Goal: Information Seeking & Learning: Learn about a topic

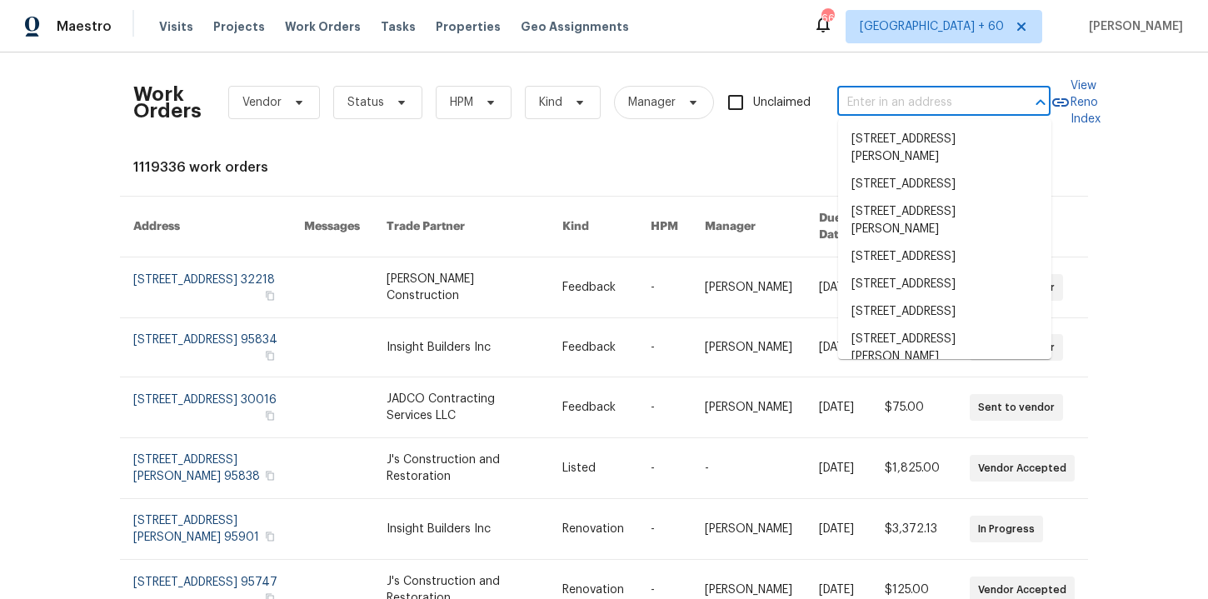
type input "[STREET_ADDRESS]"
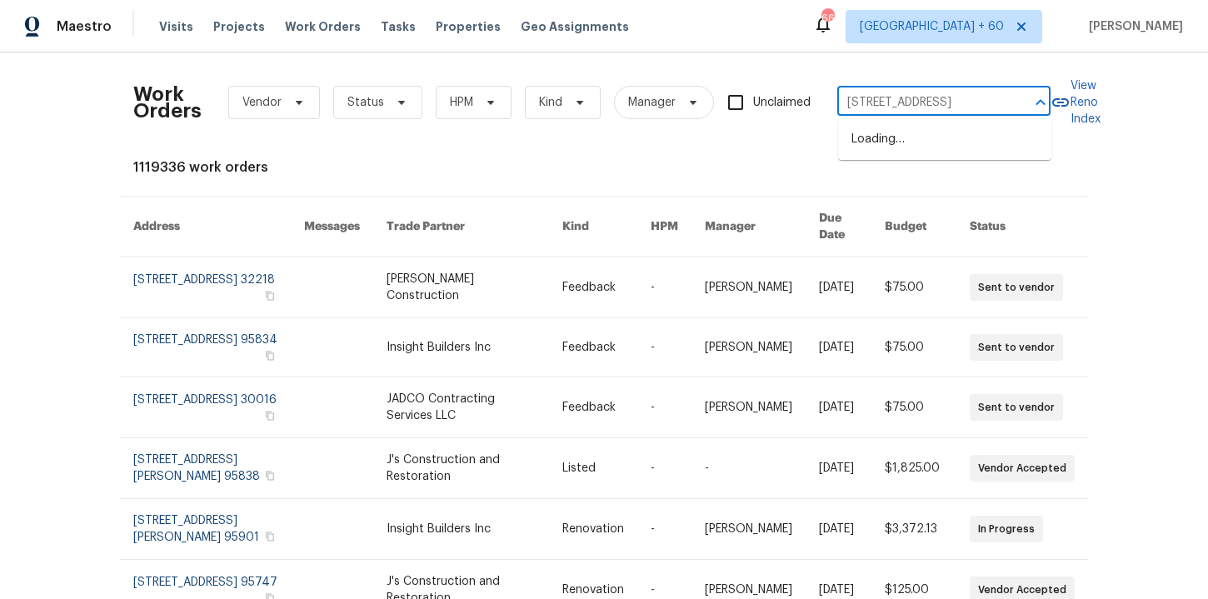
scroll to position [0, 83]
click at [901, 140] on li "[STREET_ADDRESS]" at bounding box center [944, 139] width 213 height 27
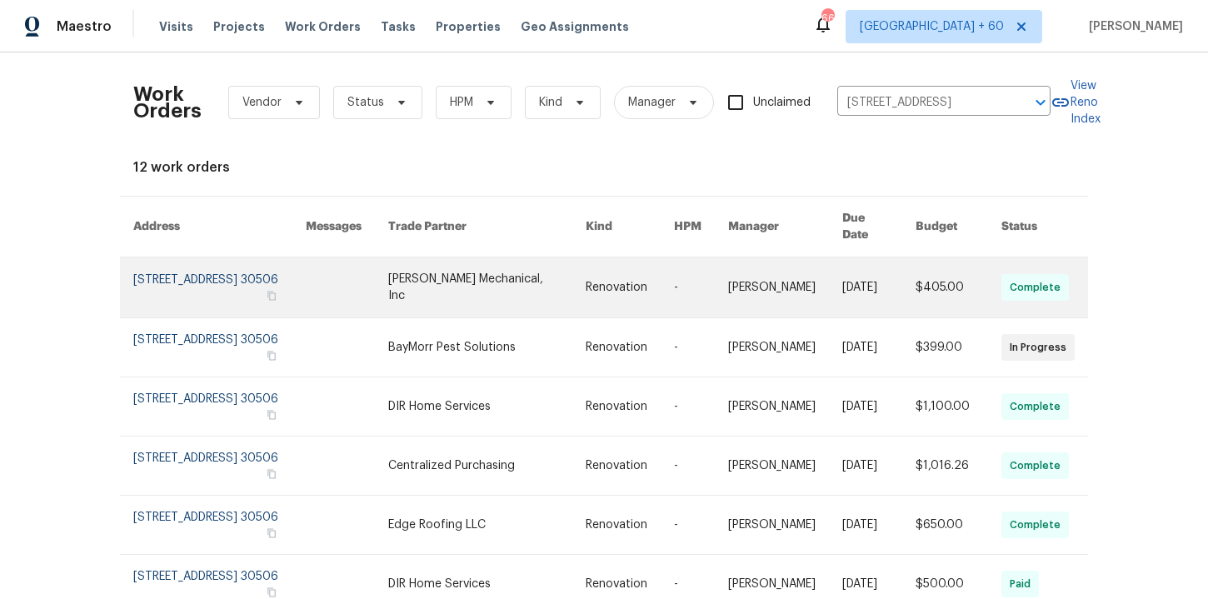
click at [183, 279] on link at bounding box center [219, 287] width 172 height 60
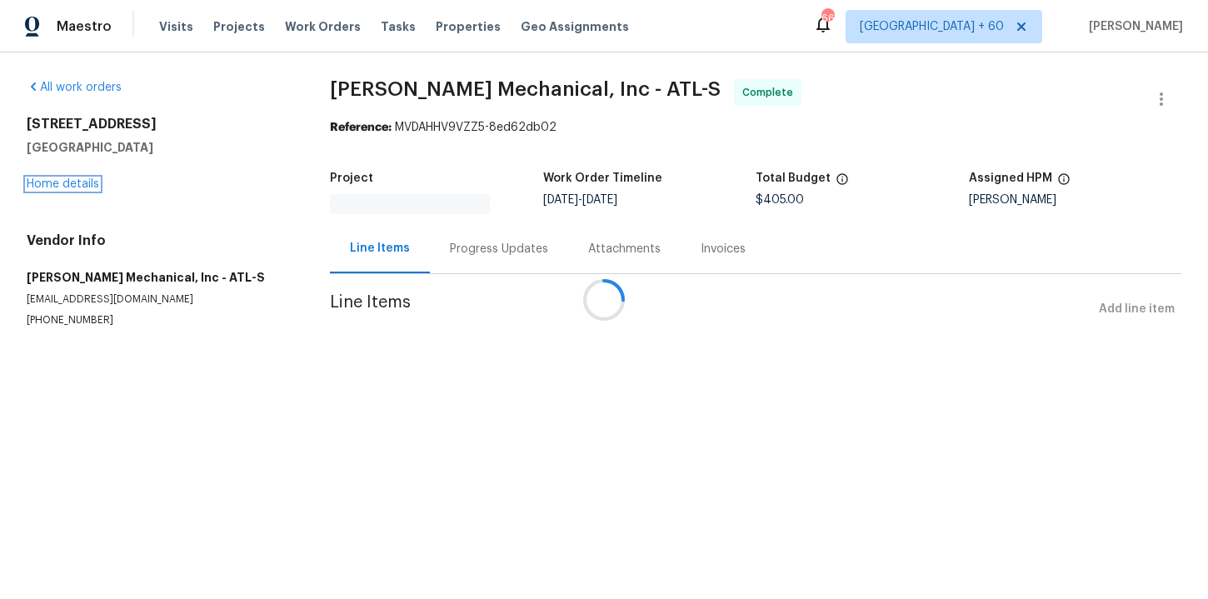
click at [71, 182] on link "Home details" at bounding box center [63, 184] width 72 height 12
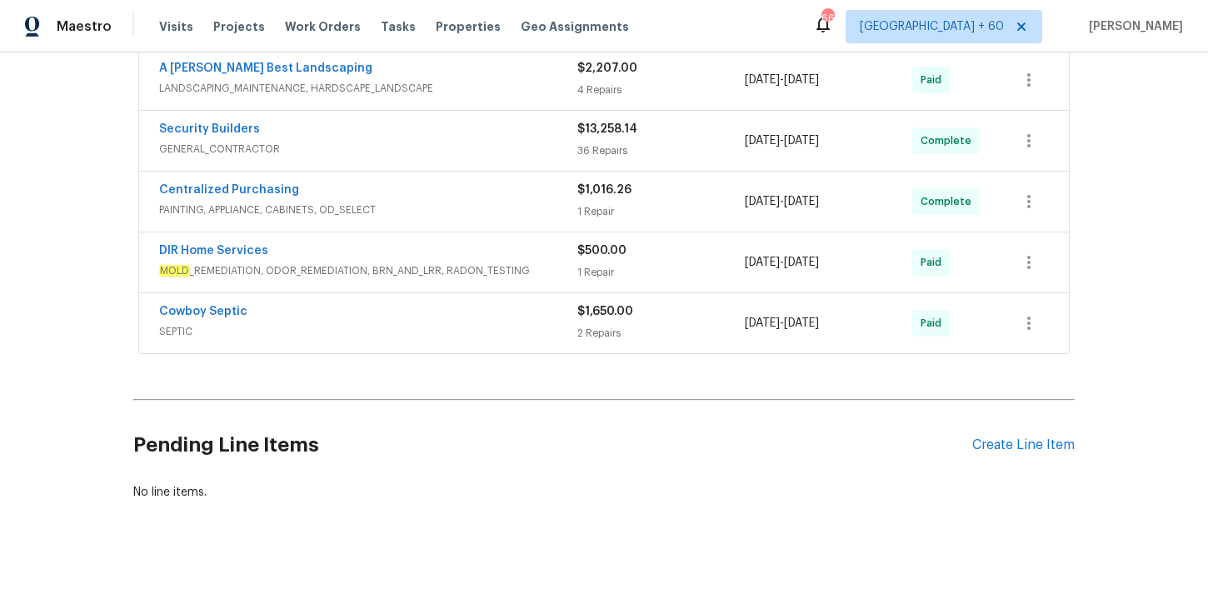
scroll to position [763, 0]
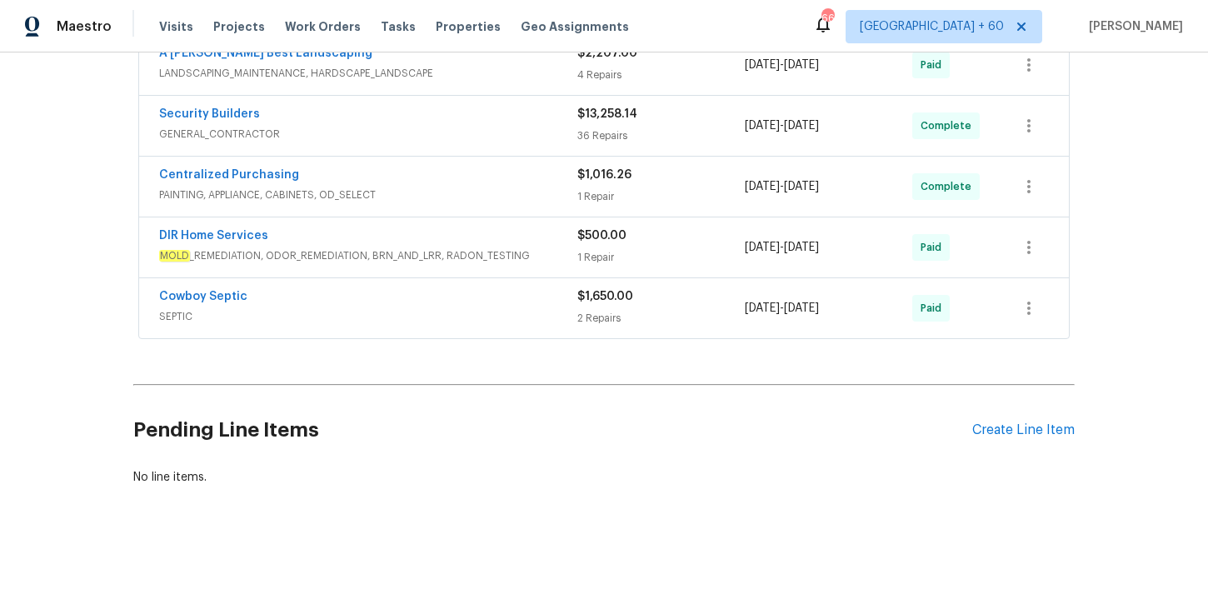
click at [402, 312] on span "SEPTIC" at bounding box center [368, 316] width 418 height 17
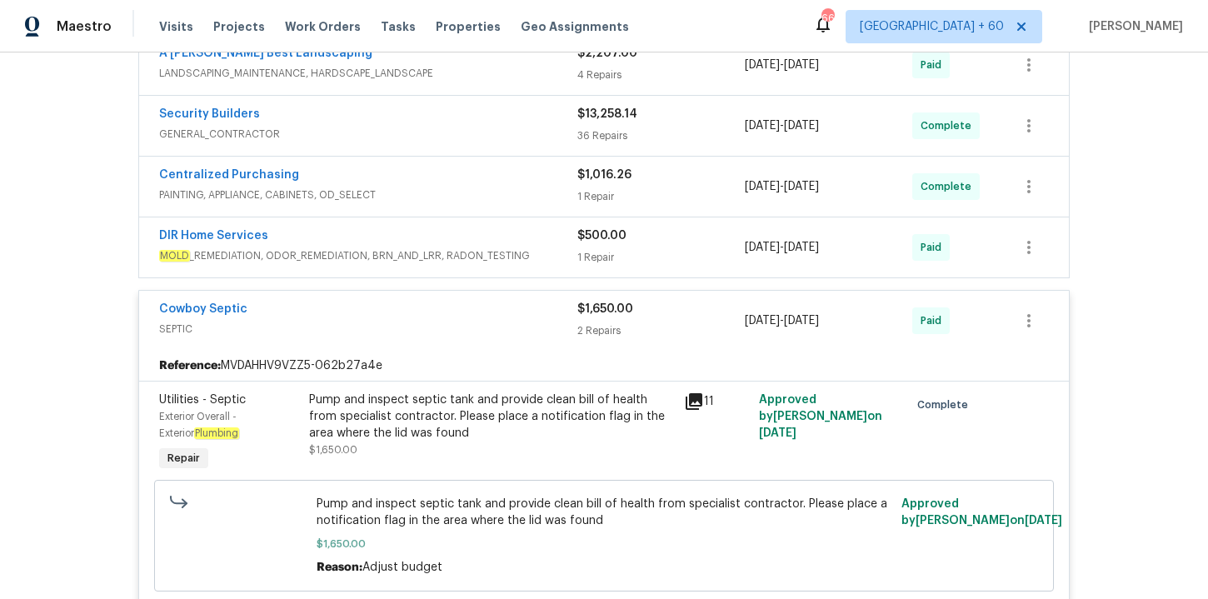
click at [410, 234] on div "DIR Home Services" at bounding box center [368, 237] width 418 height 20
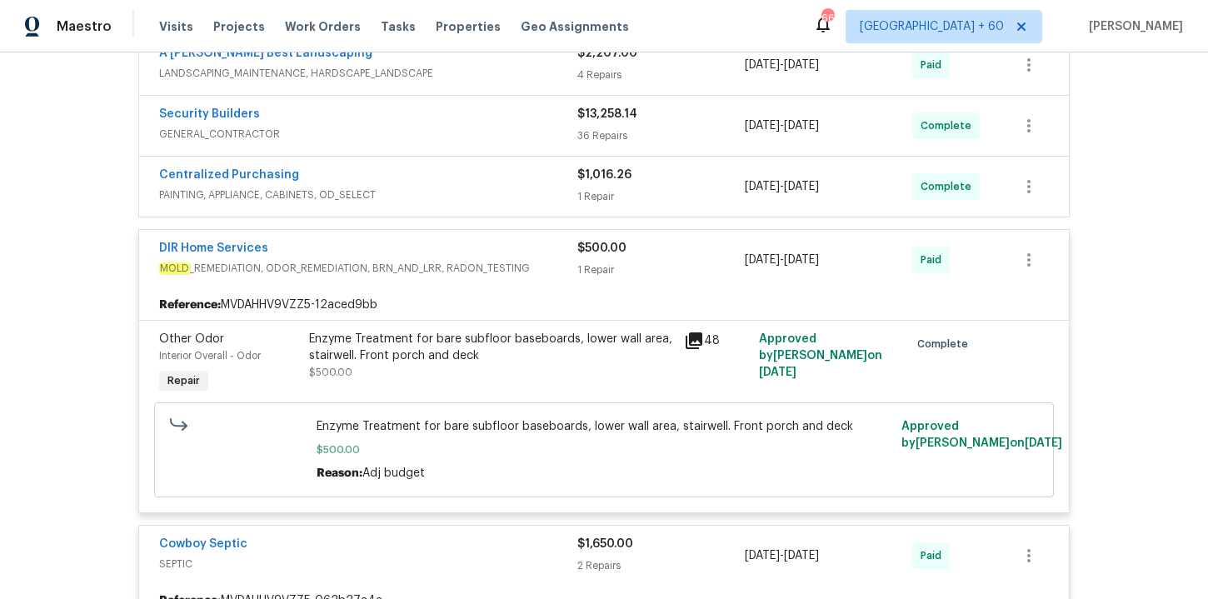
click at [418, 177] on div "Centralized Purchasing" at bounding box center [368, 177] width 418 height 20
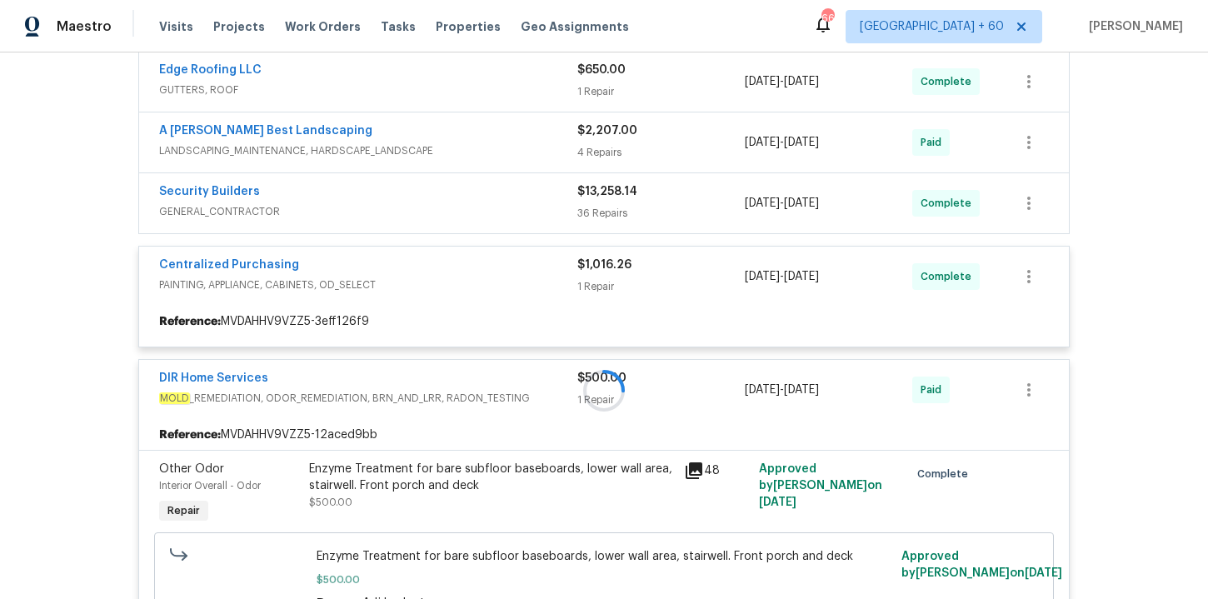
scroll to position [686, 0]
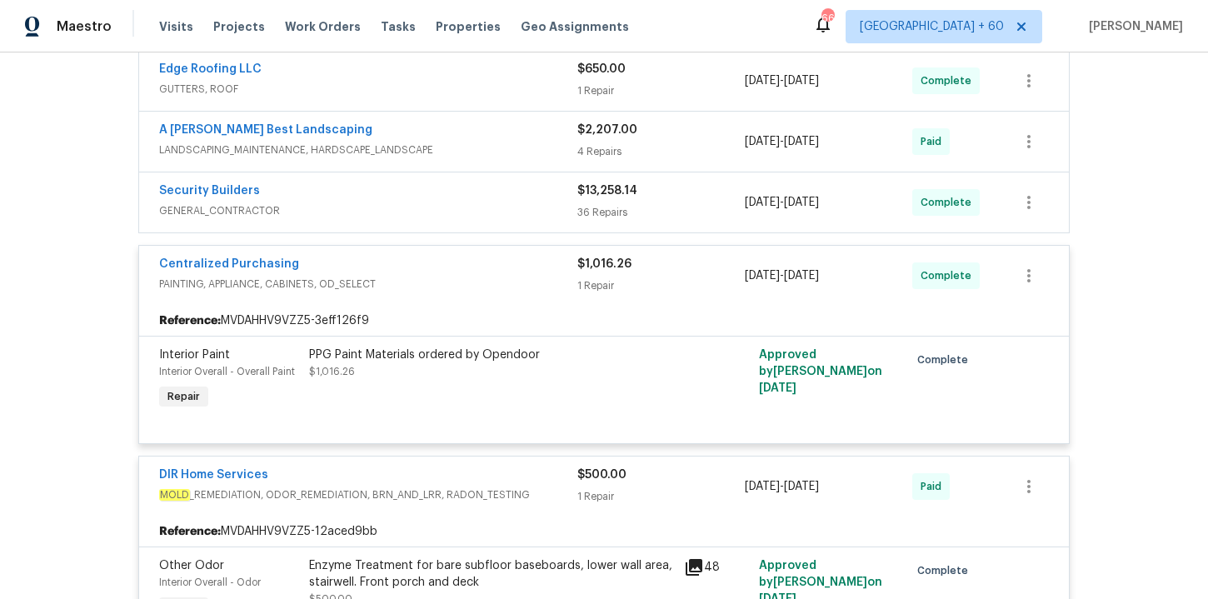
click at [461, 209] on span "GENERAL_CONTRACTOR" at bounding box center [368, 210] width 418 height 17
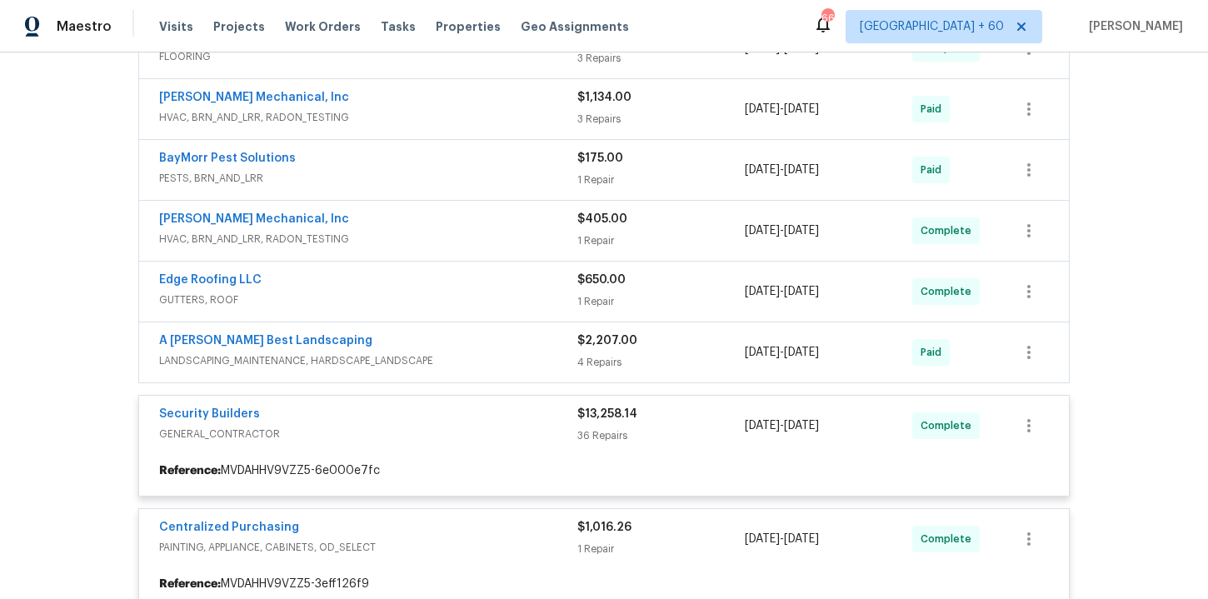
scroll to position [448, 0]
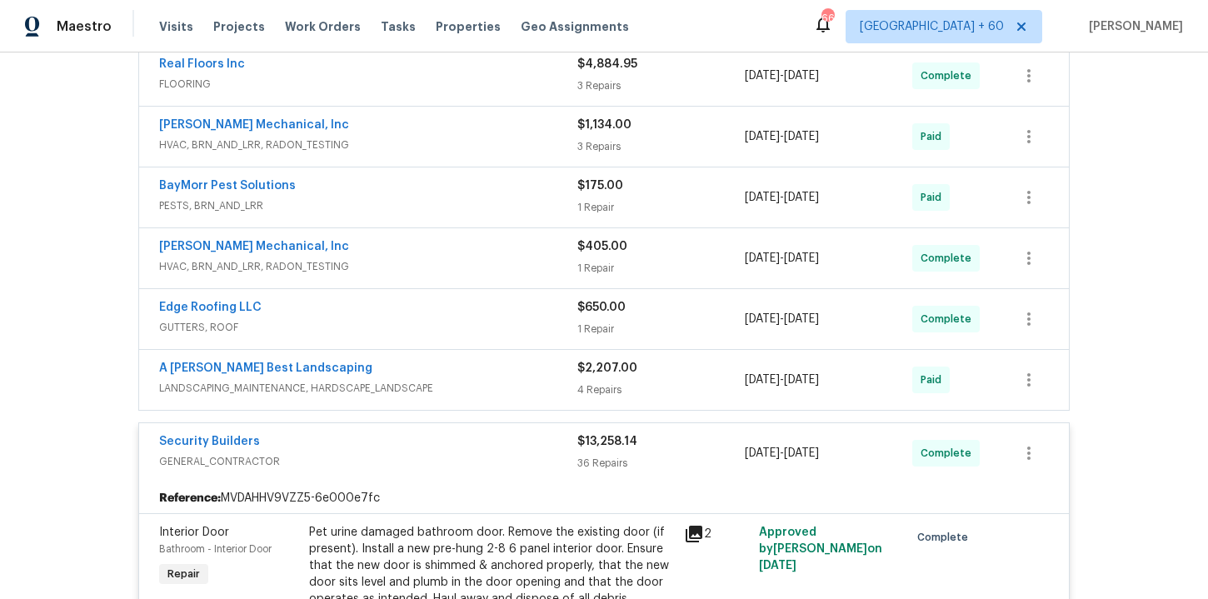
click at [490, 371] on div "A [PERSON_NAME] Best Landscaping" at bounding box center [368, 370] width 418 height 20
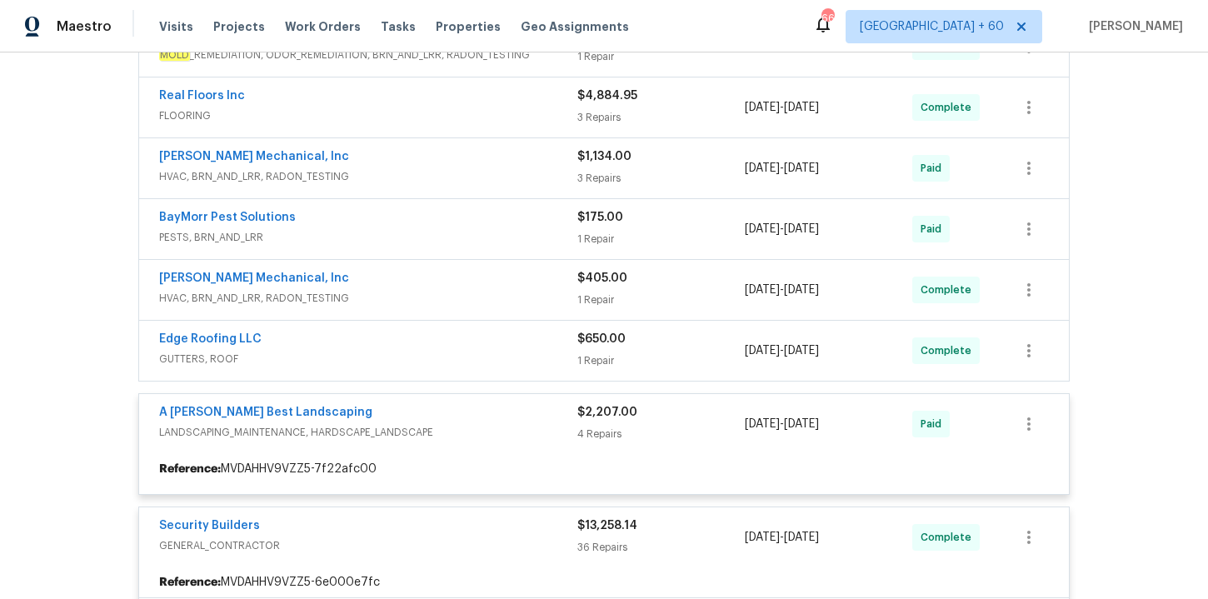
scroll to position [395, 0]
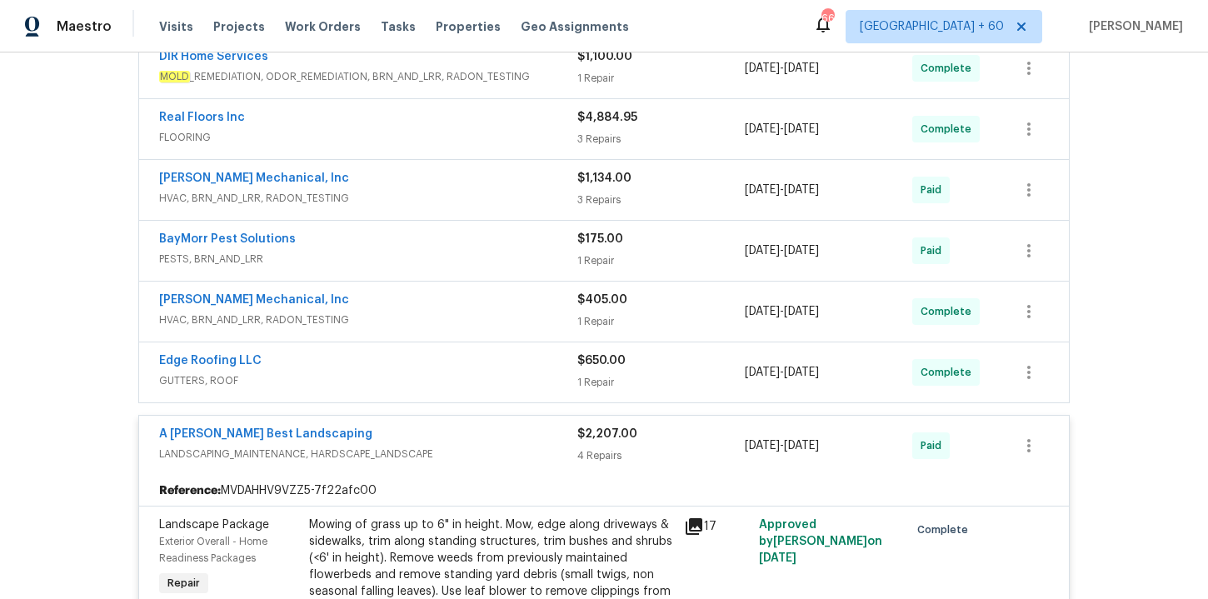
click at [470, 364] on div "Edge Roofing LLC" at bounding box center [368, 362] width 418 height 20
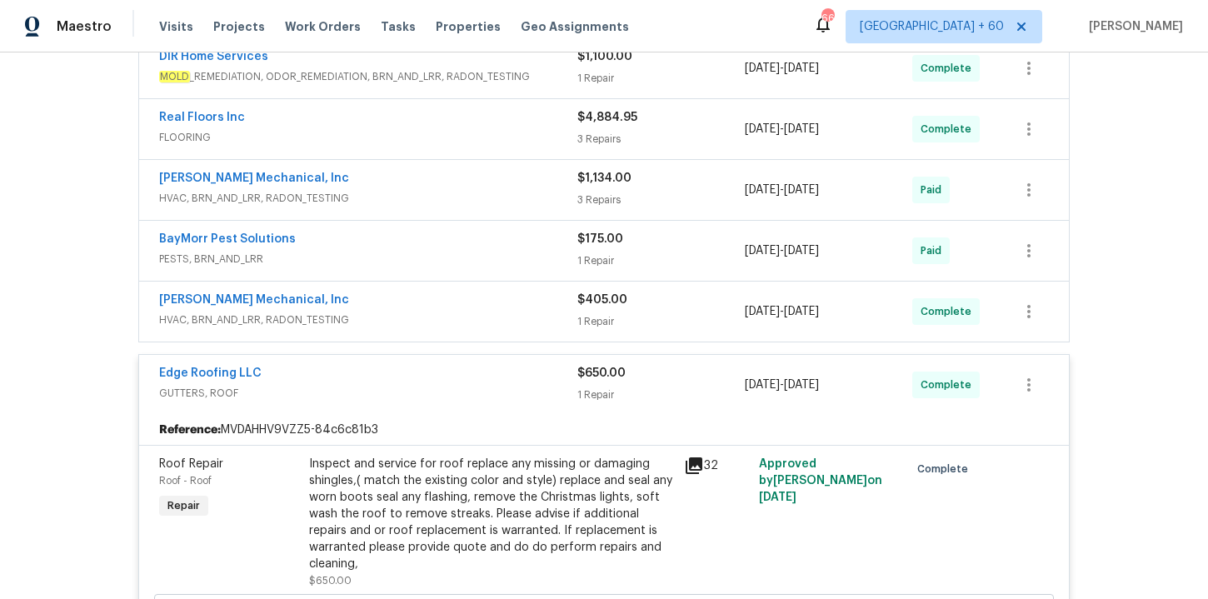
click at [452, 303] on div "[PERSON_NAME] Mechanical, Inc" at bounding box center [368, 302] width 418 height 20
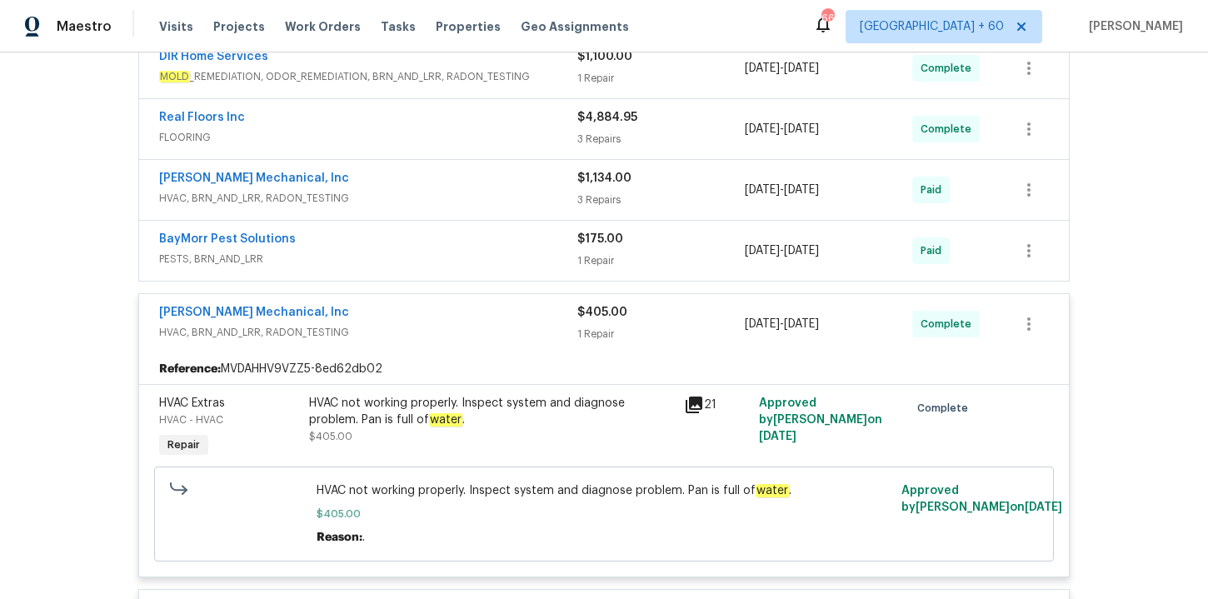
click at [439, 257] on span "PESTS, BRN_AND_LRR" at bounding box center [368, 259] width 418 height 17
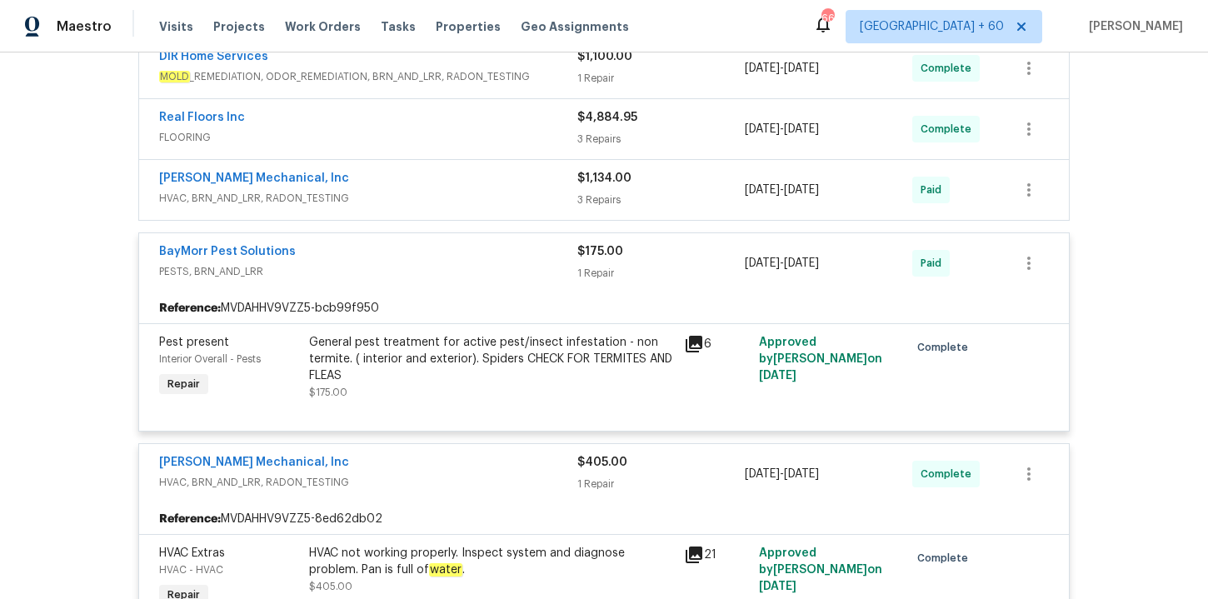
click at [422, 190] on span "HVAC, BRN_AND_LRR, RADON_TESTING" at bounding box center [368, 198] width 418 height 17
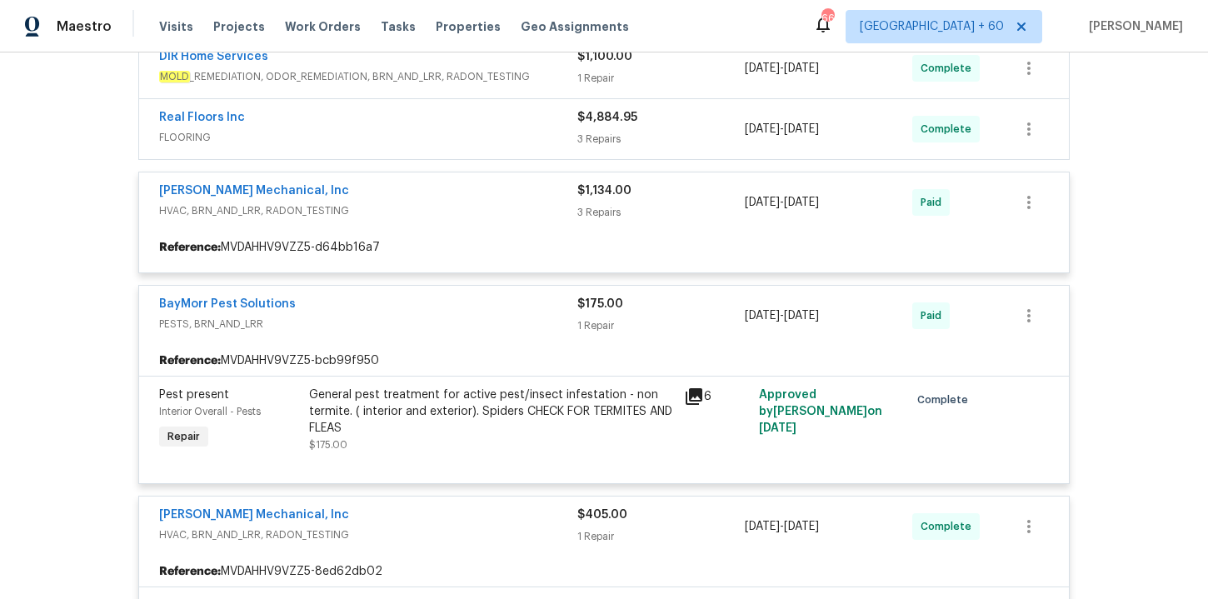
scroll to position [325, 0]
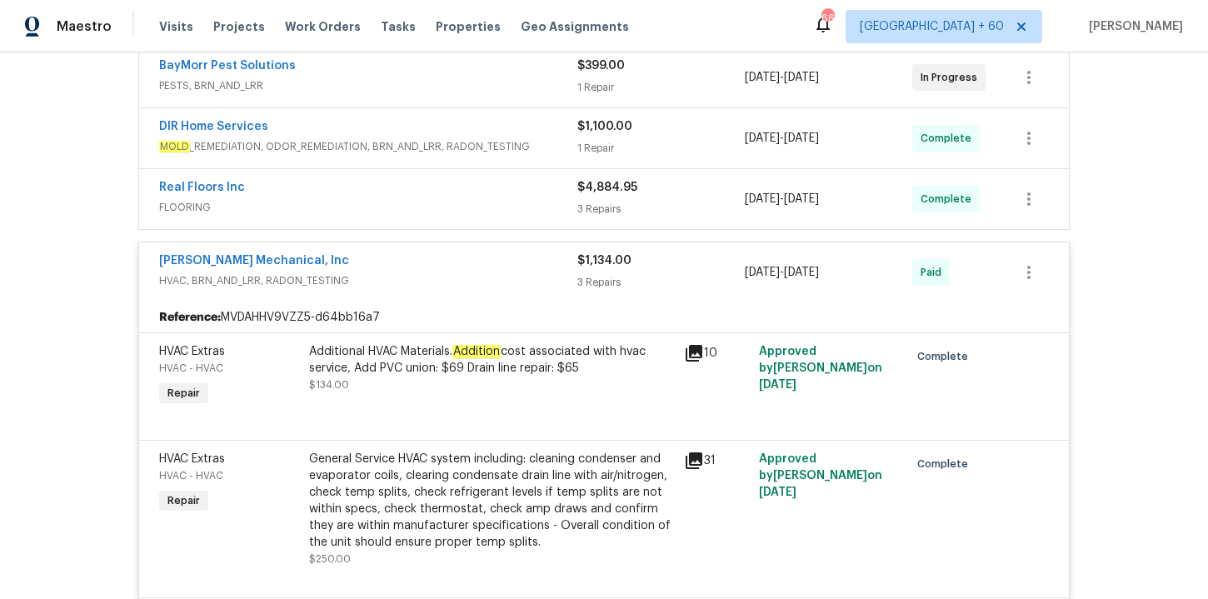
click at [422, 172] on div "Real Floors Inc FLOORING $4,884.95 3 Repairs [DATE] - [DATE] Complete" at bounding box center [604, 199] width 930 height 60
click at [432, 202] on span "FLOORING" at bounding box center [368, 207] width 418 height 17
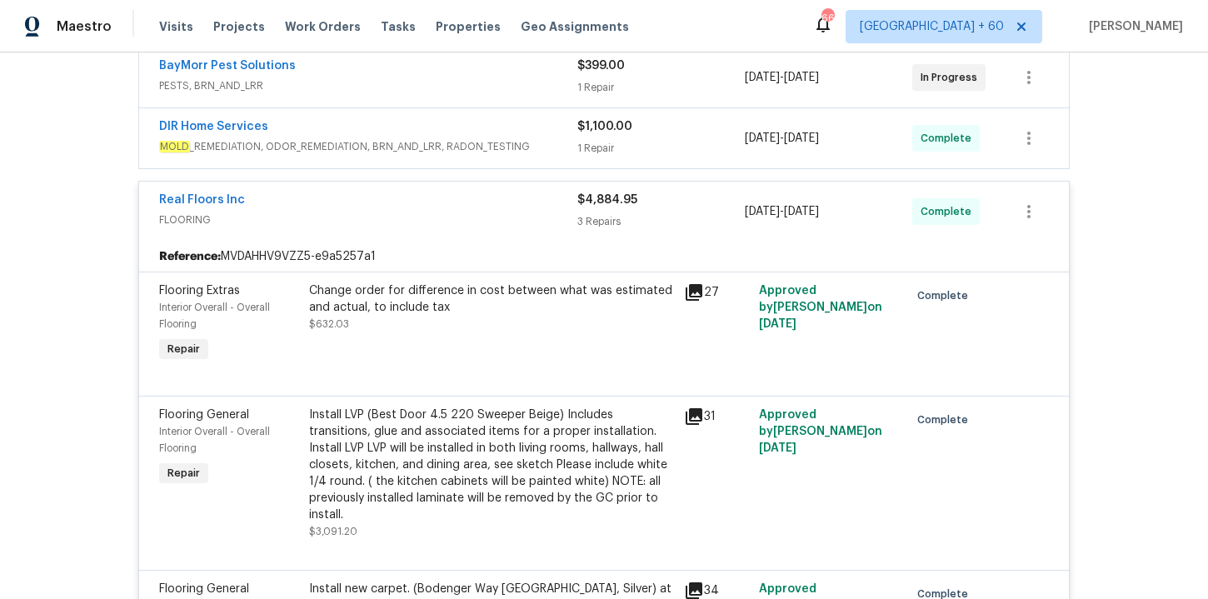
click at [440, 143] on span "MOLD _REMEDIATION, ODOR_REMEDIATION, BRN_AND_LRR, RADON_TESTING" at bounding box center [368, 146] width 418 height 17
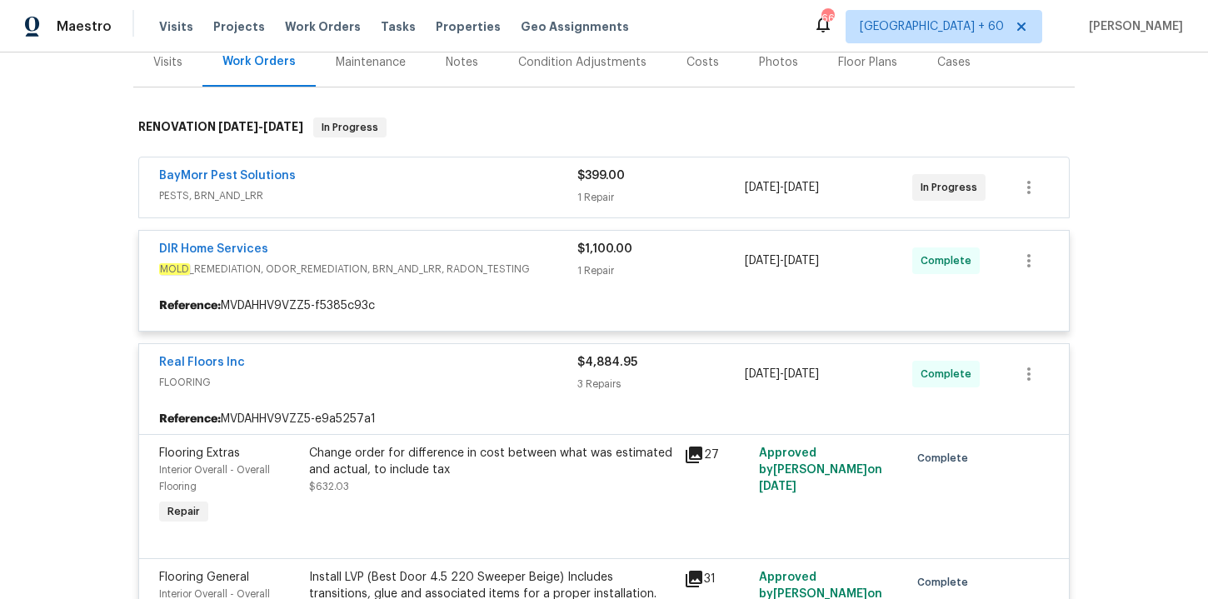
scroll to position [218, 0]
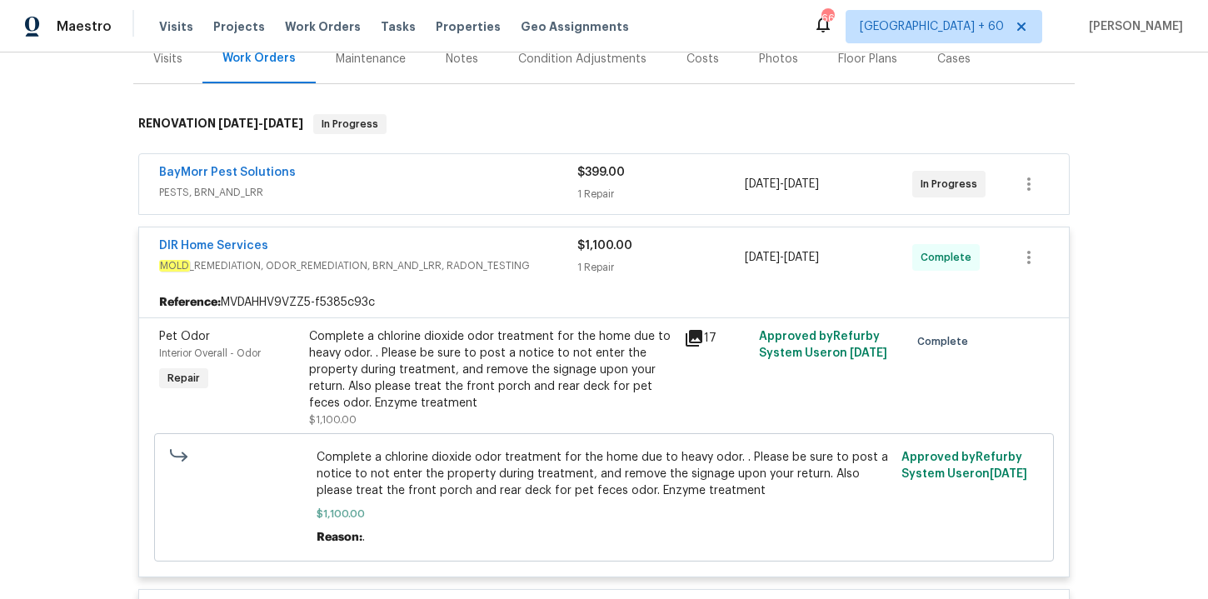
click at [447, 190] on span "PESTS, BRN_AND_LRR" at bounding box center [368, 192] width 418 height 17
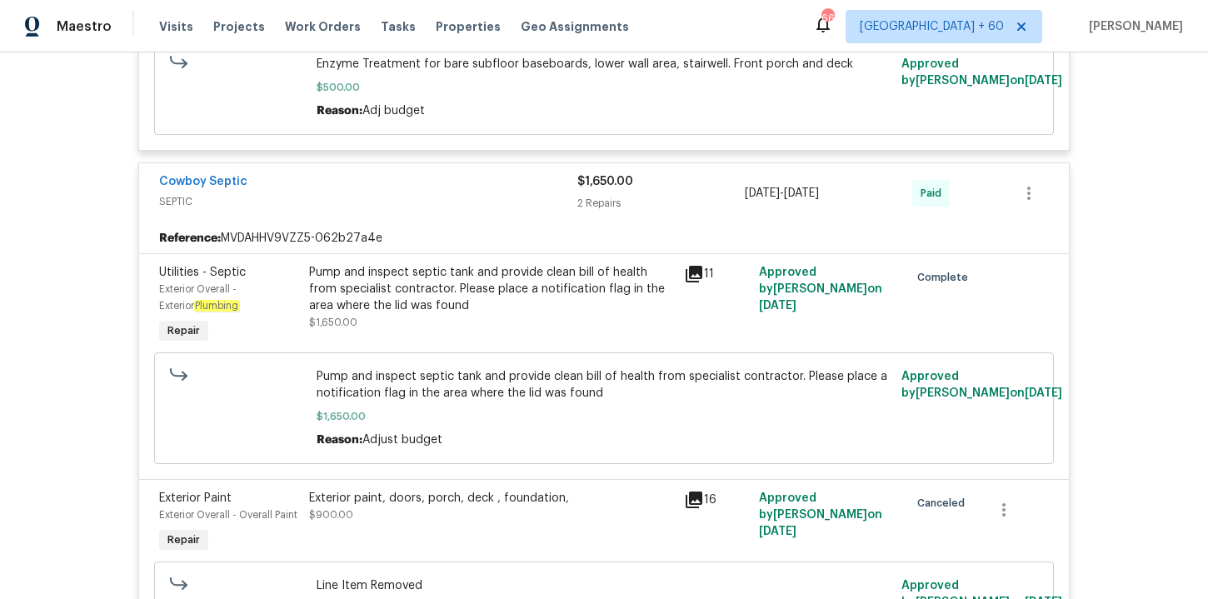
scroll to position [10559, 0]
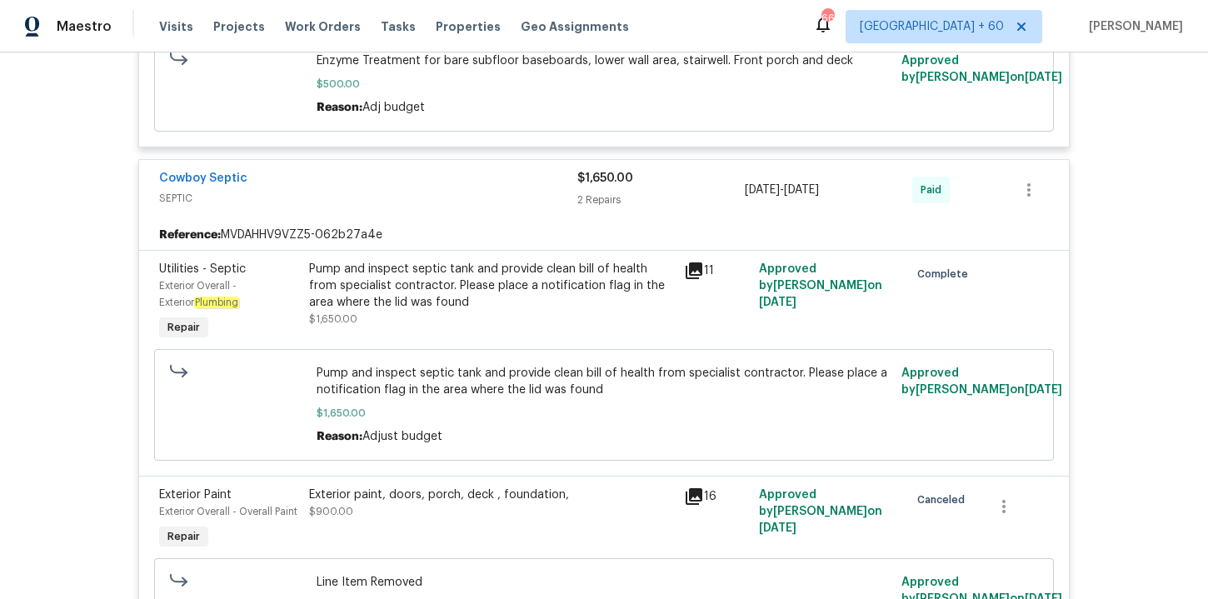
click at [462, 262] on div "Pump and inspect septic tank and provide clean bill of health from specialist c…" at bounding box center [491, 286] width 365 height 50
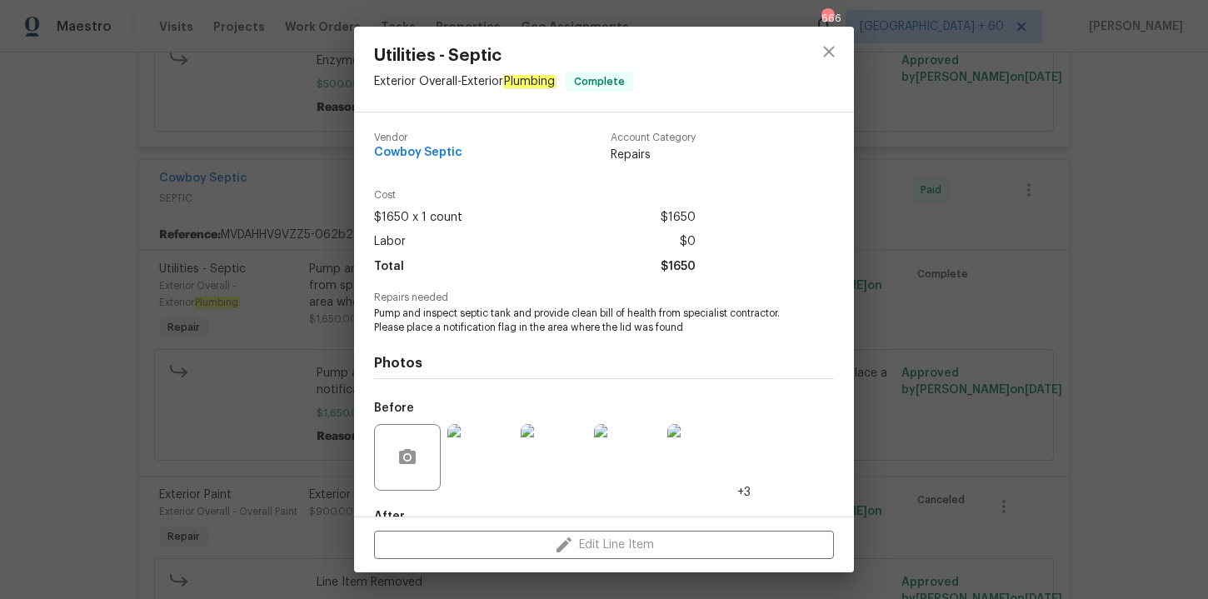
scroll to position [99, 0]
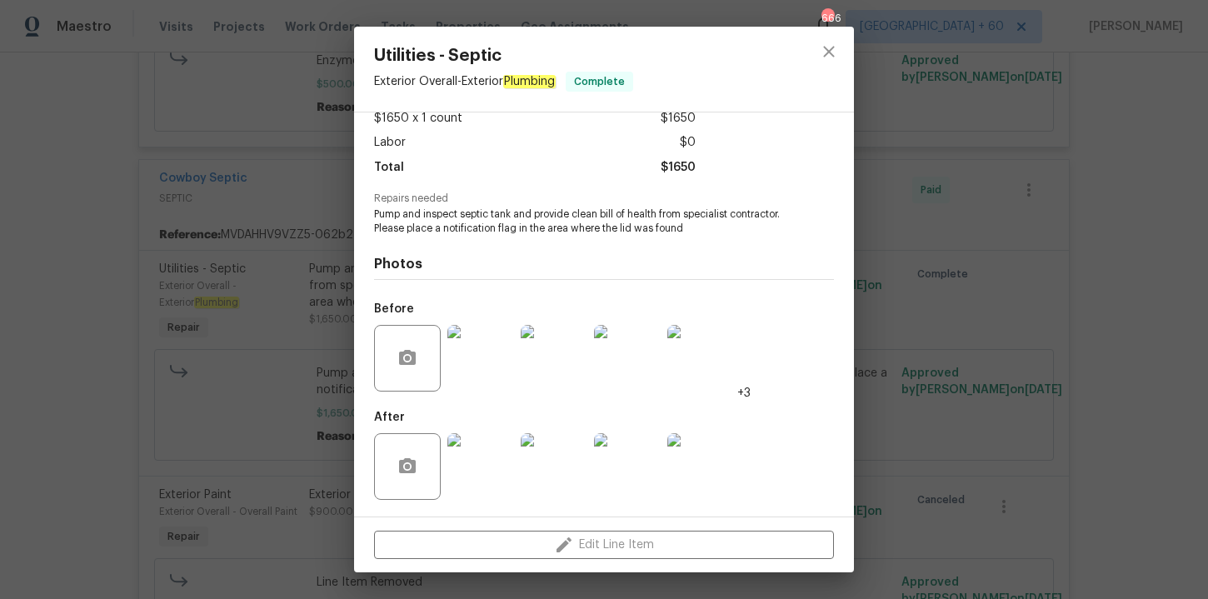
click at [492, 367] on img at bounding box center [480, 358] width 67 height 67
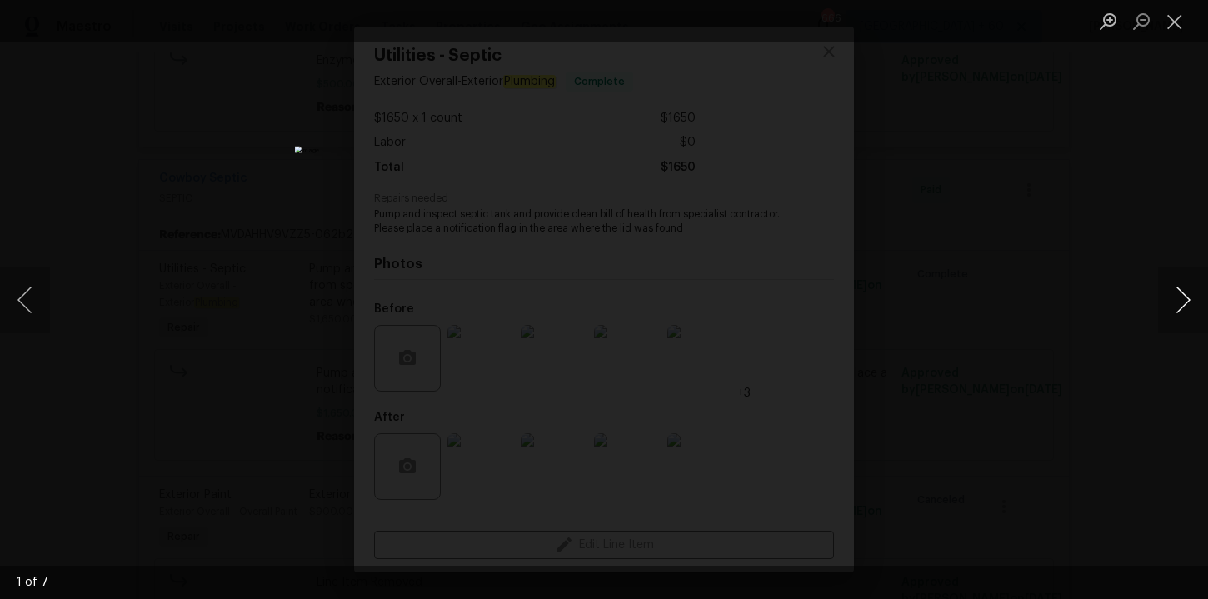
click at [1180, 302] on button "Next image" at bounding box center [1183, 300] width 50 height 67
click at [1180, 303] on button "Next image" at bounding box center [1183, 300] width 50 height 67
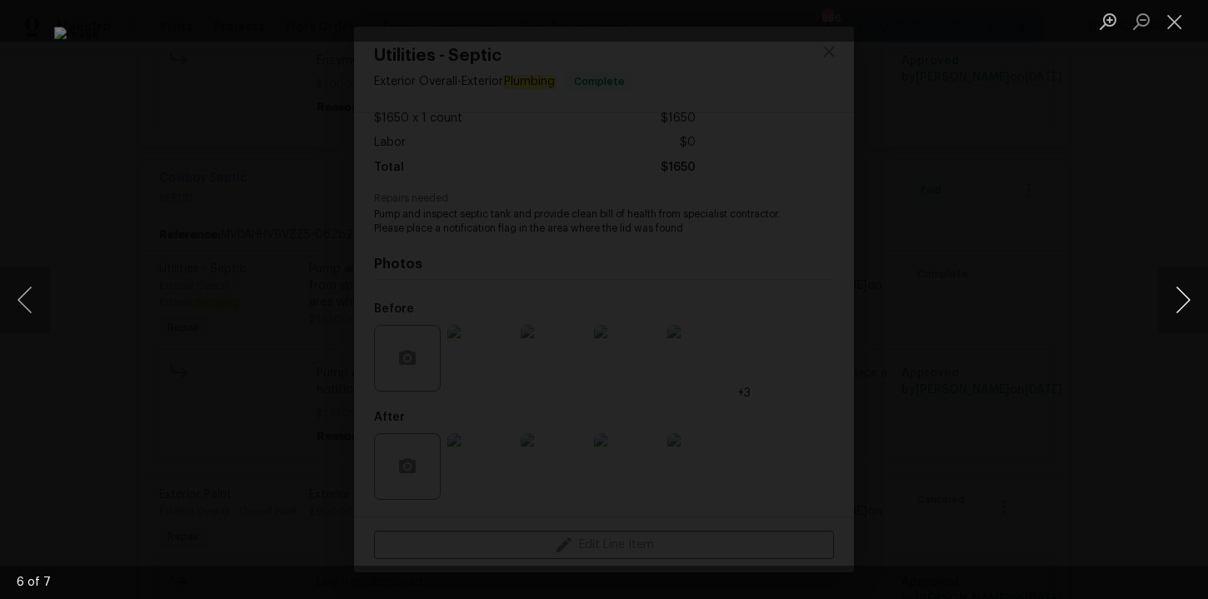
click at [1180, 303] on button "Next image" at bounding box center [1183, 300] width 50 height 67
click at [836, 349] on div "Lightbox" at bounding box center [604, 299] width 1208 height 599
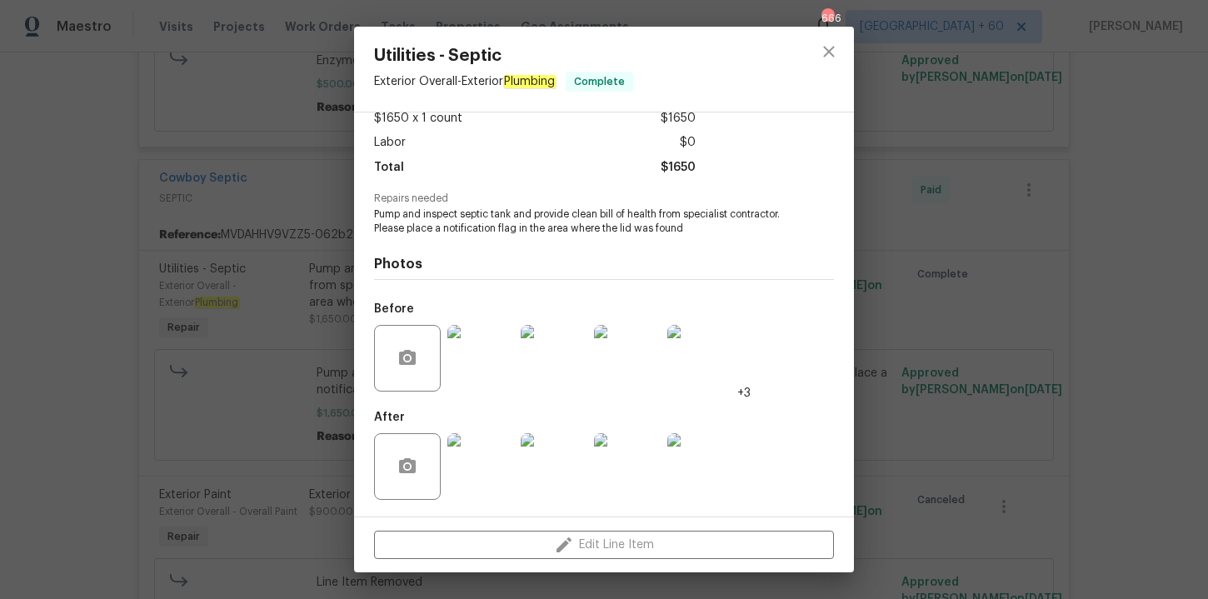
click at [464, 467] on img at bounding box center [480, 466] width 67 height 67
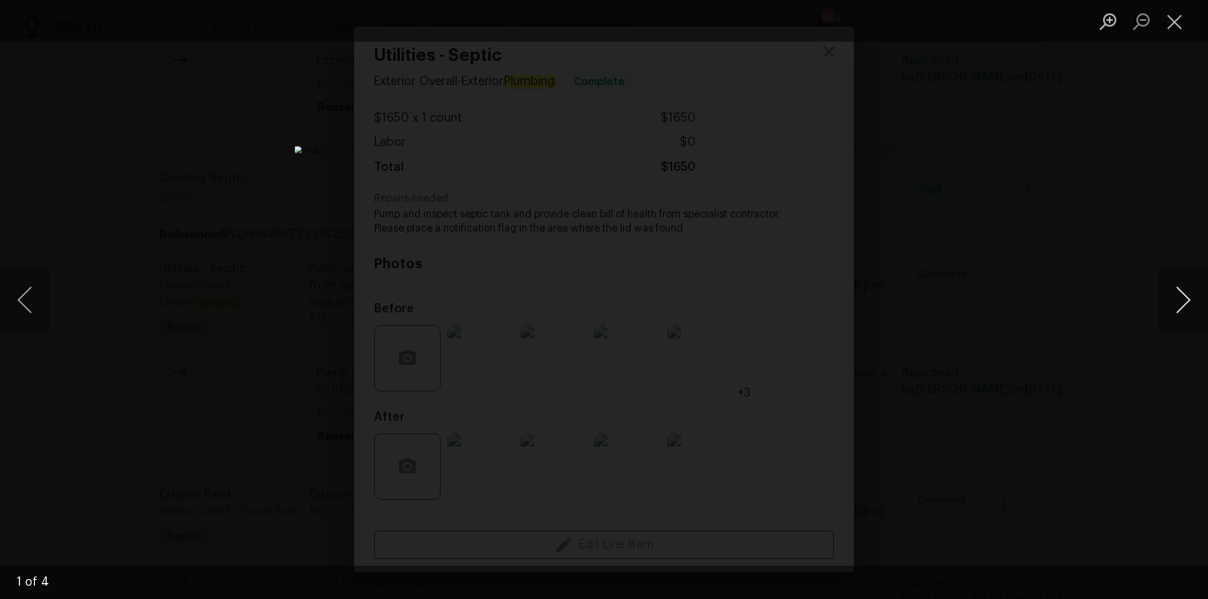
click at [1172, 306] on button "Next image" at bounding box center [1183, 300] width 50 height 67
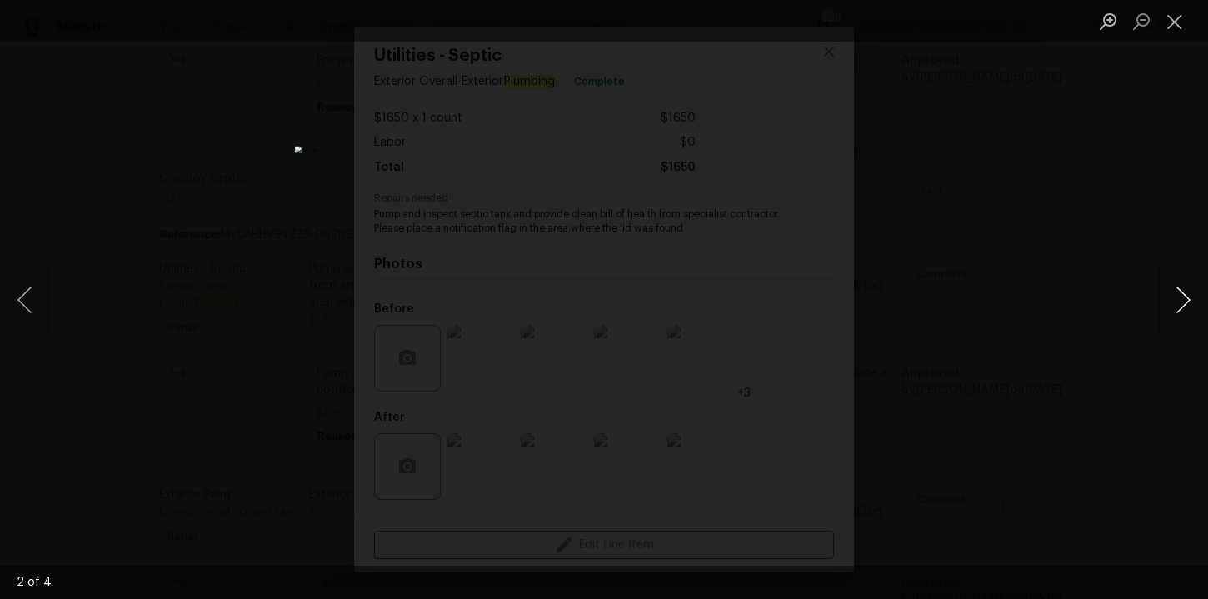
click at [1172, 306] on button "Next image" at bounding box center [1183, 300] width 50 height 67
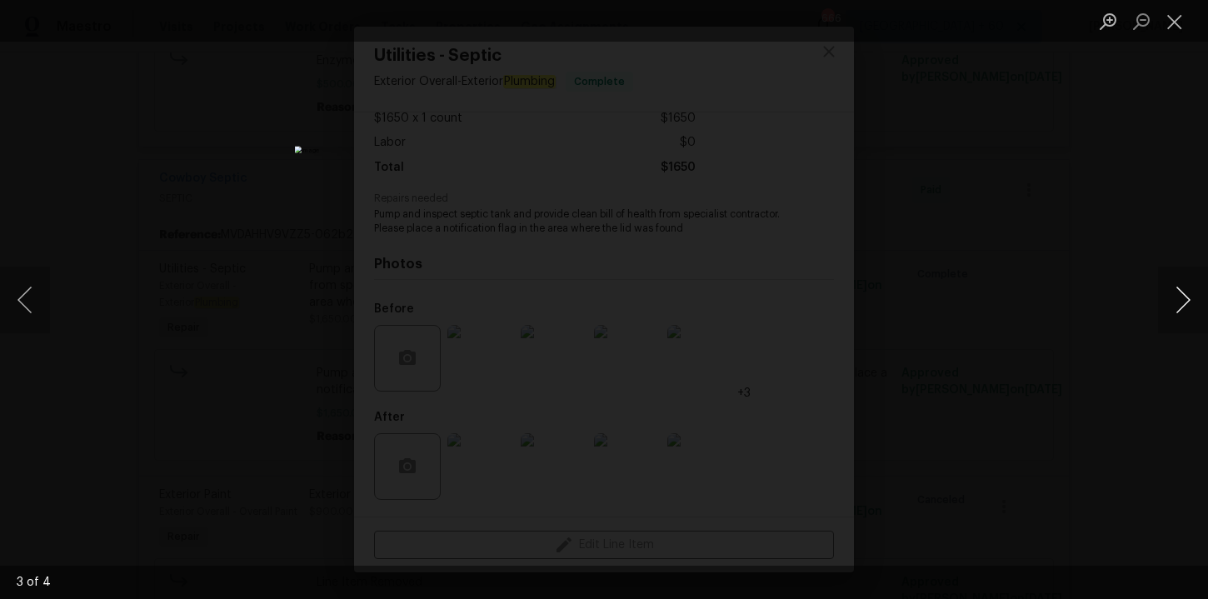
click at [1172, 306] on button "Next image" at bounding box center [1183, 300] width 50 height 67
click at [1184, 307] on button "Next image" at bounding box center [1183, 300] width 50 height 67
click at [1176, 299] on button "Next image" at bounding box center [1183, 300] width 50 height 67
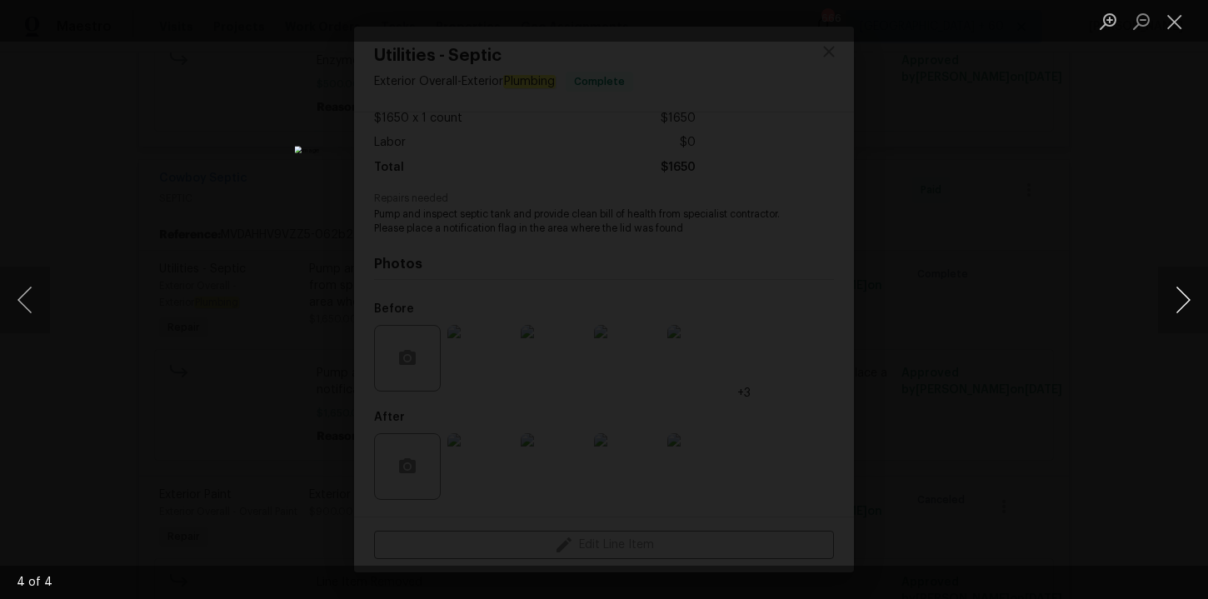
click at [1183, 295] on button "Next image" at bounding box center [1183, 300] width 50 height 67
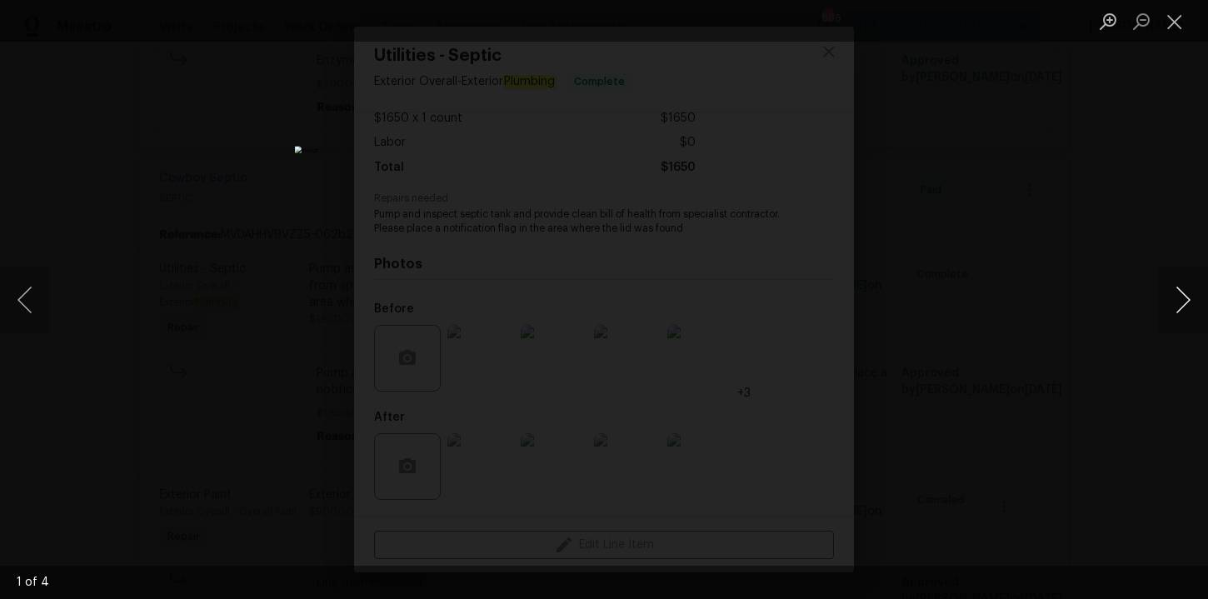
click at [1183, 295] on button "Next image" at bounding box center [1183, 300] width 50 height 67
click at [1186, 23] on button "Close lightbox" at bounding box center [1174, 21] width 33 height 29
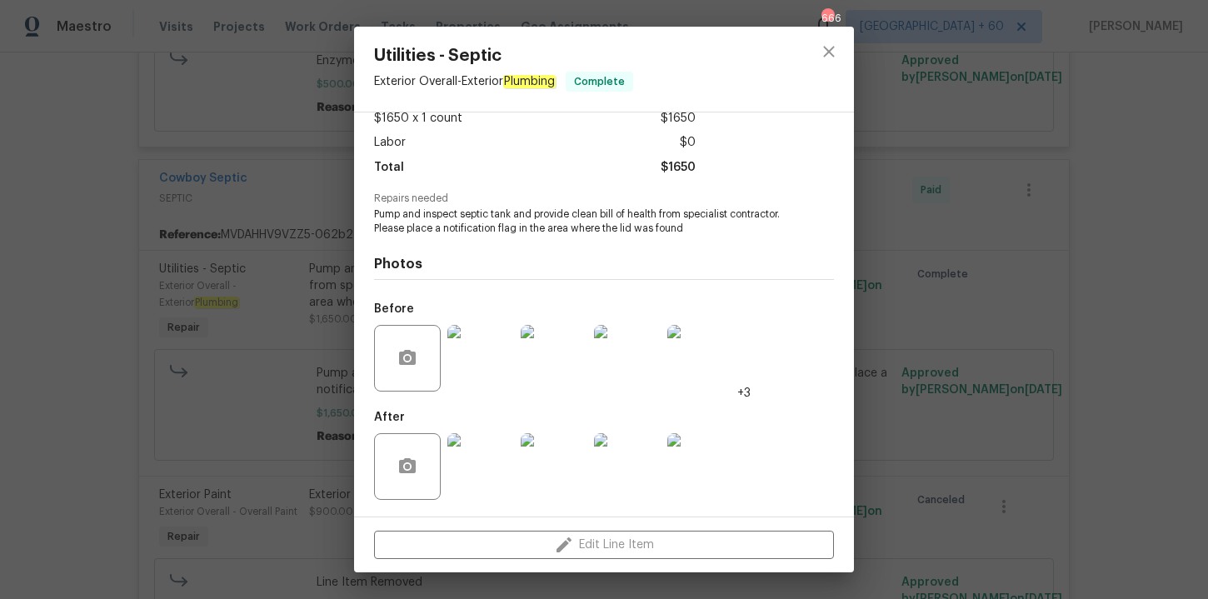
click at [1032, 154] on div "Utilities - Septic Exterior Overall - Exterior Plumbing Complete Vendor Cowboy …" at bounding box center [604, 299] width 1208 height 599
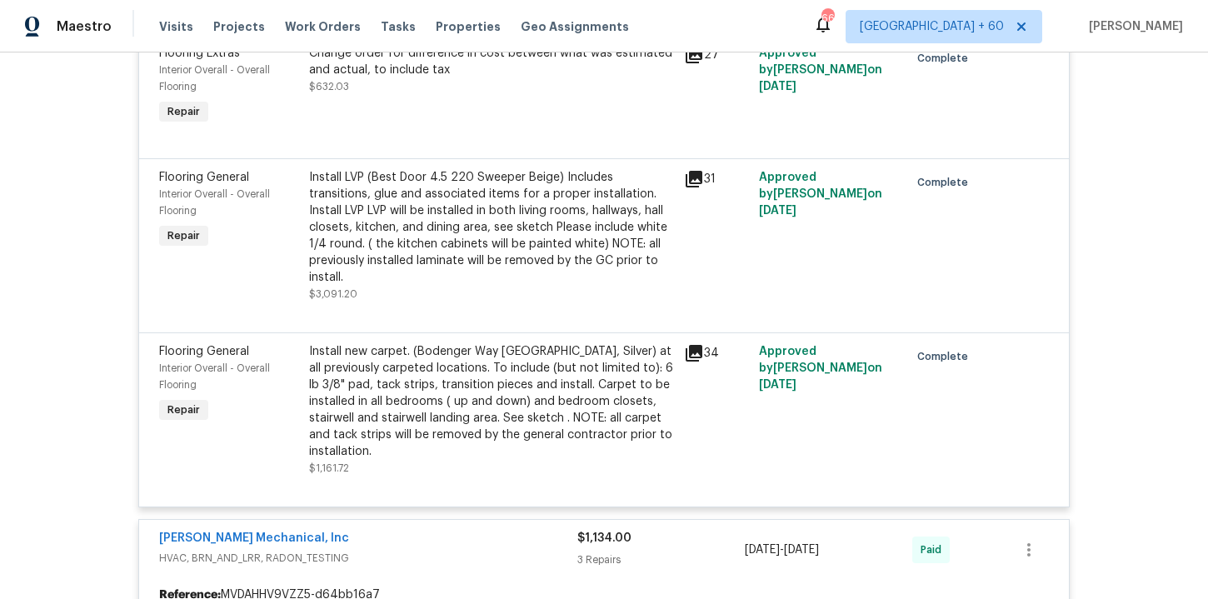
scroll to position [1044, 0]
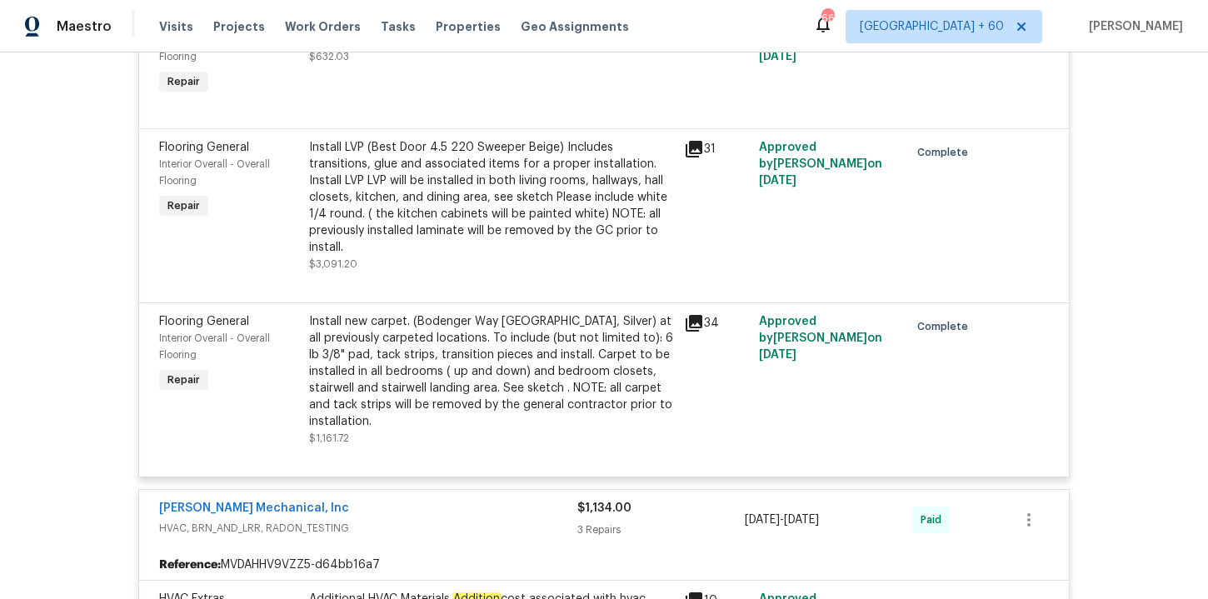
click at [564, 202] on div "Install LVP (Best Door 4.5 220 Sweeper Beige) Includes transitions, glue and as…" at bounding box center [491, 197] width 365 height 117
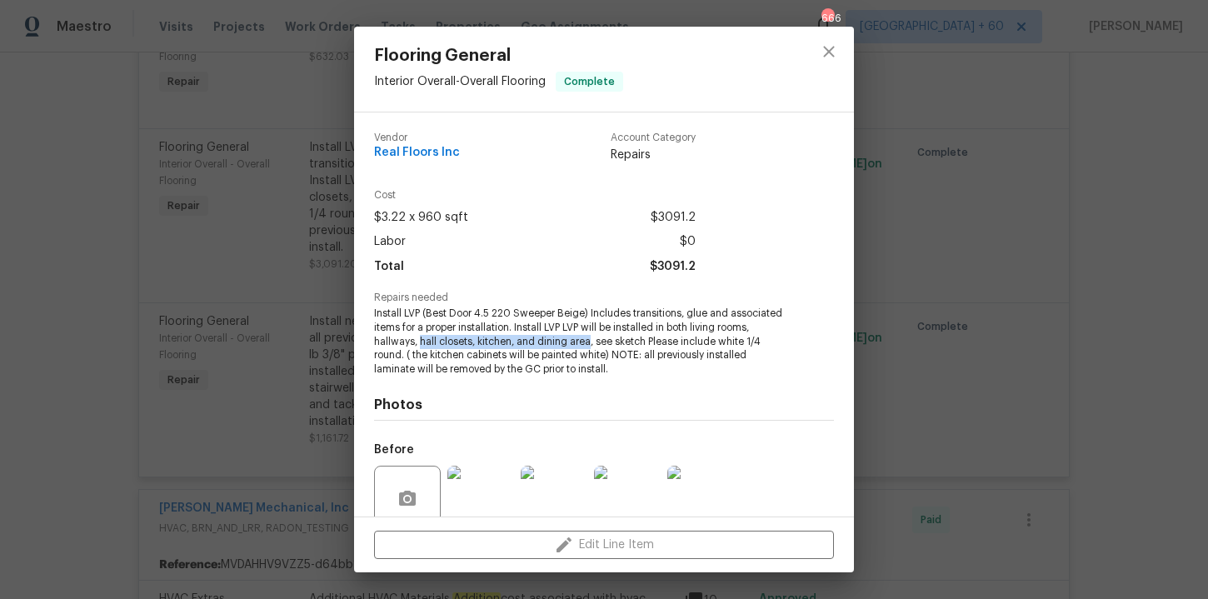
drag, startPoint x: 418, startPoint y: 339, endPoint x: 587, endPoint y: 343, distance: 169.2
click at [587, 343] on span "Install LVP (Best Door 4.5 220 Sweeper Beige) Includes transitions, glue and as…" at bounding box center [581, 342] width 414 height 70
copy span "hall closets, kitchen, and dining area"
click at [221, 301] on div "Flooring General Interior Overall - Overall Flooring Complete Vendor Real Floor…" at bounding box center [604, 299] width 1208 height 599
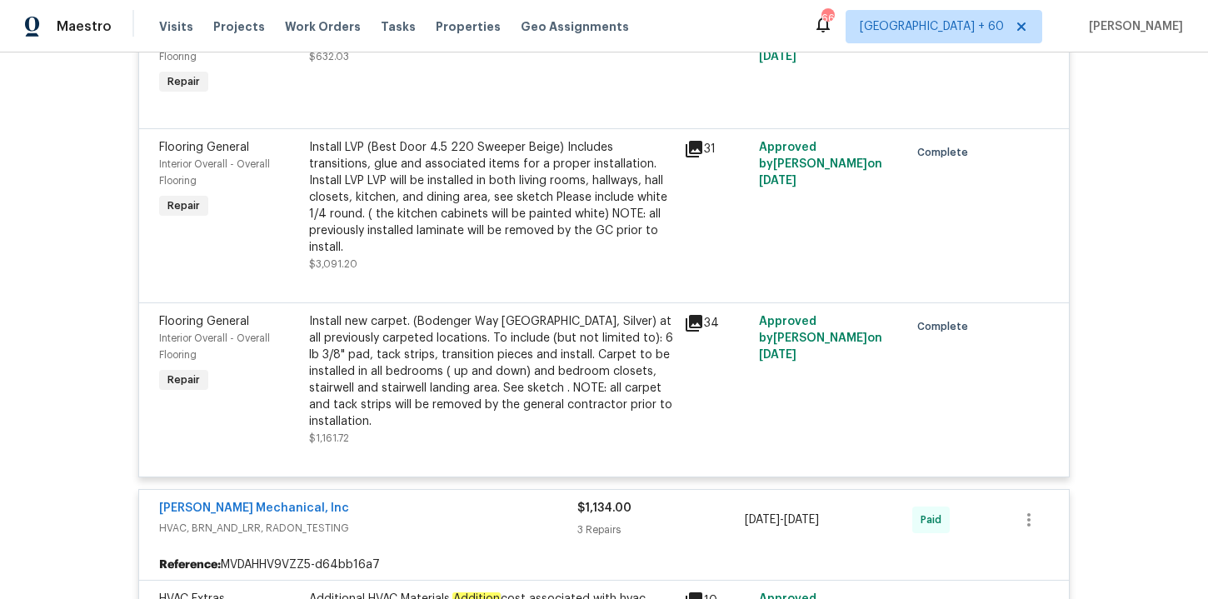
click at [557, 419] on div "Install new carpet. (Bodenger Way [GEOGRAPHIC_DATA], Silver) at all previously …" at bounding box center [491, 371] width 365 height 117
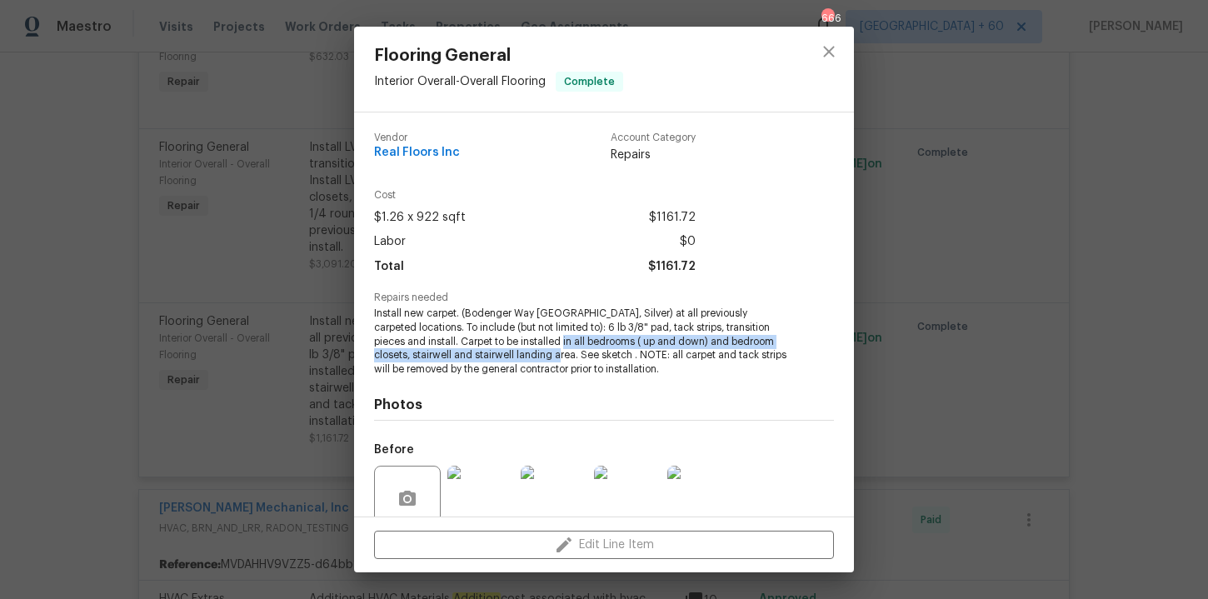
drag, startPoint x: 521, startPoint y: 341, endPoint x: 532, endPoint y: 357, distance: 19.7
click at [533, 357] on span "Install new carpet. (Bodenger Way [GEOGRAPHIC_DATA], Silver) at all previously …" at bounding box center [581, 342] width 414 height 70
copy span "all bedrooms ( up and down) and bedroom closets, stairwell and [GEOGRAPHIC_DATA…"
click at [175, 229] on div "Flooring General Interior Overall - Overall Flooring Complete Vendor Real Floor…" at bounding box center [604, 299] width 1208 height 599
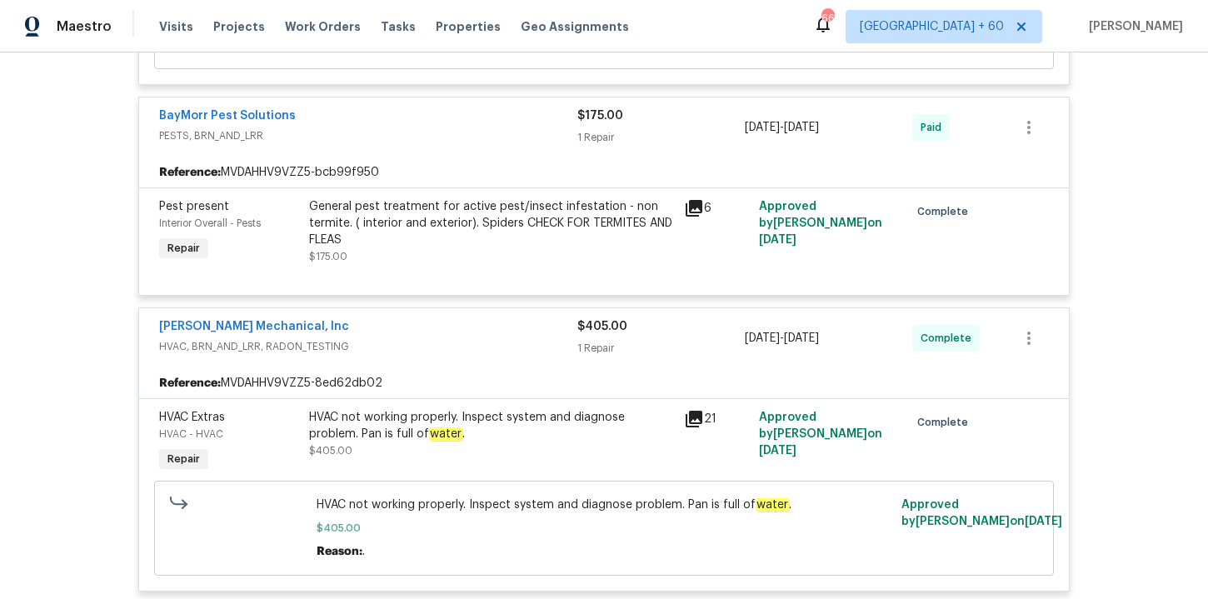
scroll to position [1998, 0]
click at [479, 244] on div "General pest treatment for active pest/insect infestation - non termite. ( inte…" at bounding box center [491, 222] width 365 height 50
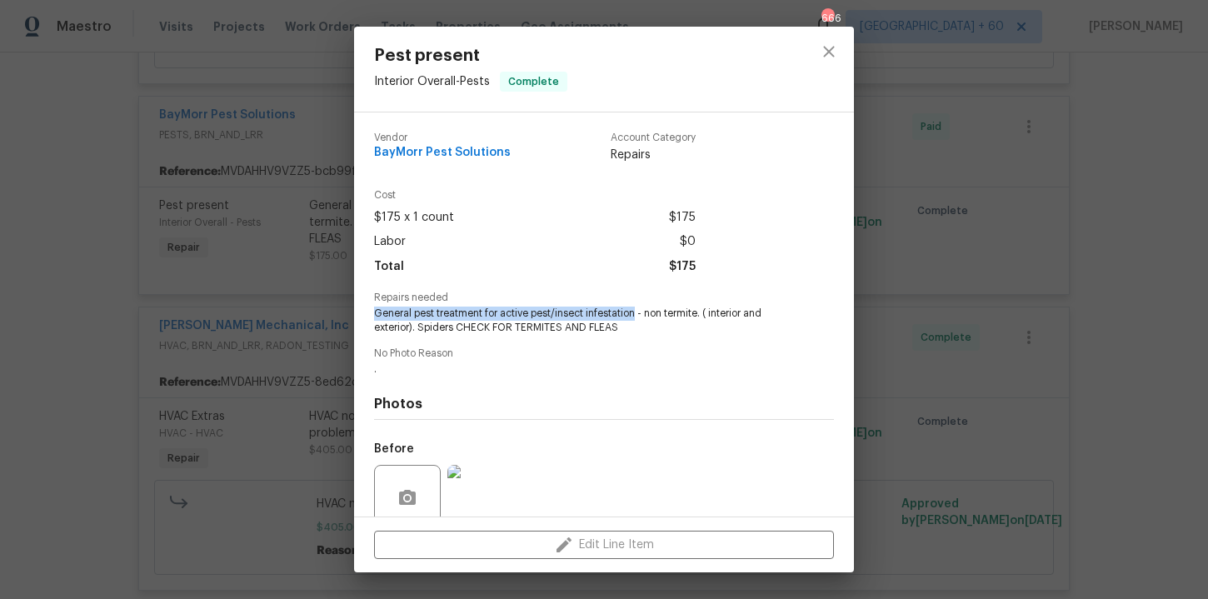
drag, startPoint x: 373, startPoint y: 313, endPoint x: 633, endPoint y: 318, distance: 260.0
click at [633, 318] on span "General pest treatment for active pest/insect infestation - non termite. ( inte…" at bounding box center [581, 321] width 414 height 28
copy span "General pest treatment for active pest/insect infestation"
click at [456, 155] on span "BayMorr Pest Solutions" at bounding box center [442, 153] width 137 height 12
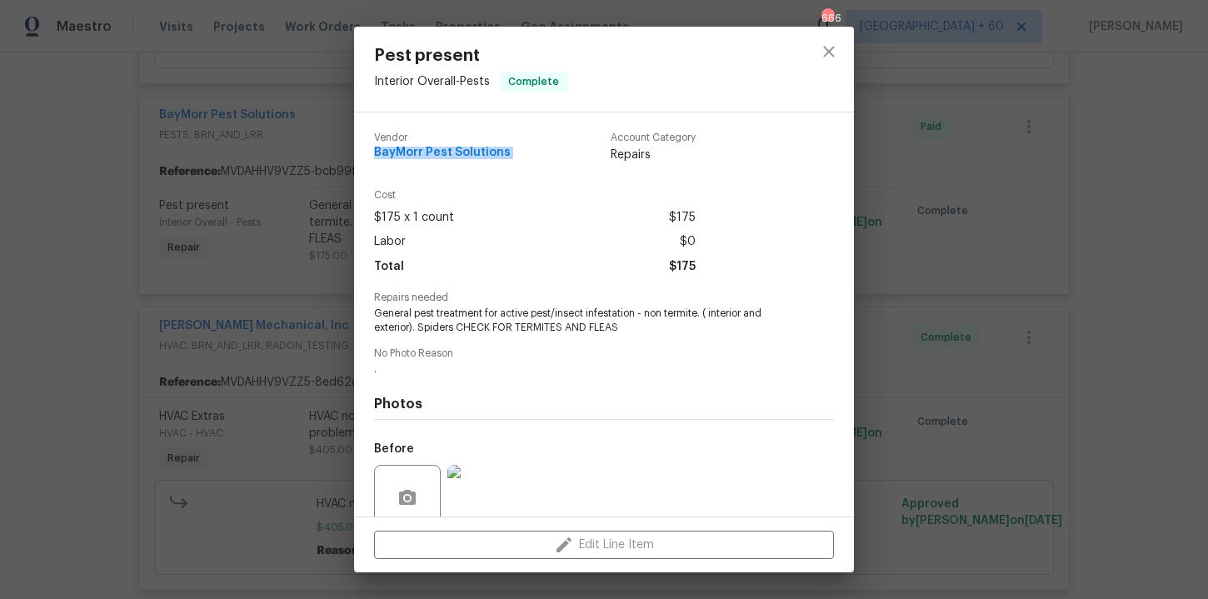
click at [456, 155] on span "BayMorr Pest Solutions" at bounding box center [442, 153] width 137 height 12
copy span "BayMorr Pest Solutions"
click at [150, 324] on div "Pest present Interior Overall - Pests Complete Vendor BayMorr Pest Solutions Ac…" at bounding box center [604, 299] width 1208 height 599
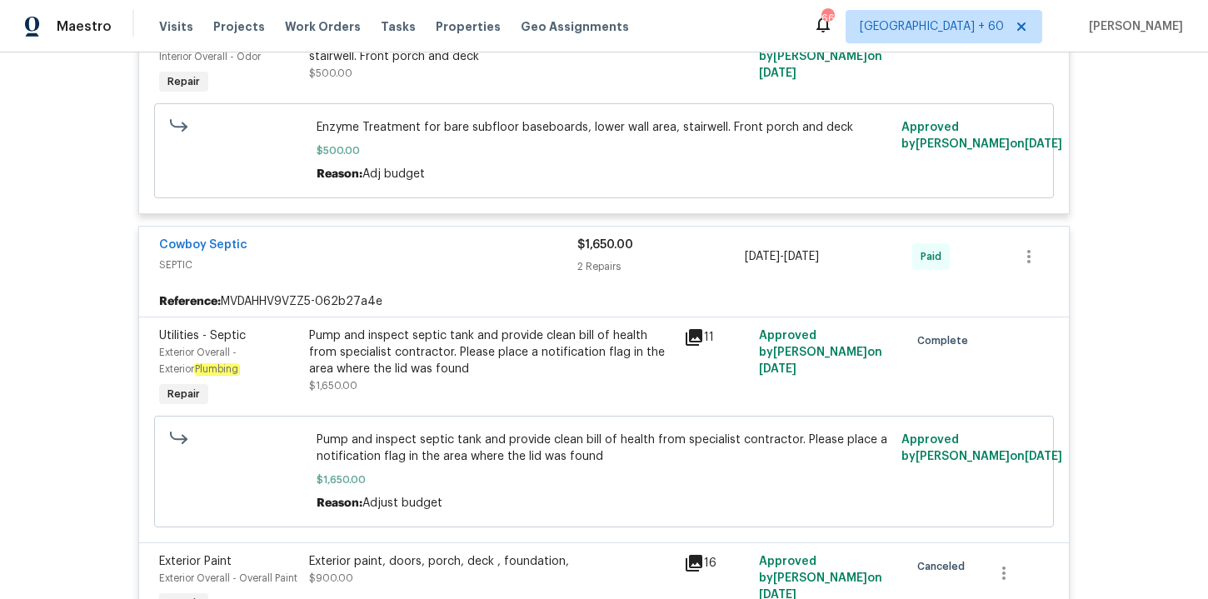
scroll to position [10493, 0]
click at [309, 28] on span "Work Orders" at bounding box center [323, 26] width 76 height 17
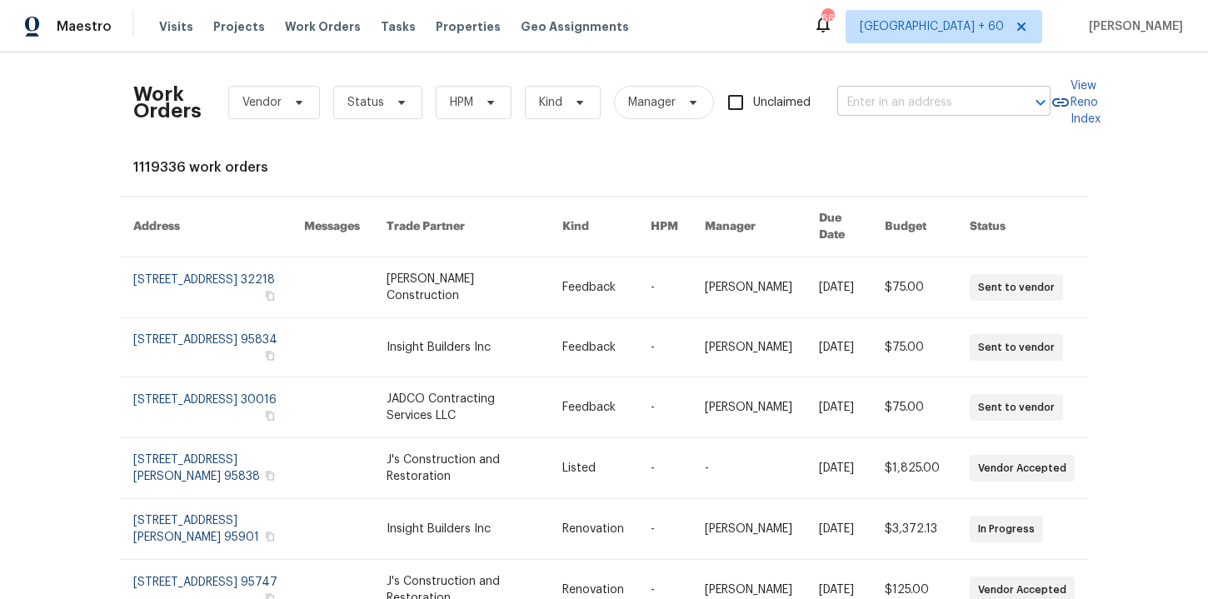
click at [881, 100] on input "text" at bounding box center [920, 103] width 167 height 26
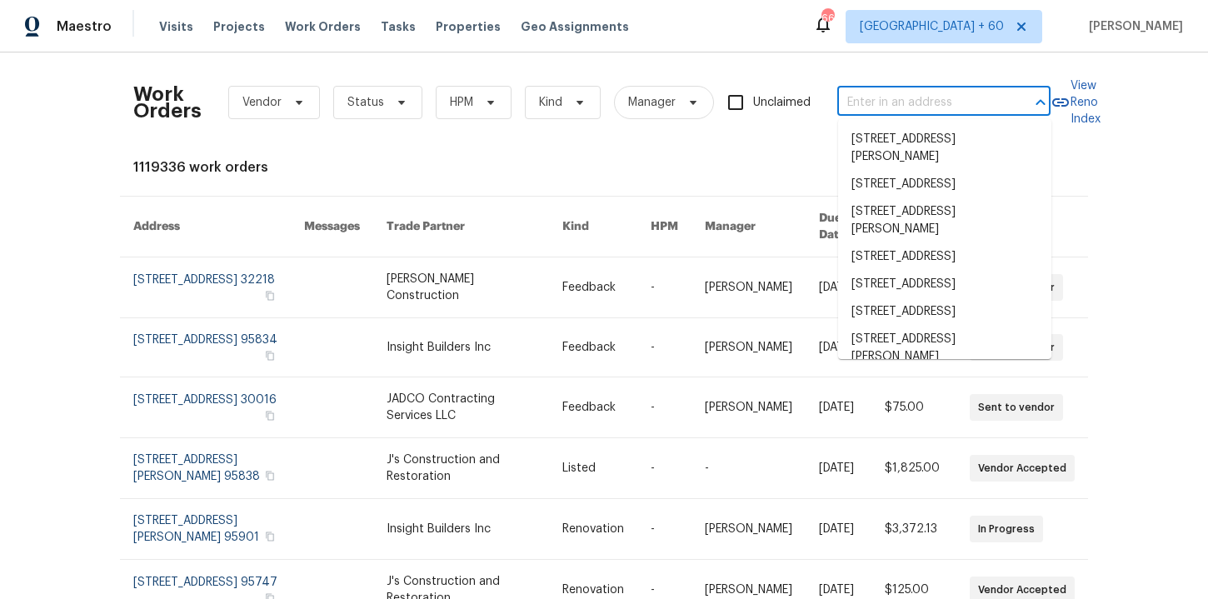
paste input "[STREET_ADDRESS]"
type input "[STREET_ADDRESS]"
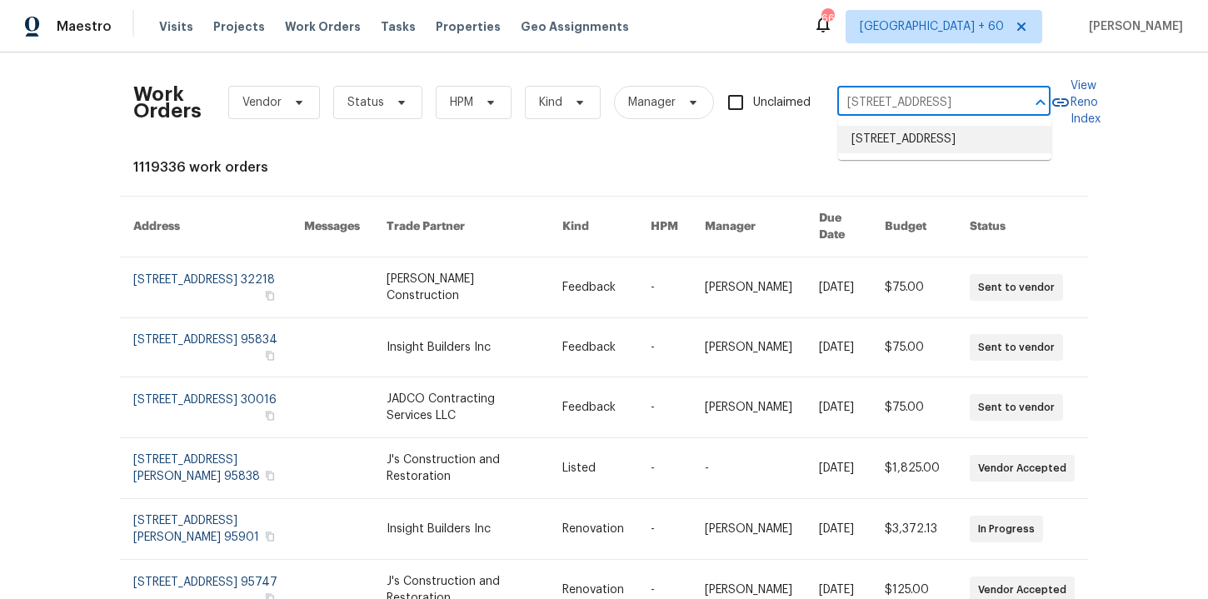
click at [933, 142] on li "[STREET_ADDRESS]" at bounding box center [944, 139] width 213 height 27
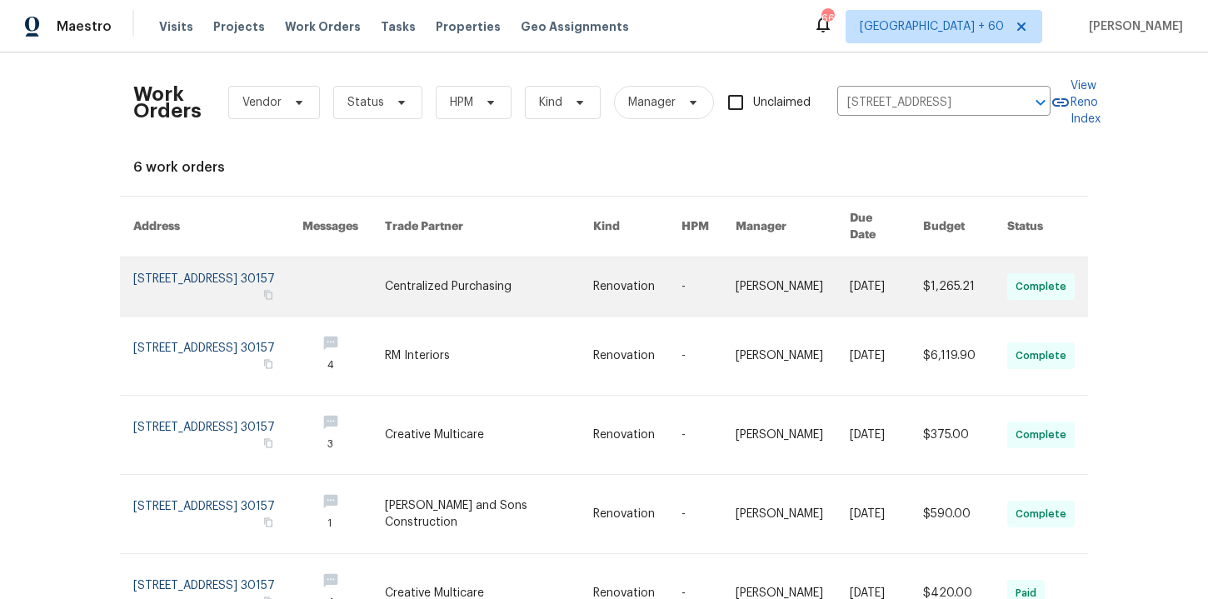
click at [188, 272] on link at bounding box center [217, 286] width 169 height 58
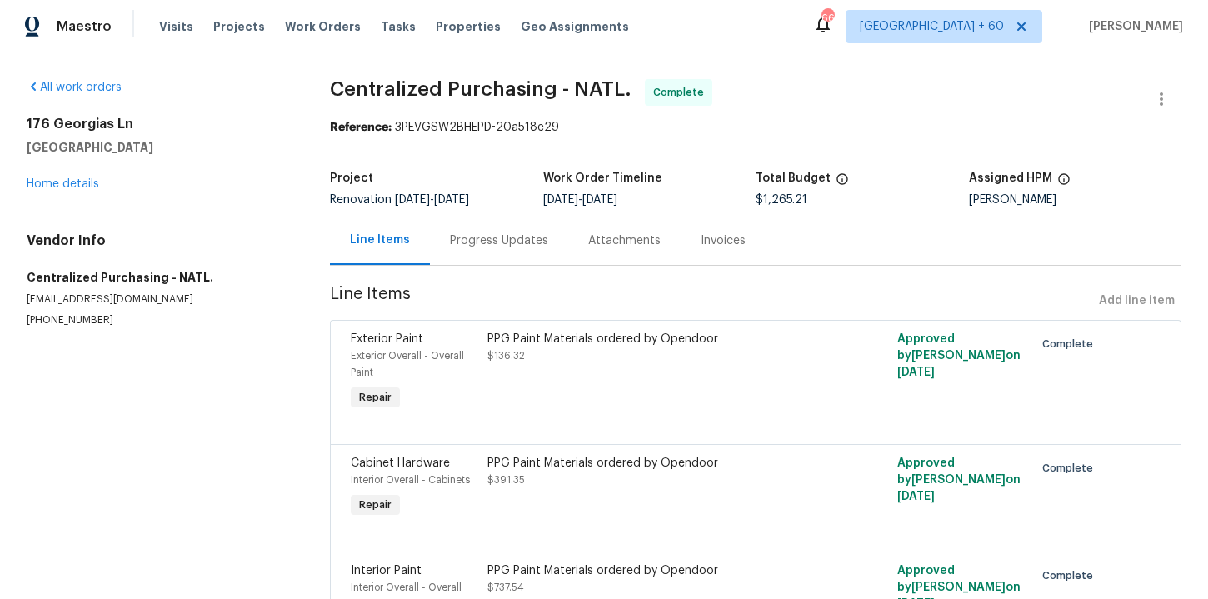
click at [82, 177] on div "[STREET_ADDRESS] Home details" at bounding box center [158, 154] width 263 height 77
click at [83, 180] on link "Home details" at bounding box center [63, 184] width 72 height 12
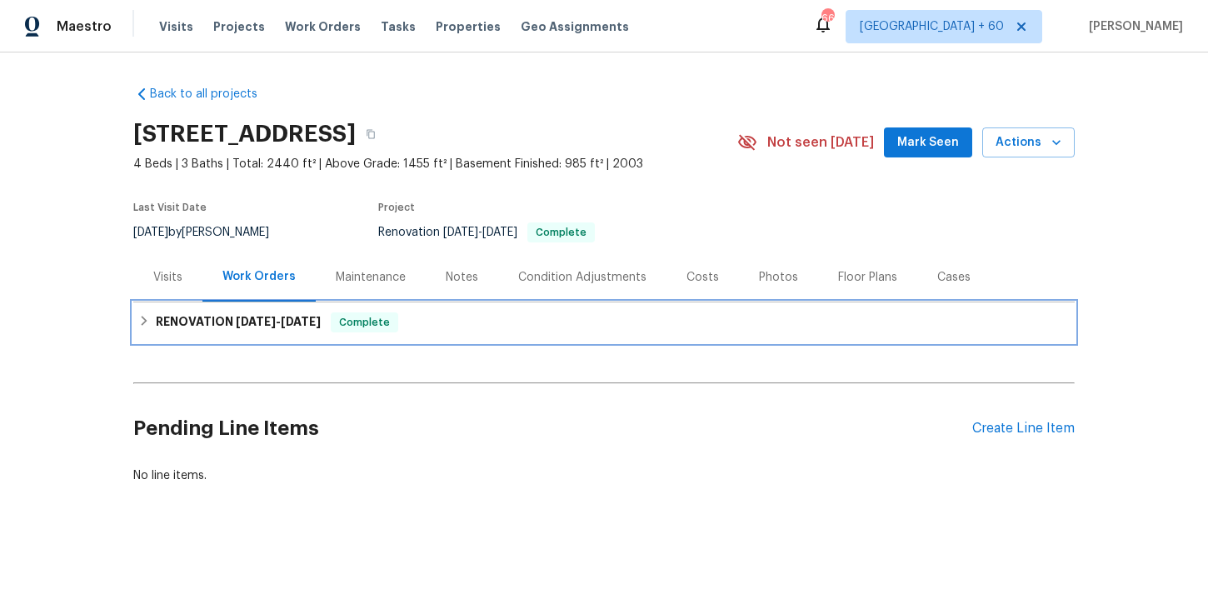
click at [195, 311] on div "RENOVATION [DATE] - [DATE] Complete" at bounding box center [603, 322] width 941 height 40
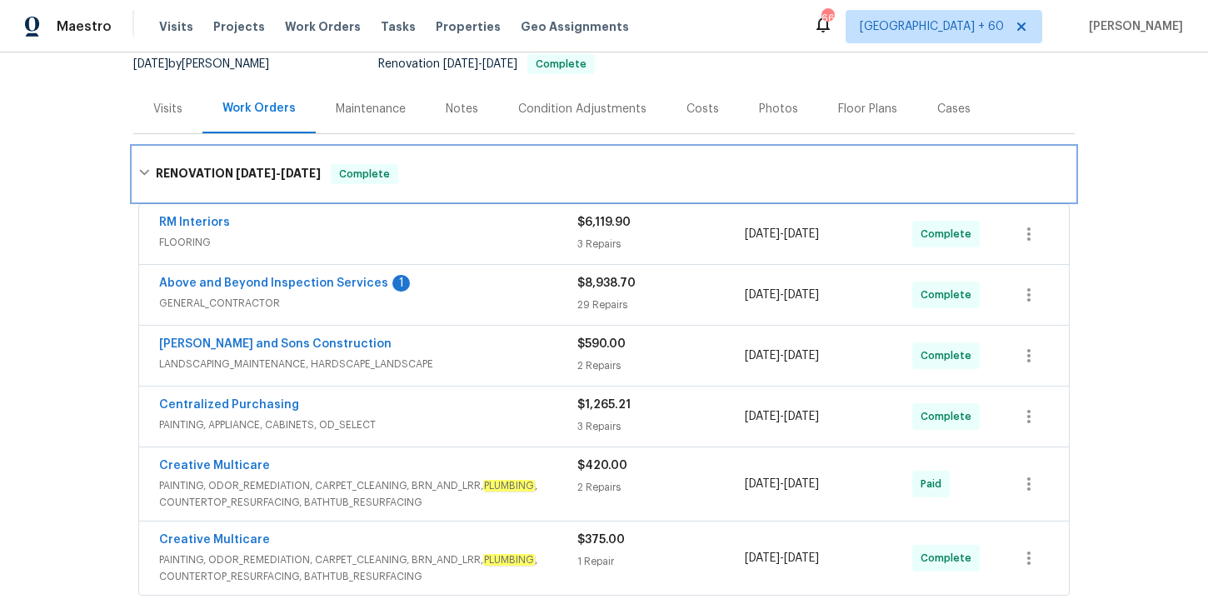
scroll to position [363, 0]
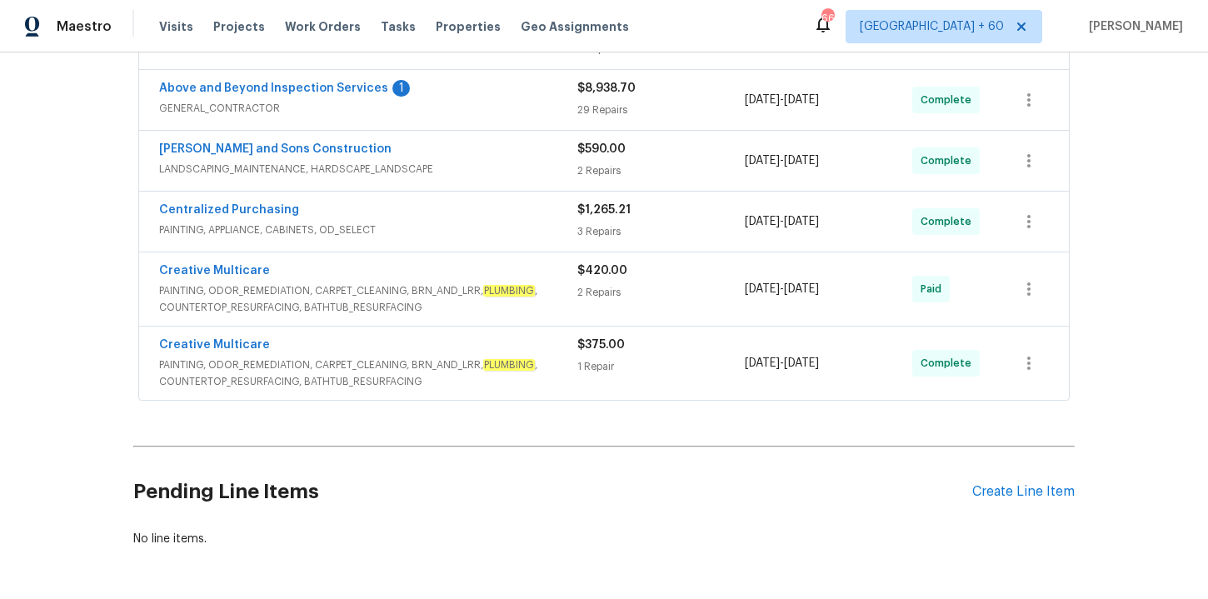
click at [539, 386] on span "PAINTING, ODOR_REMEDIATION, CARPET_CLEANING, BRN_AND_LRR, PLUMBING , COUNTERTOP…" at bounding box center [368, 373] width 418 height 33
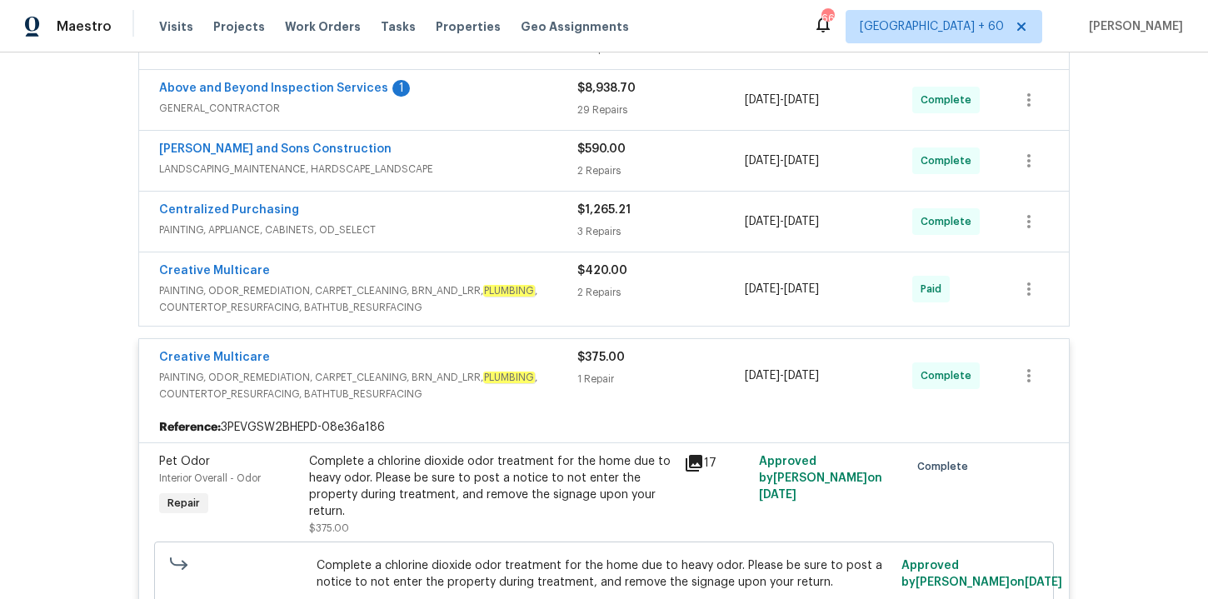
click at [530, 297] on span "PAINTING, ODOR_REMEDIATION, CARPET_CLEANING, BRN_AND_LRR, PLUMBING , COUNTERTOP…" at bounding box center [368, 298] width 418 height 33
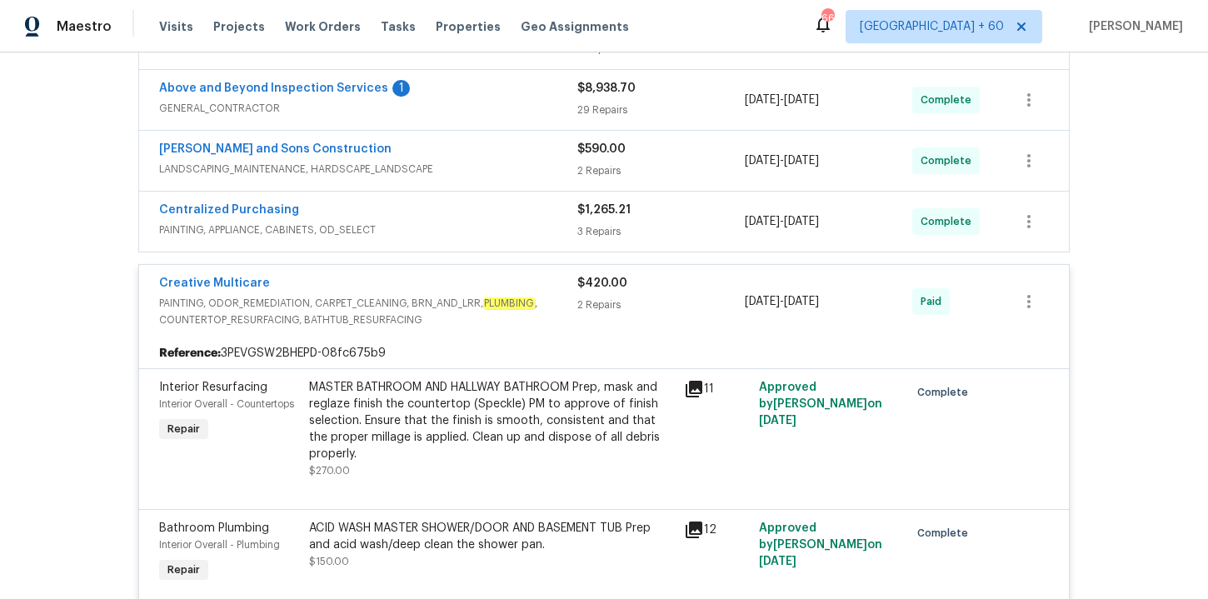
click at [506, 224] on span "PAINTING, APPLIANCE, CABINETS, OD_SELECT" at bounding box center [368, 230] width 418 height 17
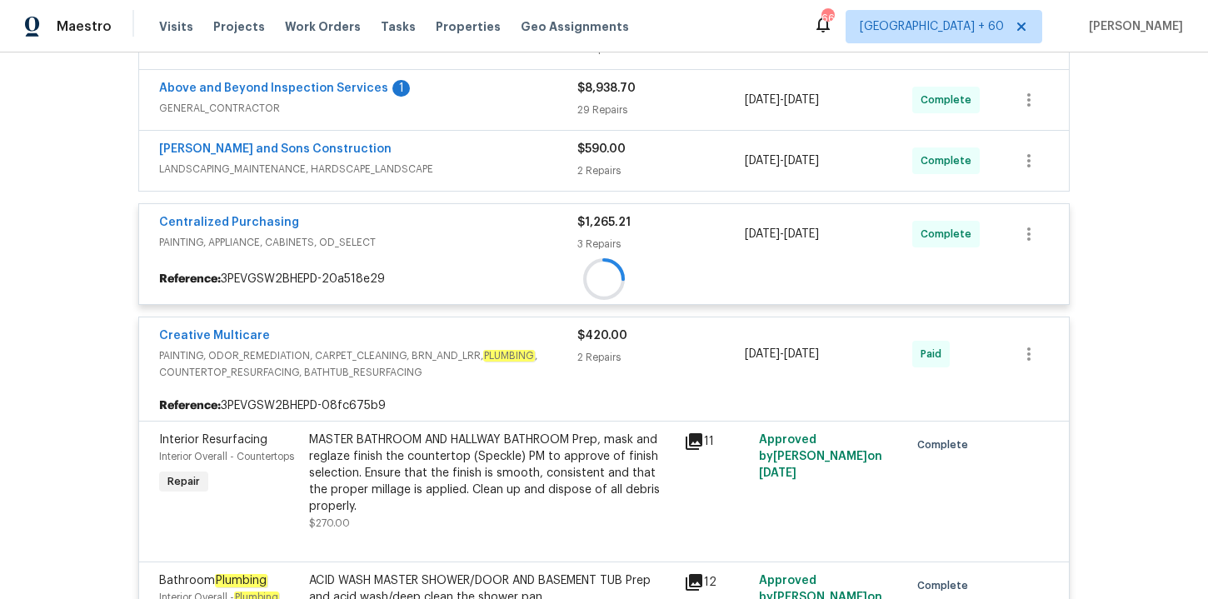
scroll to position [260, 0]
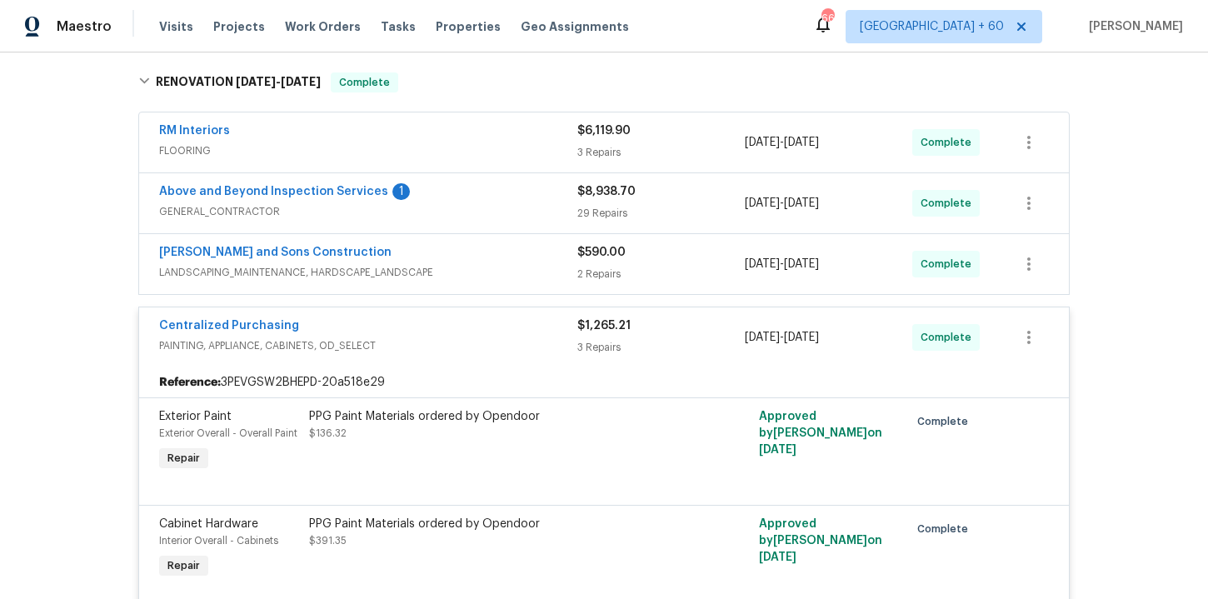
click at [508, 261] on div "[PERSON_NAME] and Sons Construction" at bounding box center [368, 254] width 418 height 20
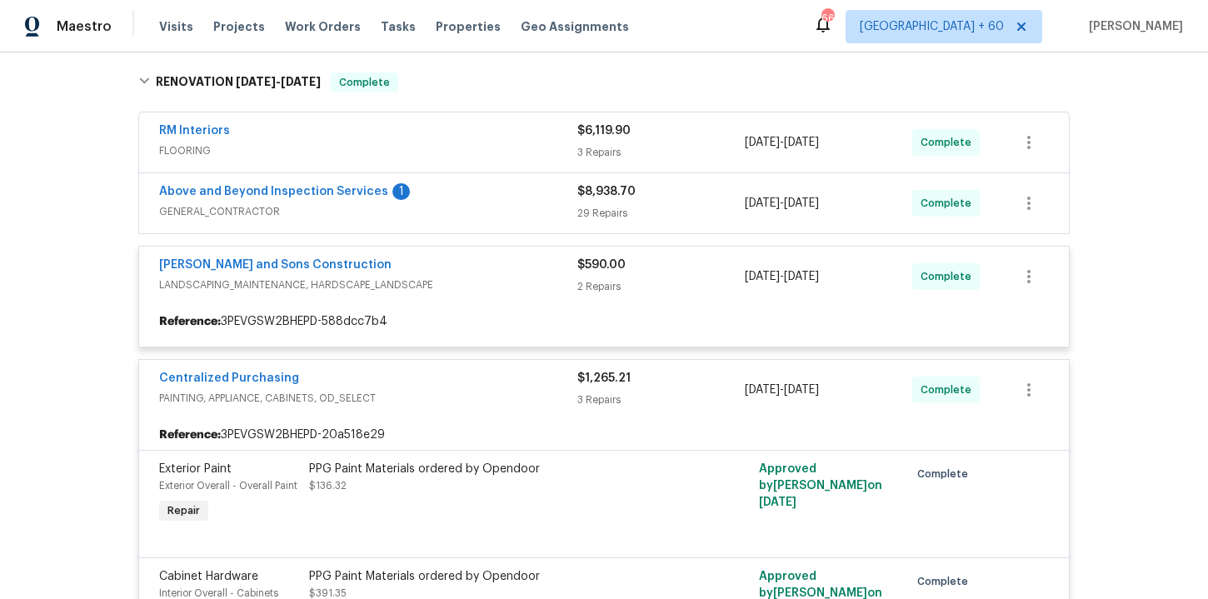
scroll to position [221, 0]
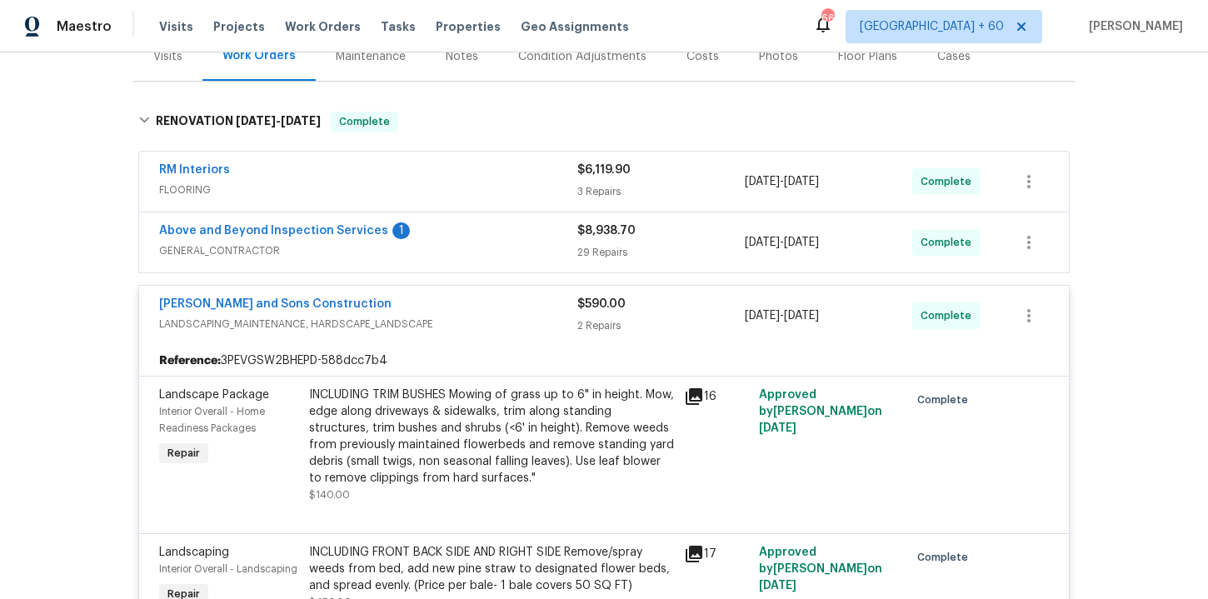
click at [479, 242] on span "GENERAL_CONTRACTOR" at bounding box center [368, 250] width 418 height 17
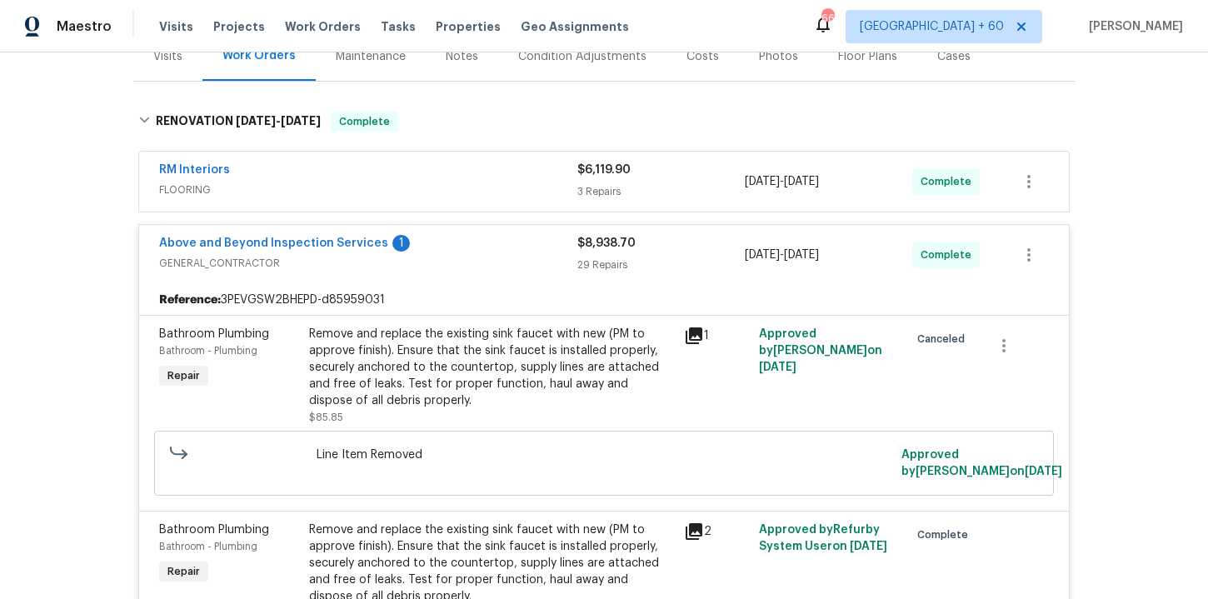
click at [535, 178] on div "RM Interiors" at bounding box center [368, 172] width 418 height 20
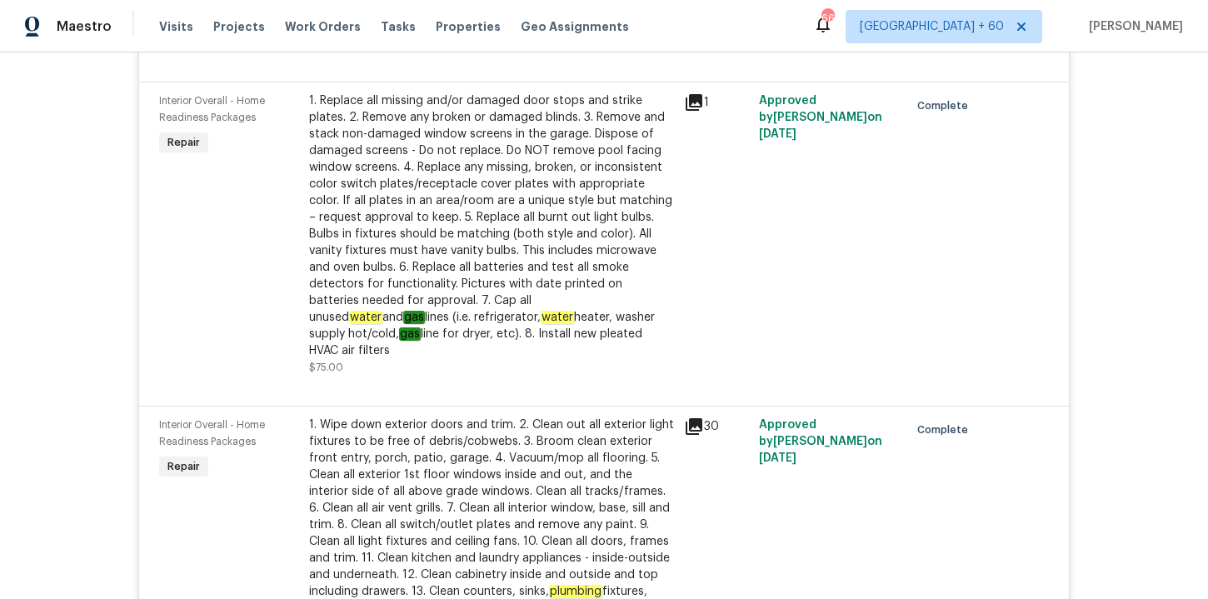
scroll to position [1479, 0]
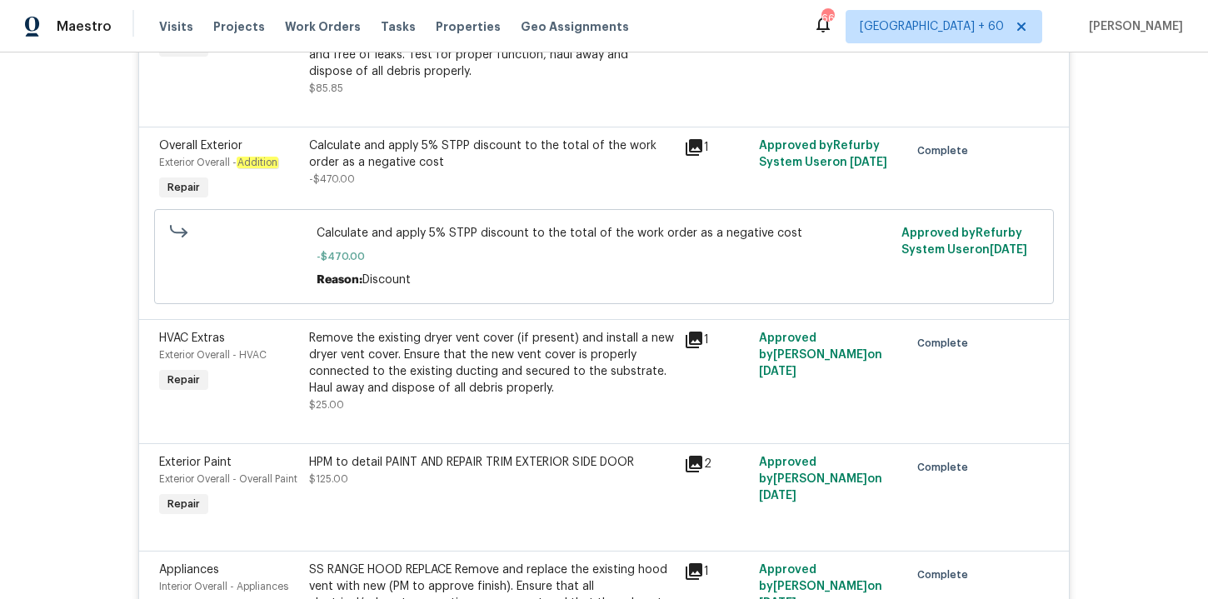
click at [505, 376] on div "Remove the existing dryer vent cover (if present) and install a new dryer vent …" at bounding box center [491, 363] width 365 height 67
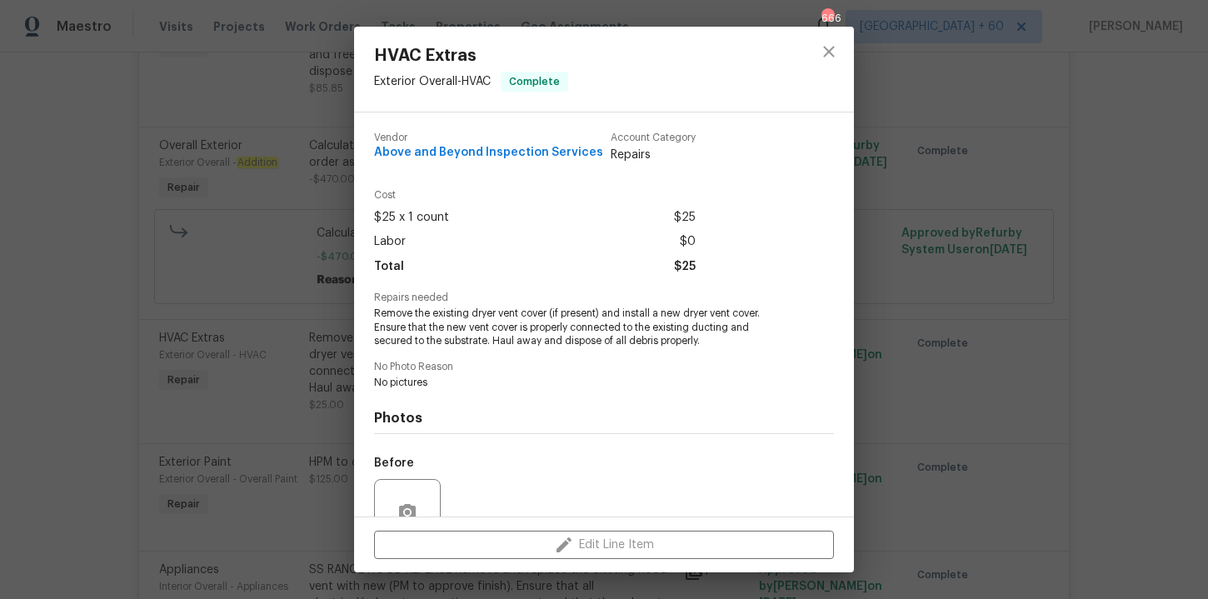
scroll to position [154, 0]
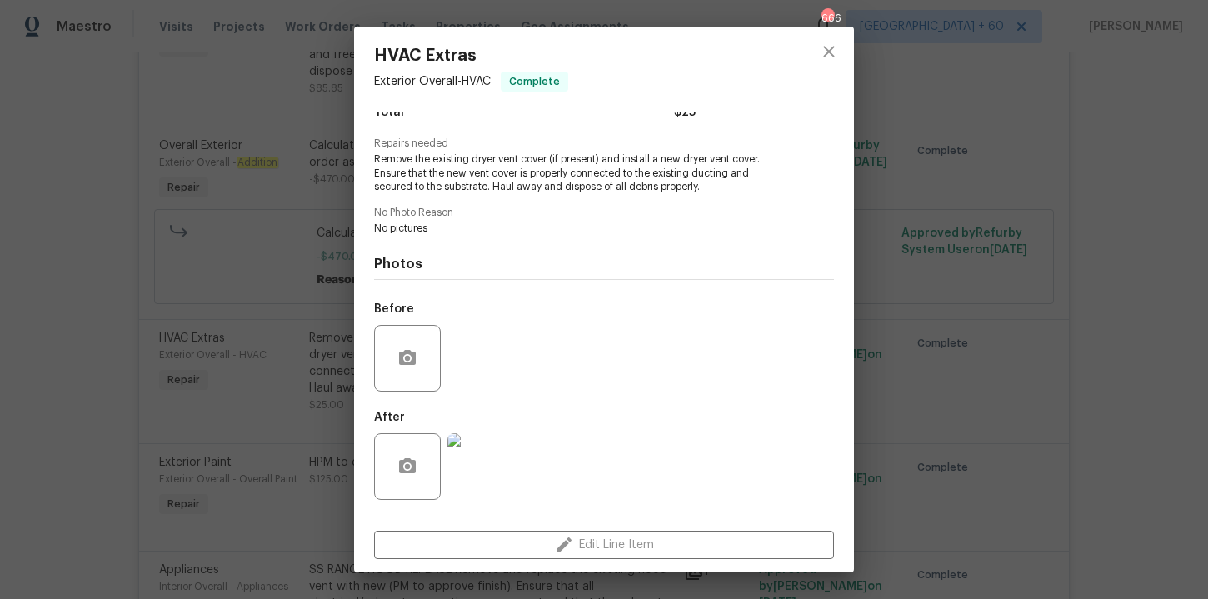
click at [205, 300] on div "HVAC Extras Exterior Overall - HVAC Complete Vendor Above and Beyond Inspection…" at bounding box center [604, 299] width 1208 height 599
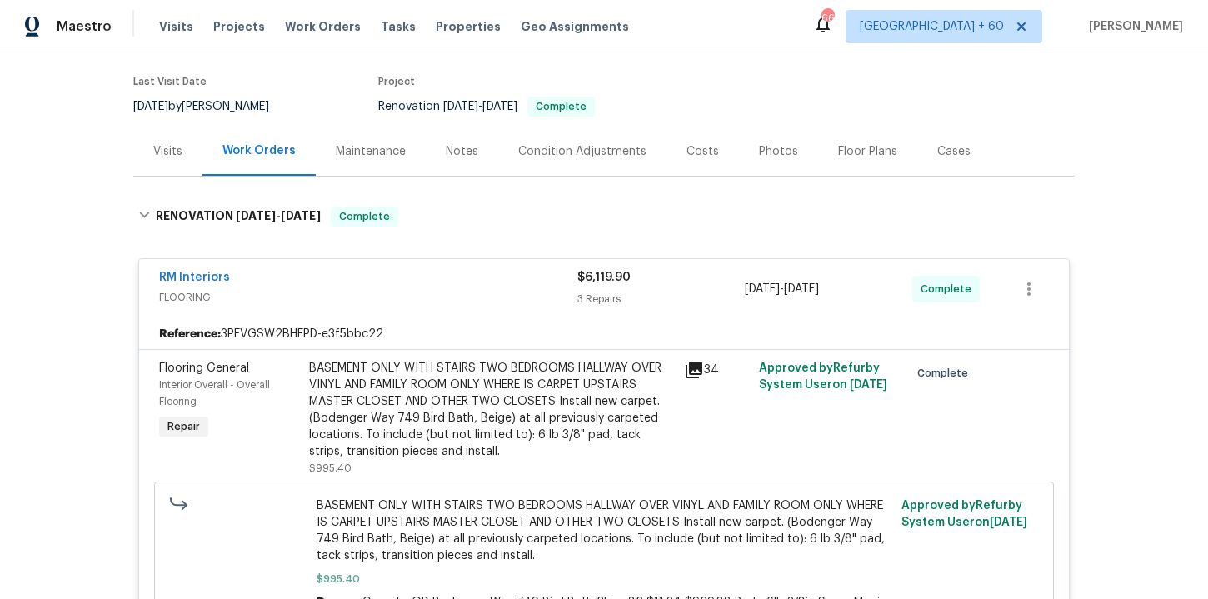
scroll to position [294, 0]
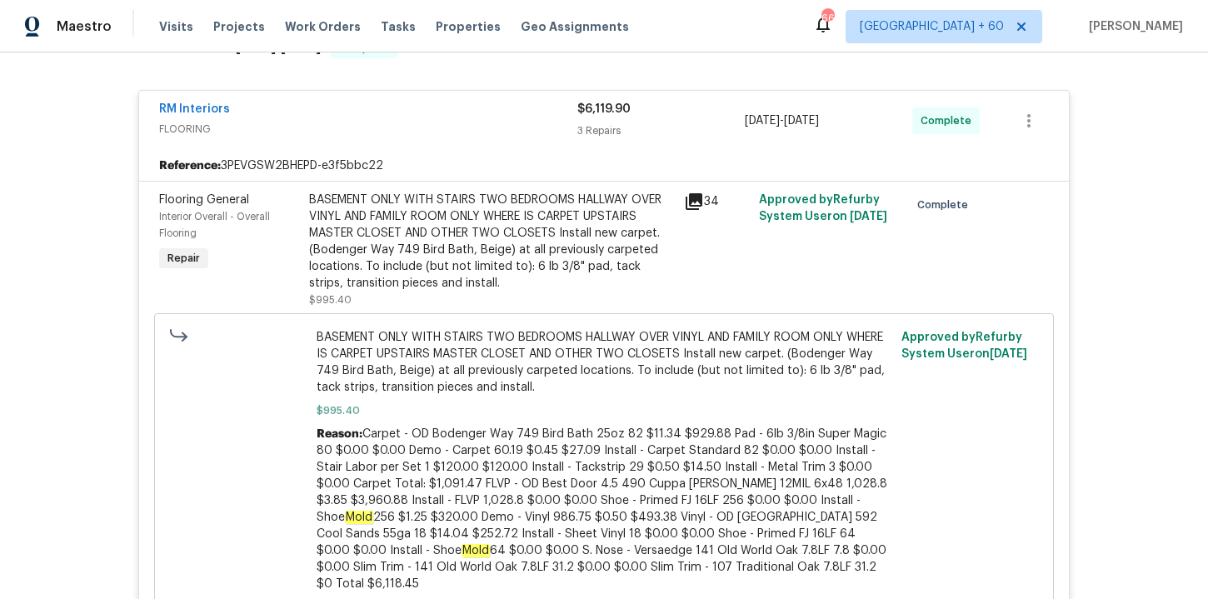
click at [599, 249] on div "BASEMENT ONLY WITH STAIRS TWO BEDROOMS HALLWAY OVER VINYL AND FAMILY ROOM ONLY …" at bounding box center [491, 242] width 365 height 100
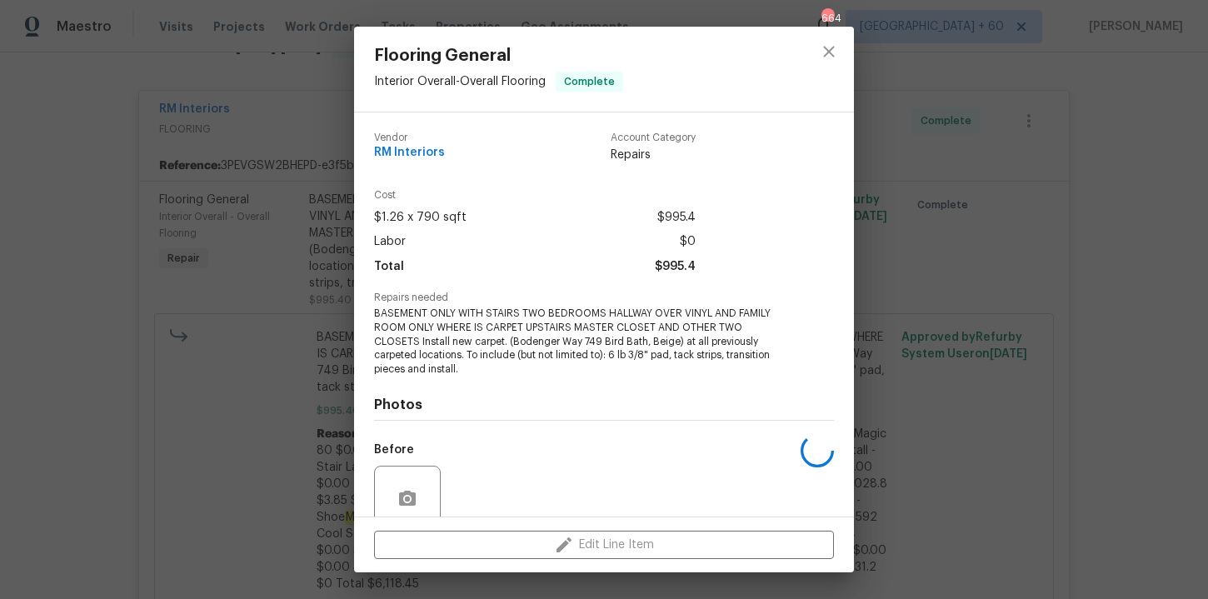
scroll to position [141, 0]
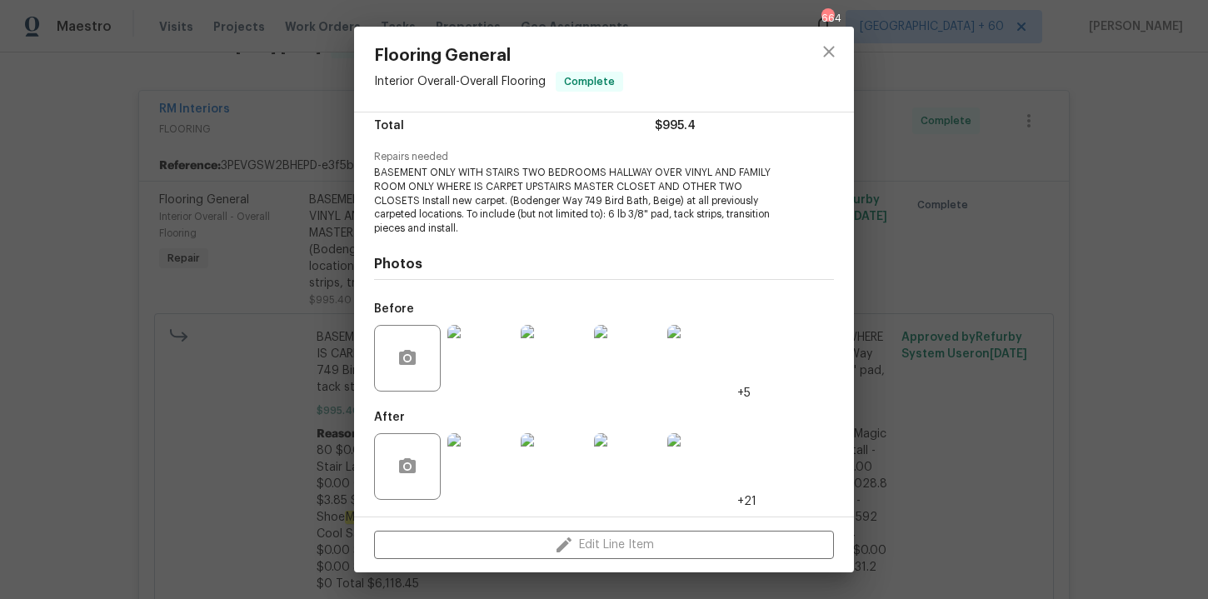
click at [486, 458] on img at bounding box center [480, 466] width 67 height 67
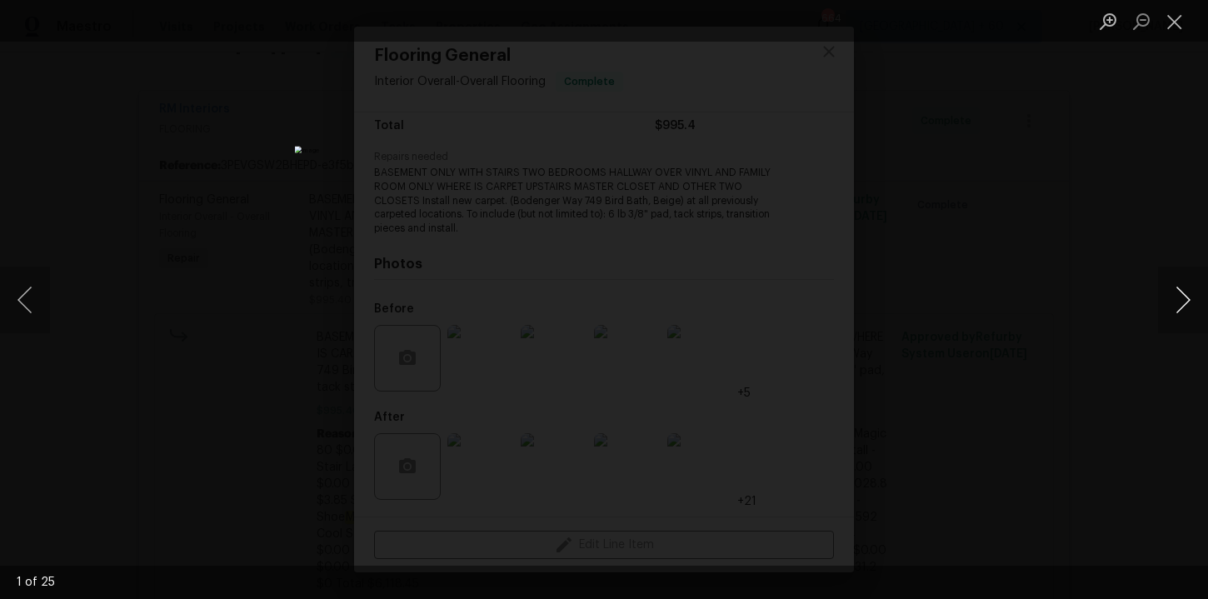
click at [1180, 297] on button "Next image" at bounding box center [1183, 300] width 50 height 67
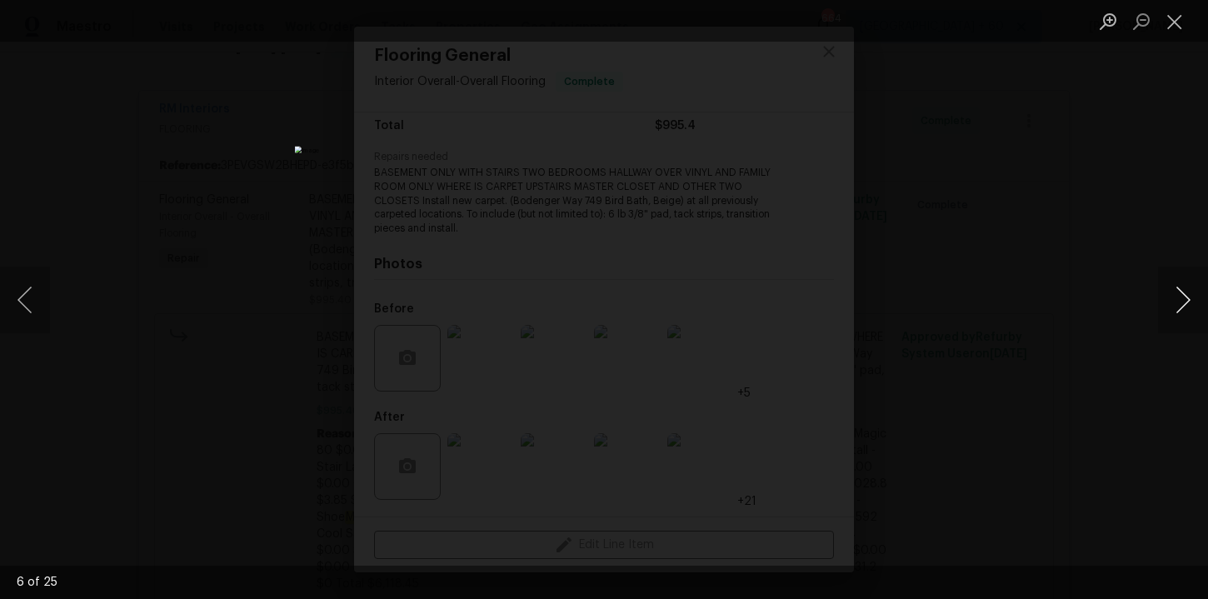
click at [1180, 297] on button "Next image" at bounding box center [1183, 300] width 50 height 67
click at [1170, 22] on button "Close lightbox" at bounding box center [1174, 21] width 33 height 29
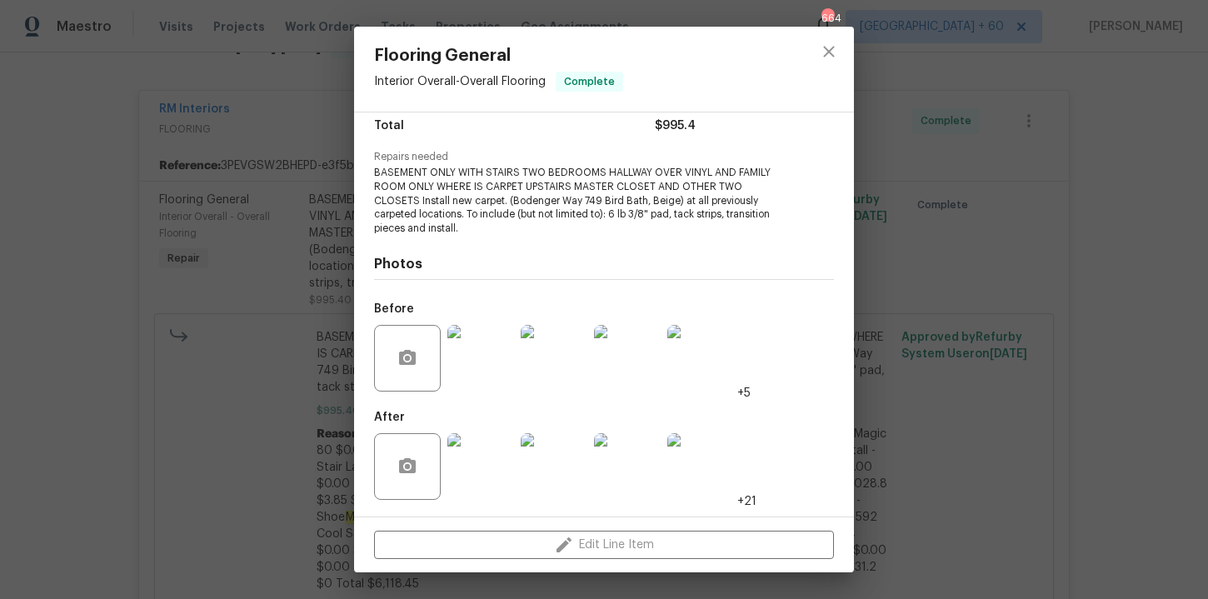
click at [1104, 197] on div "Flooring General Interior Overall - Overall Flooring Complete Vendor RM Interio…" at bounding box center [604, 299] width 1208 height 599
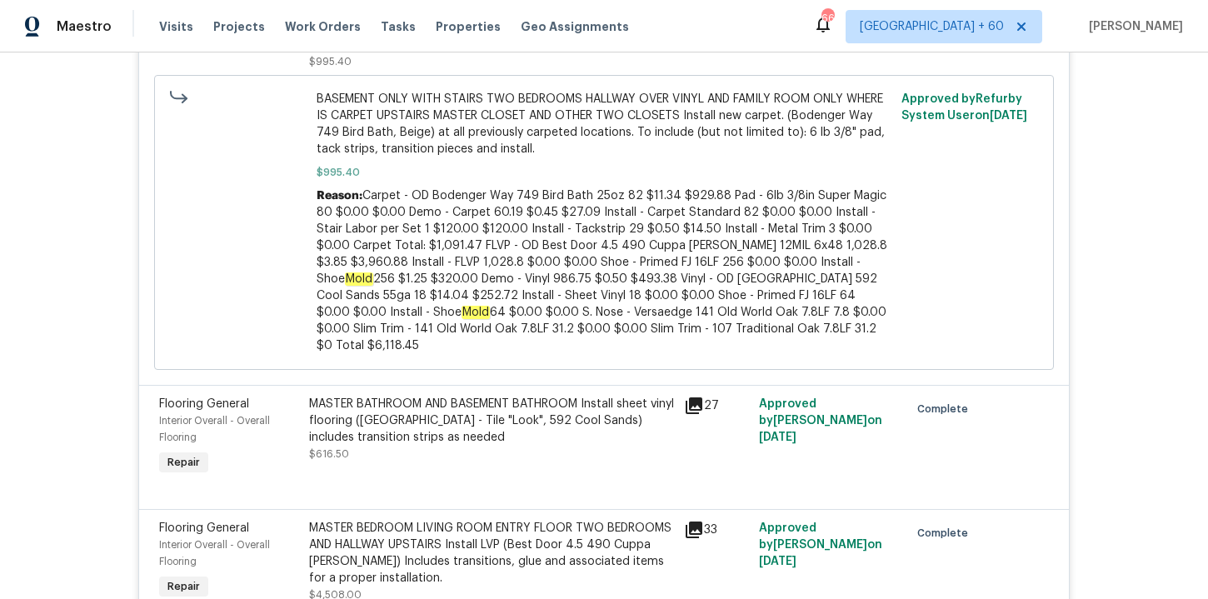
scroll to position [546, 0]
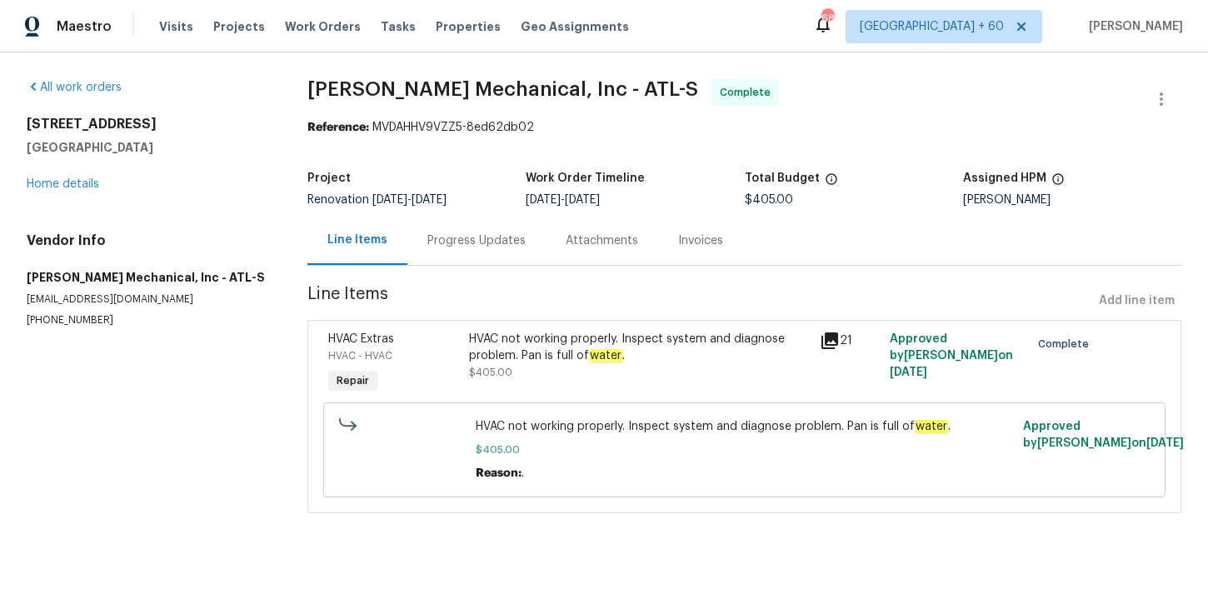
click at [496, 242] on div "Progress Updates" at bounding box center [476, 240] width 98 height 17
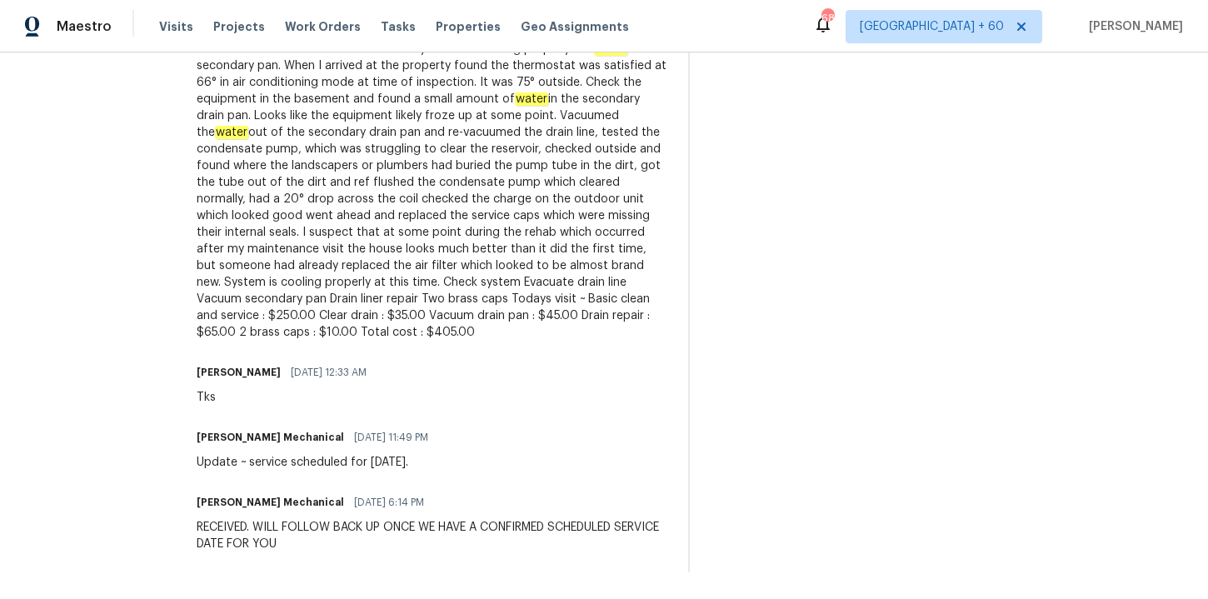
scroll to position [532, 0]
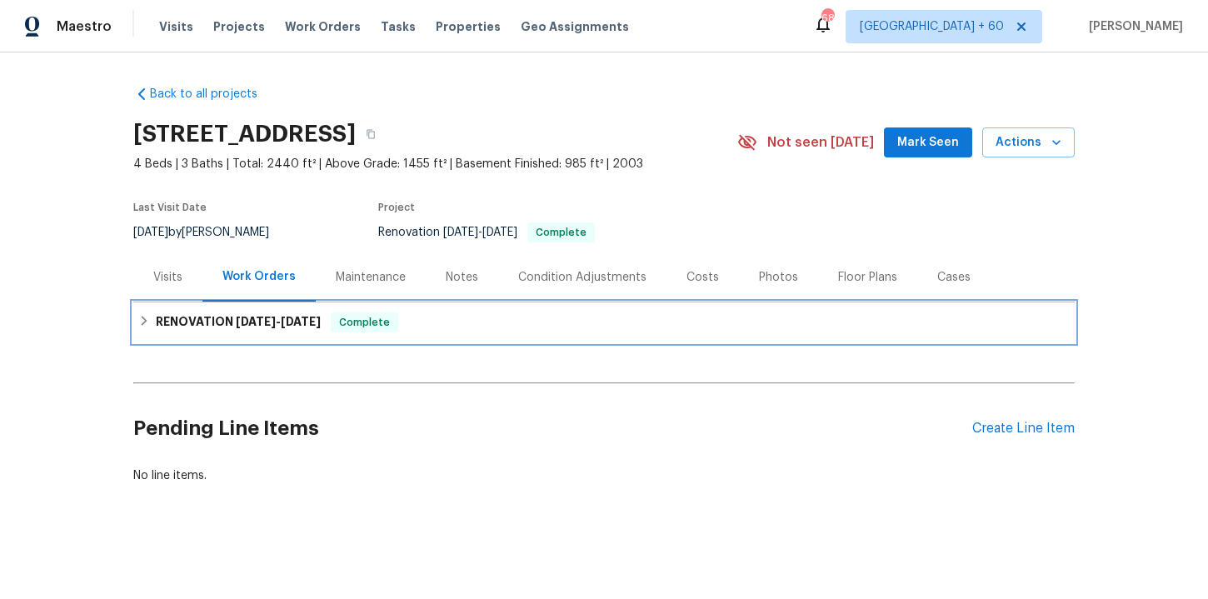
click at [462, 316] on div "RENOVATION [DATE] - [DATE] Complete" at bounding box center [603, 322] width 931 height 20
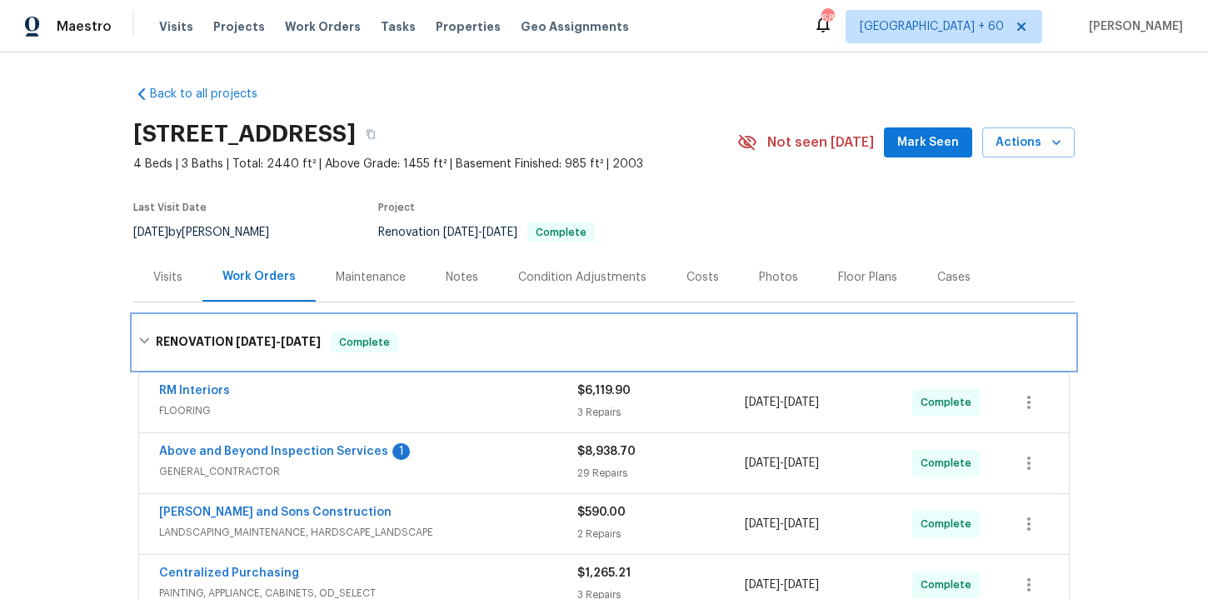
scroll to position [425, 0]
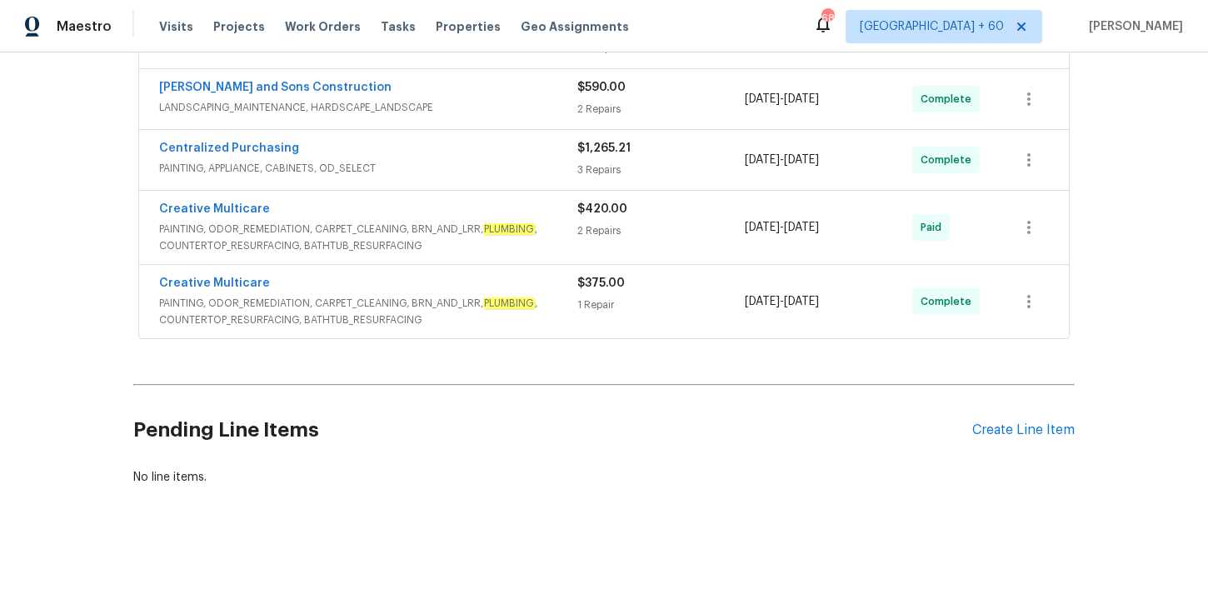
click at [476, 308] on span "PAINTING, ODOR_REMEDIATION, CARPET_CLEANING, BRN_AND_LRR, PLUMBING , COUNTERTOP…" at bounding box center [368, 311] width 418 height 33
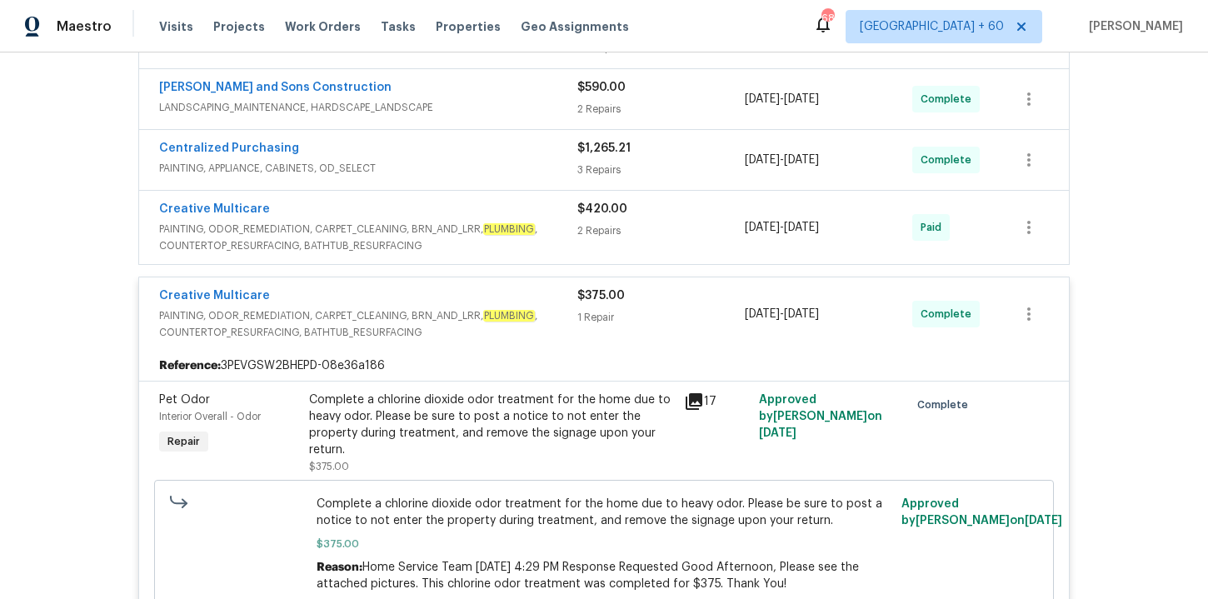
click at [429, 236] on span "PAINTING, ODOR_REMEDIATION, CARPET_CLEANING, BRN_AND_LRR, PLUMBING , COUNTERTOP…" at bounding box center [368, 237] width 418 height 33
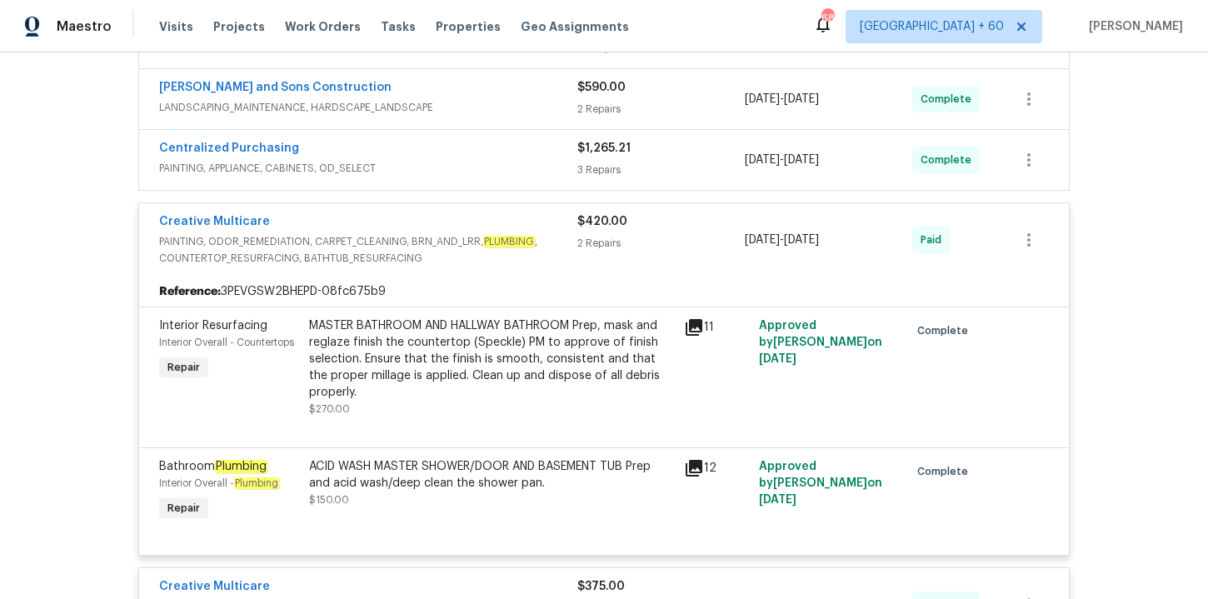
click at [410, 162] on span "PAINTING, APPLIANCE, CABINETS, OD_SELECT" at bounding box center [368, 168] width 418 height 17
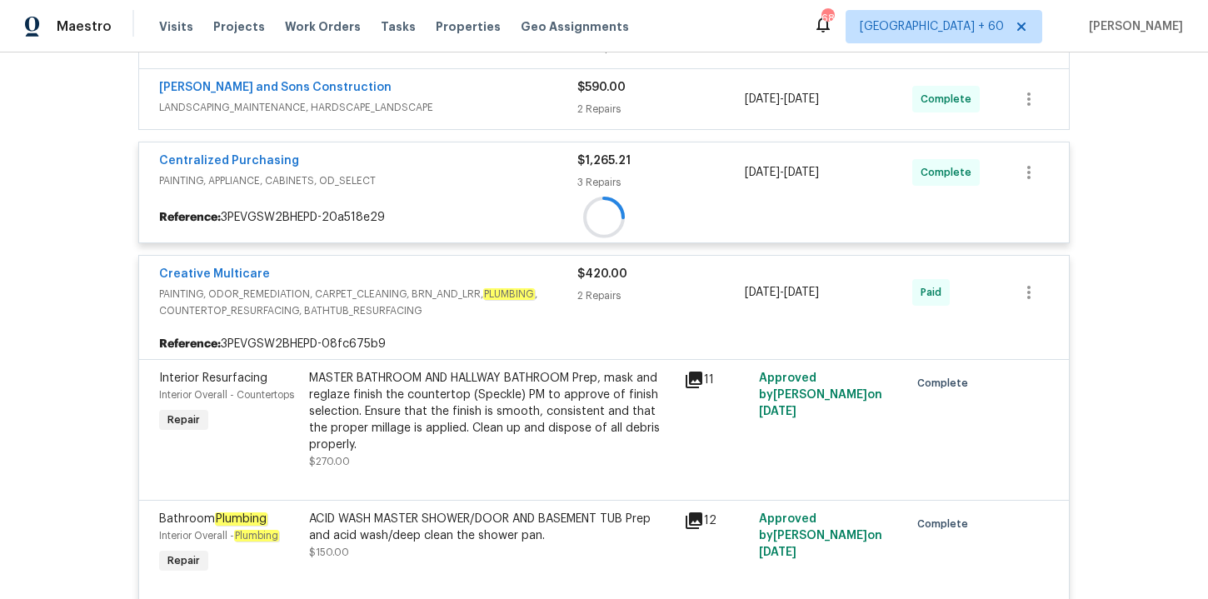
scroll to position [330, 0]
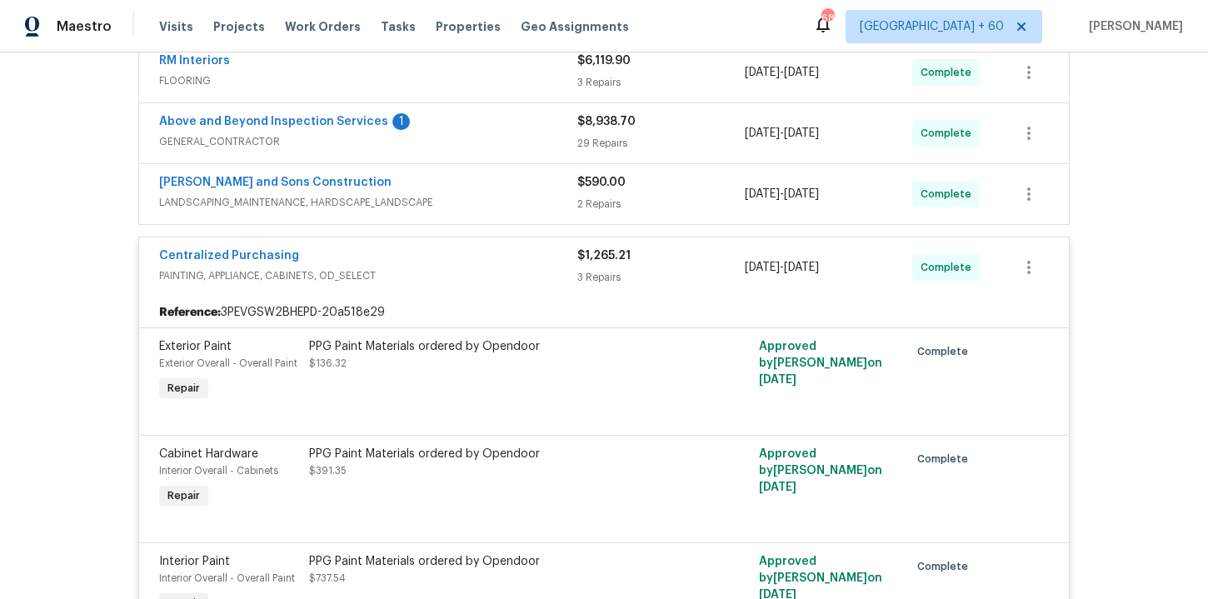
click at [435, 188] on div "[PERSON_NAME] and Sons Construction" at bounding box center [368, 184] width 418 height 20
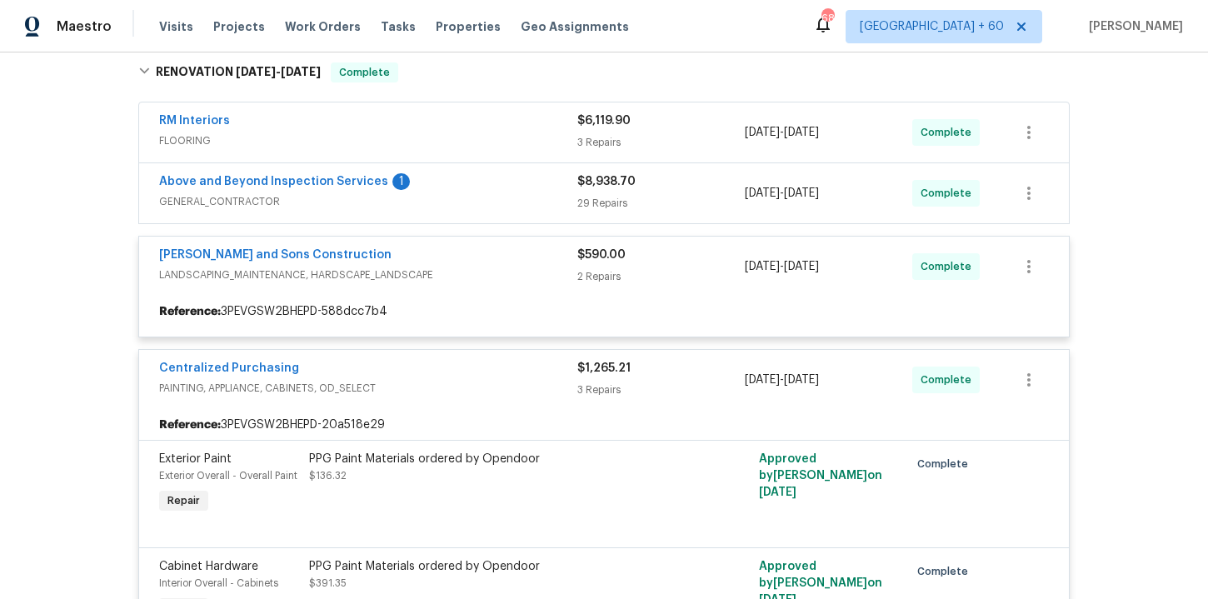
scroll to position [257, 0]
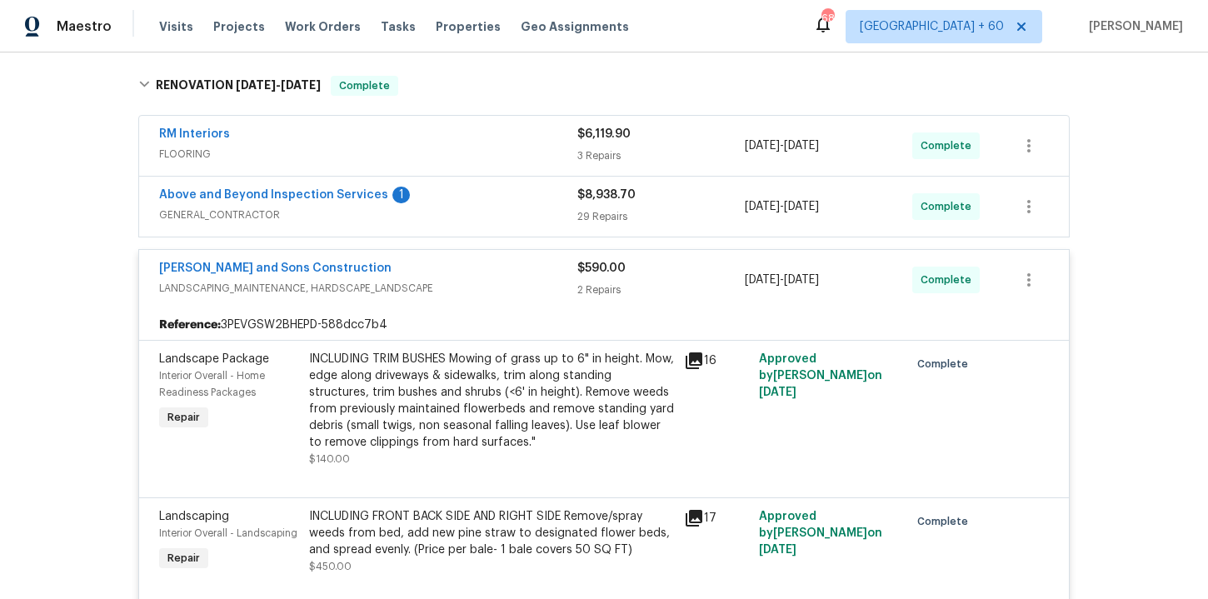
click at [442, 210] on span "GENERAL_CONTRACTOR" at bounding box center [368, 215] width 418 height 17
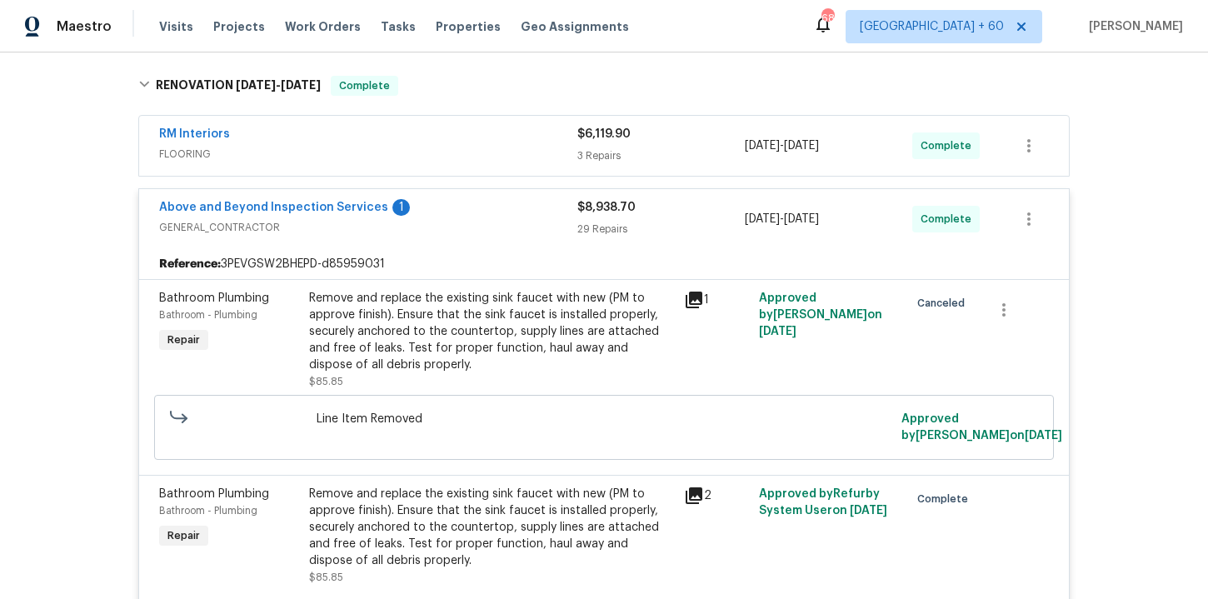
click at [456, 146] on span "FLOORING" at bounding box center [368, 154] width 418 height 17
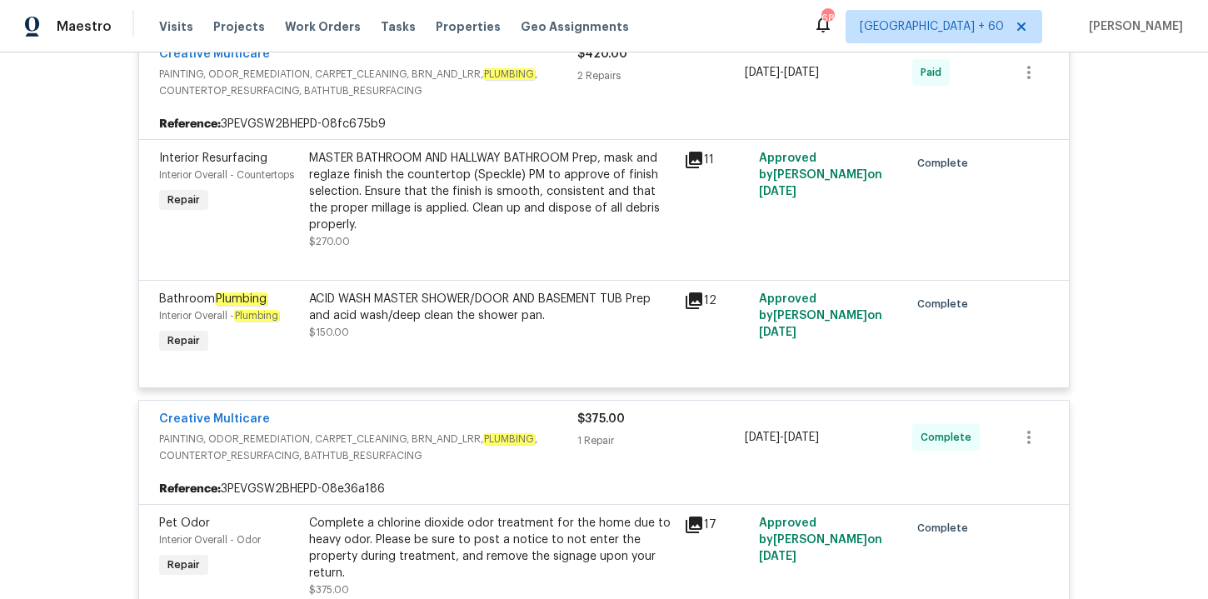
scroll to position [6744, 0]
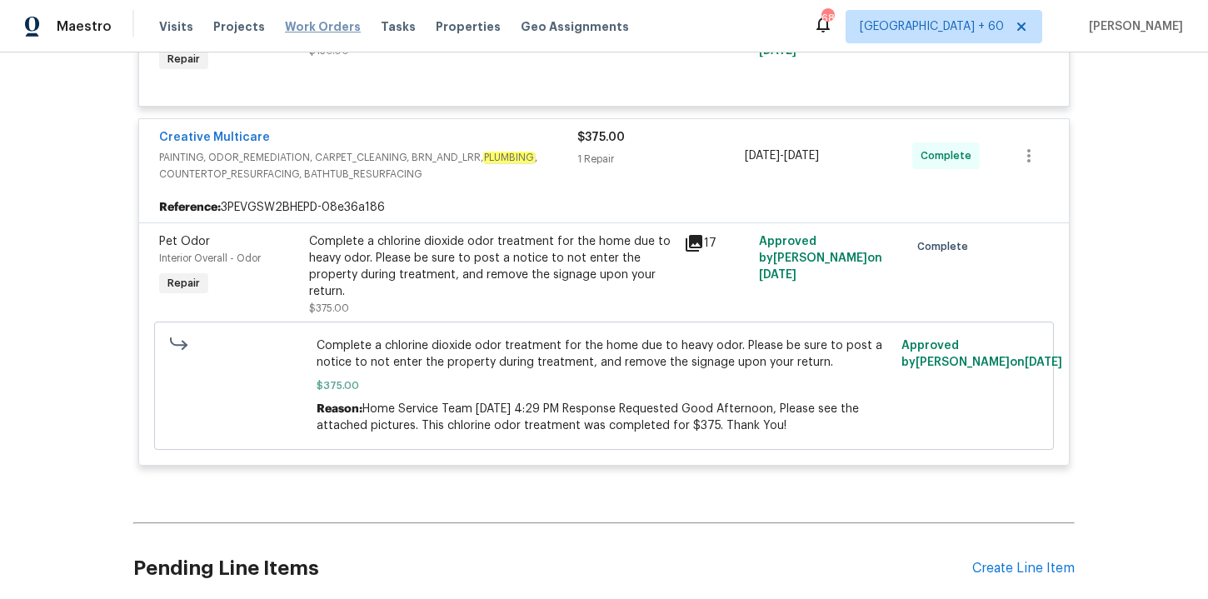
click at [315, 29] on span "Work Orders" at bounding box center [323, 26] width 76 height 17
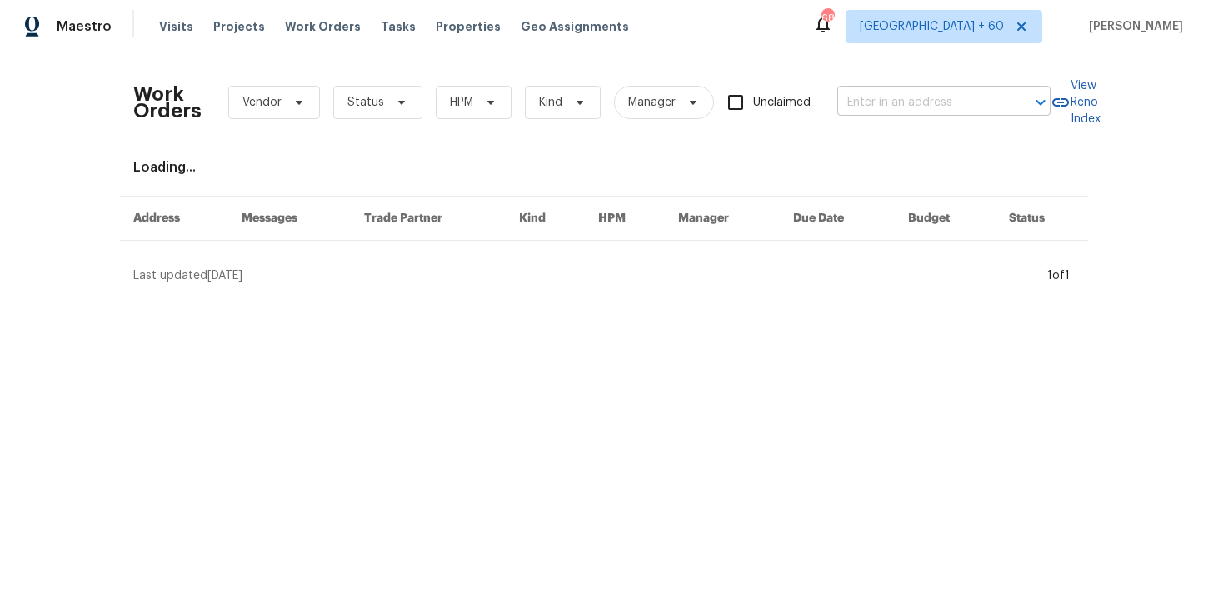
click at [876, 102] on input "text" at bounding box center [920, 103] width 167 height 26
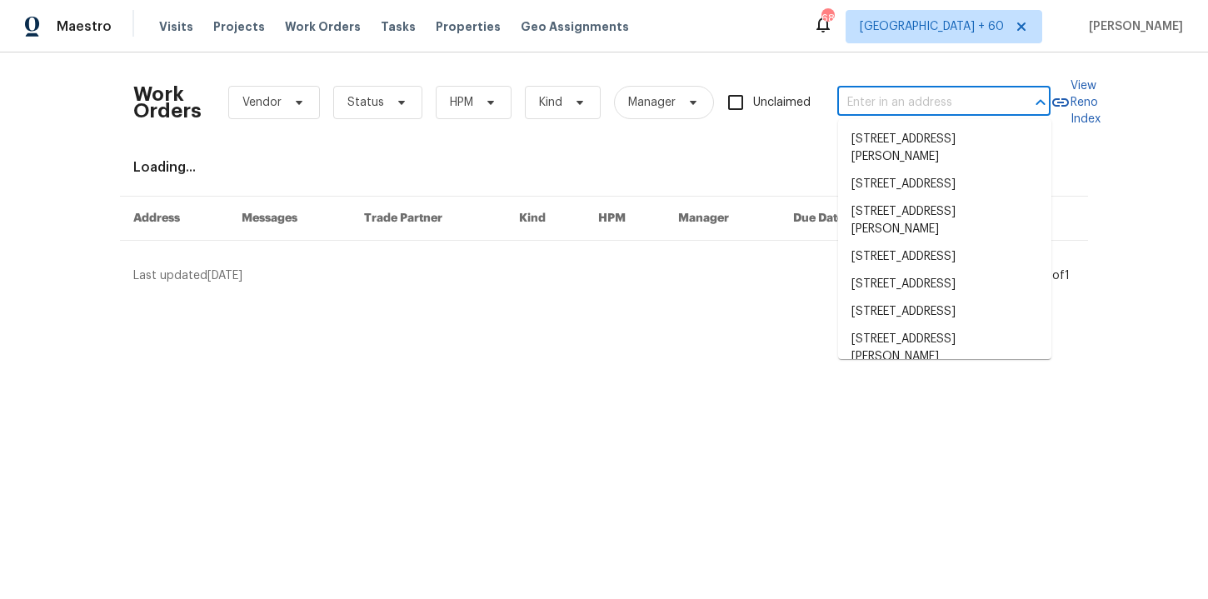
paste input "[STREET_ADDRESS]"
type input "[STREET_ADDRESS]"
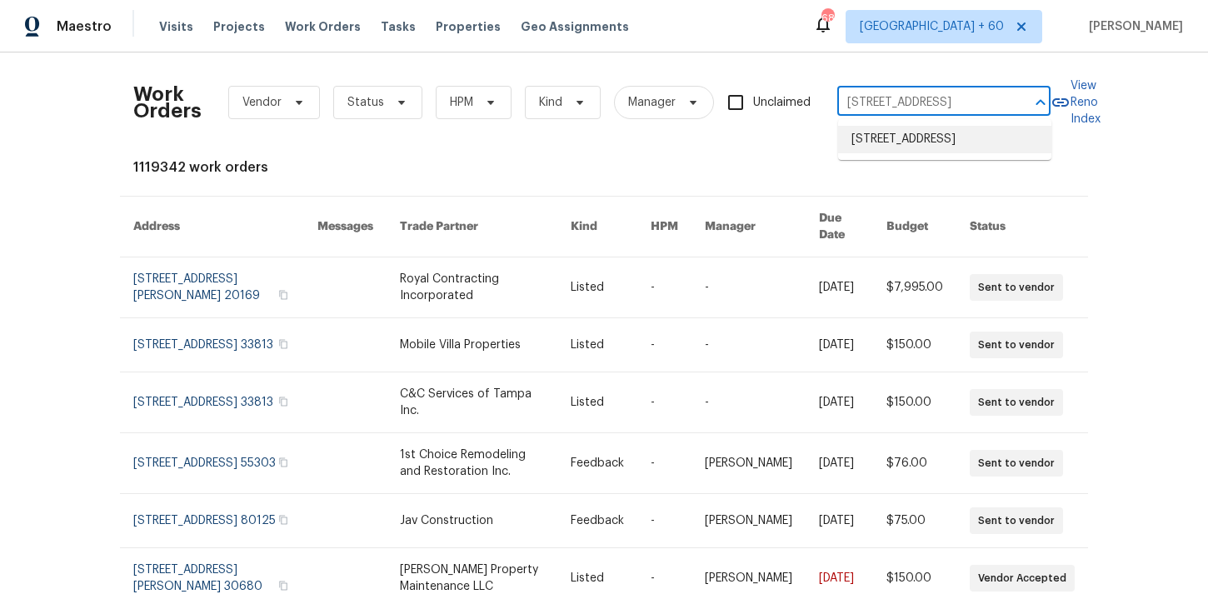
click at [940, 151] on li "3308 Hinsdale Ln, Buford, GA 30519" at bounding box center [944, 139] width 213 height 27
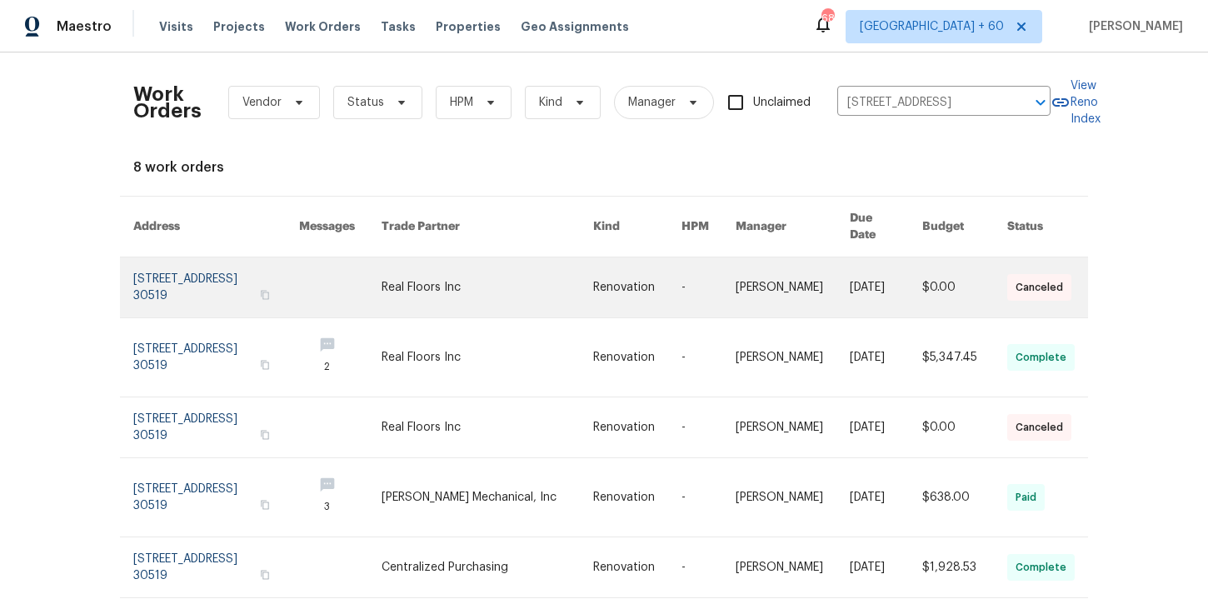
click at [208, 277] on link at bounding box center [216, 287] width 166 height 60
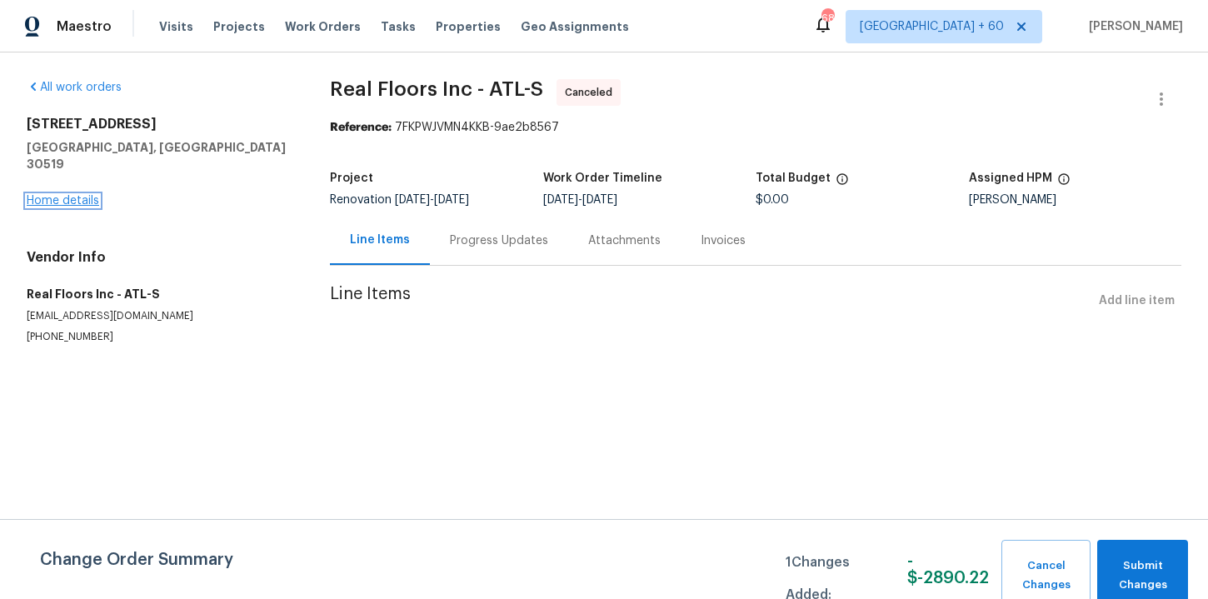
click at [98, 195] on link "Home details" at bounding box center [63, 201] width 72 height 12
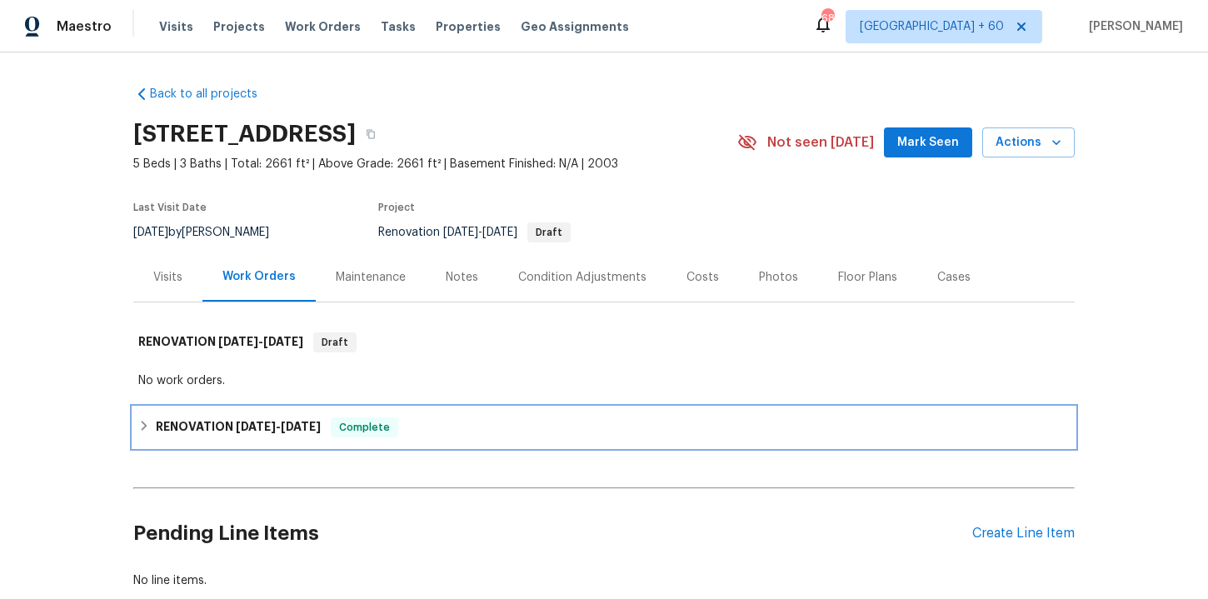
click at [428, 442] on div "RENOVATION 8/25/25 - 9/15/25 Complete" at bounding box center [603, 427] width 941 height 40
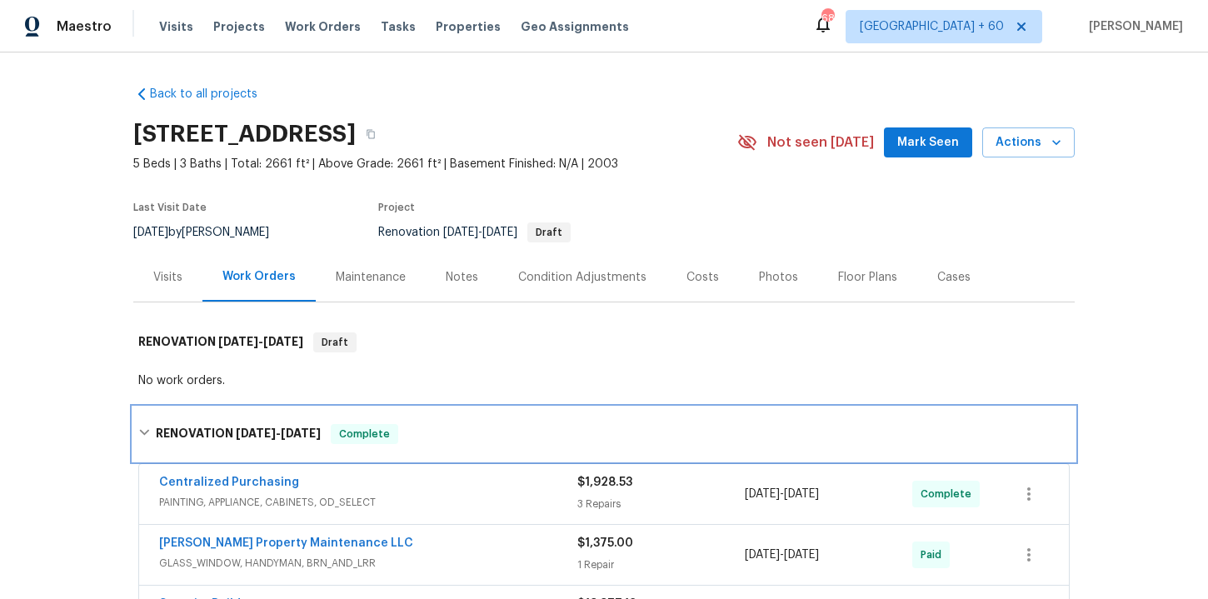
scroll to position [490, 0]
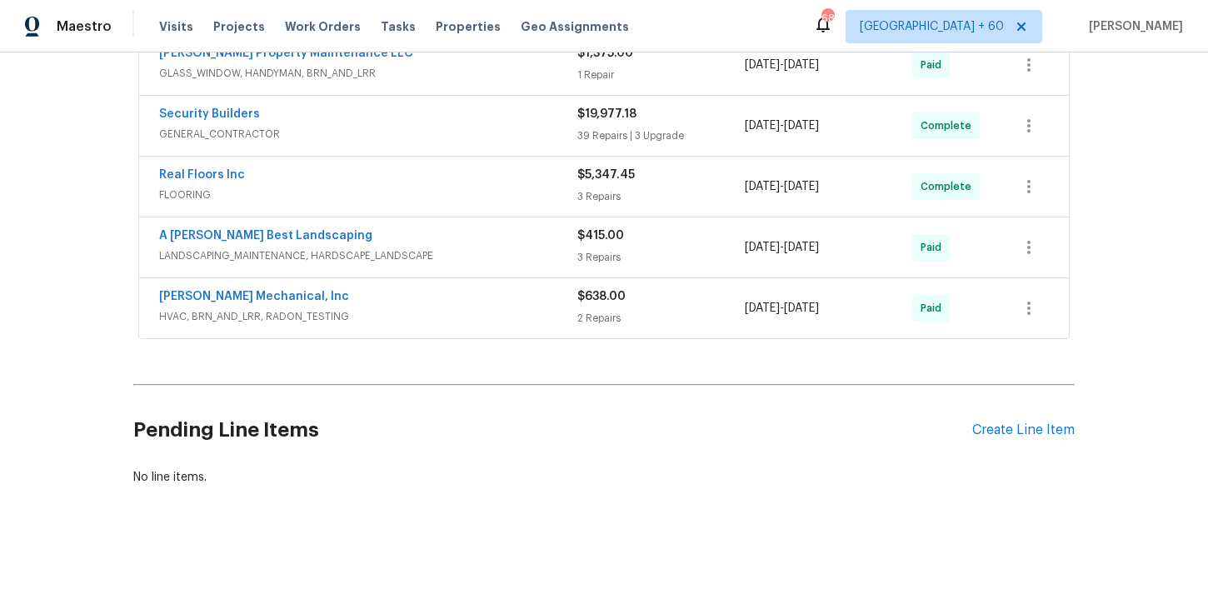
click at [445, 289] on div "[PERSON_NAME] Mechanical, Inc" at bounding box center [368, 298] width 418 height 20
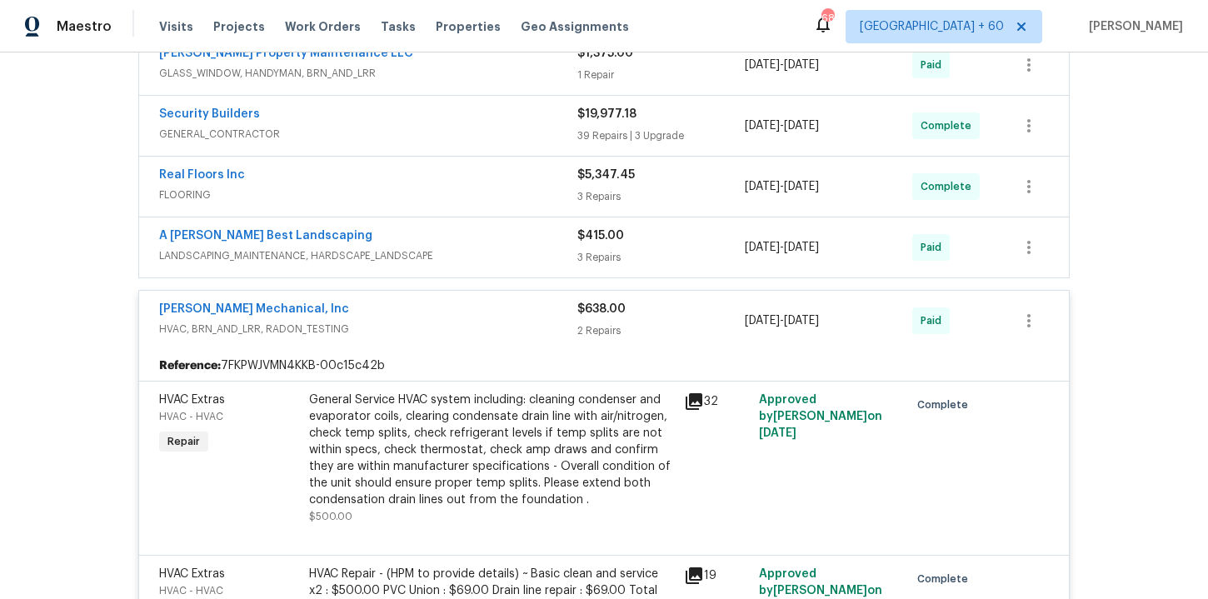
click at [475, 254] on span "LANDSCAPING_MAINTENANCE, HARDSCAPE_LANDSCAPE" at bounding box center [368, 255] width 418 height 17
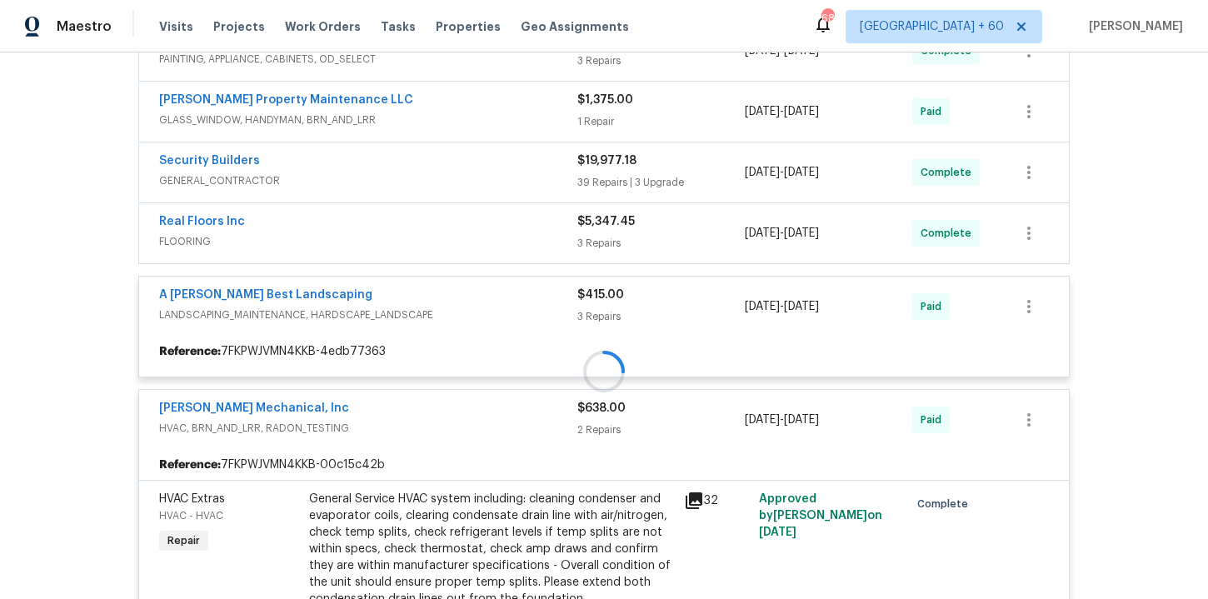
scroll to position [380, 0]
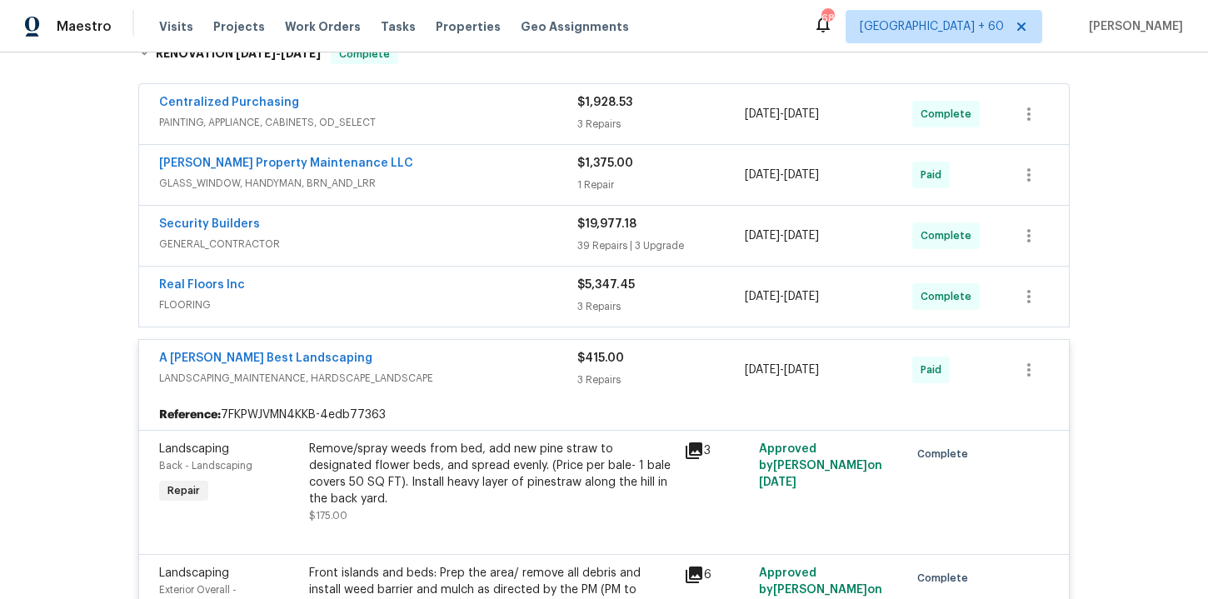
click at [457, 297] on span "FLOORING" at bounding box center [368, 305] width 418 height 17
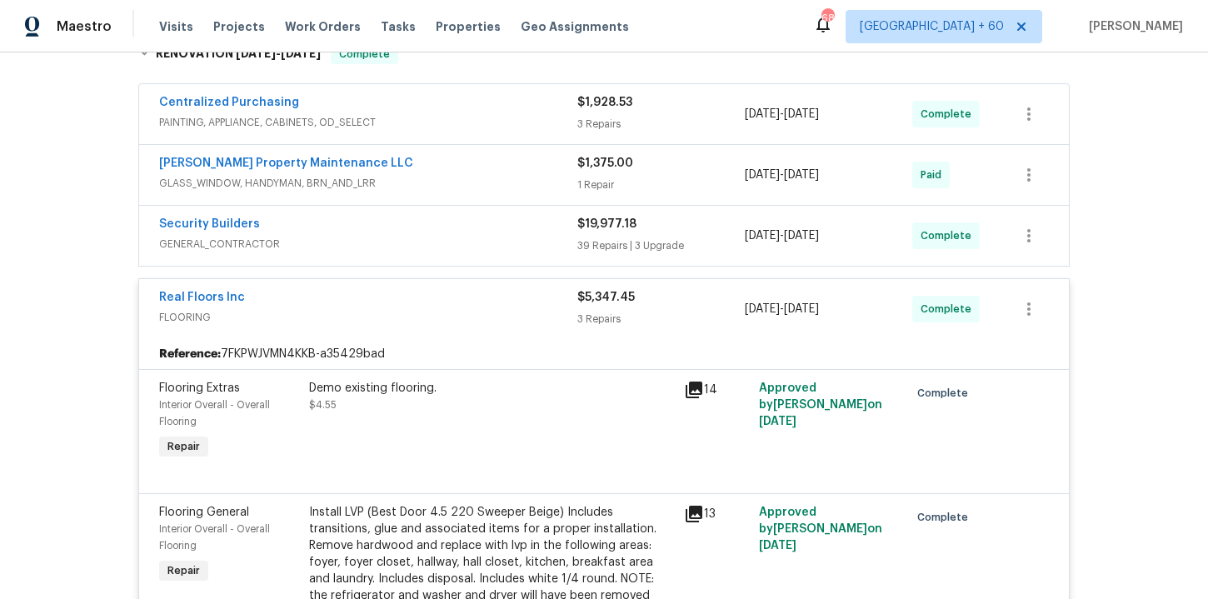
click at [435, 239] on span "GENERAL_CONTRACTOR" at bounding box center [368, 244] width 418 height 17
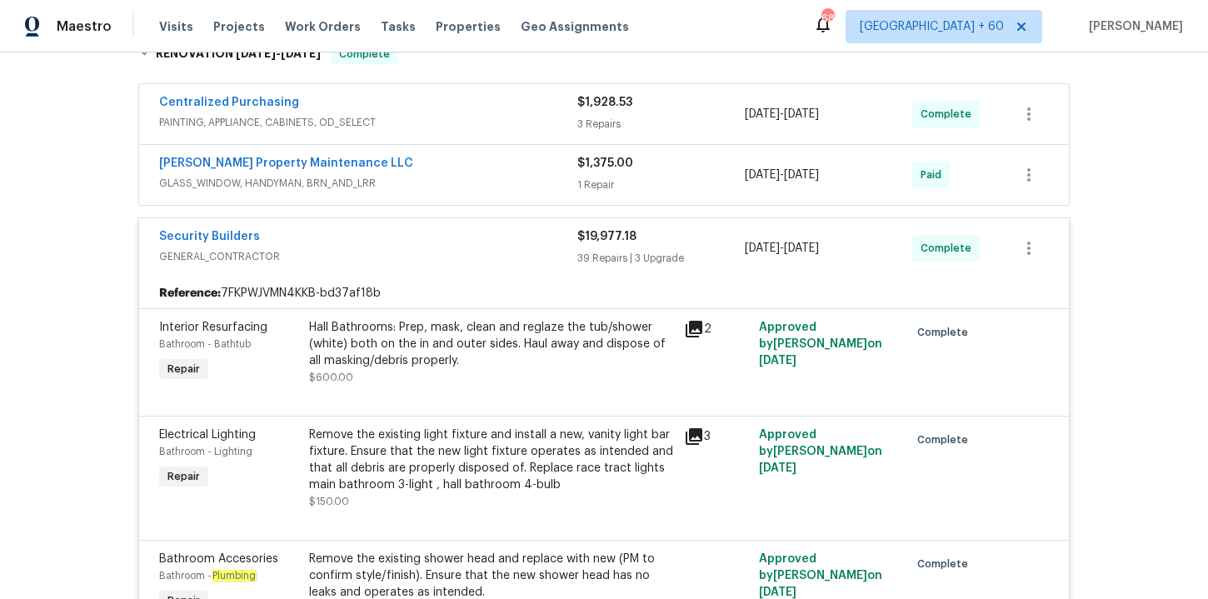
click at [433, 176] on span "GLASS_WINDOW, HANDYMAN, BRN_AND_LRR" at bounding box center [368, 183] width 418 height 17
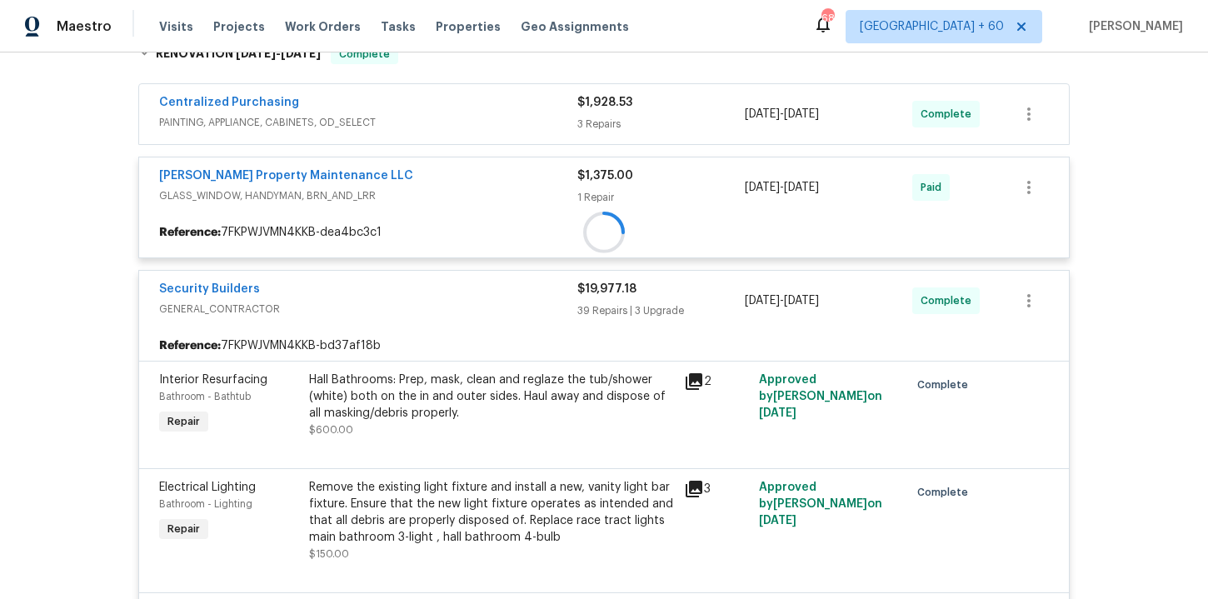
scroll to position [281, 0]
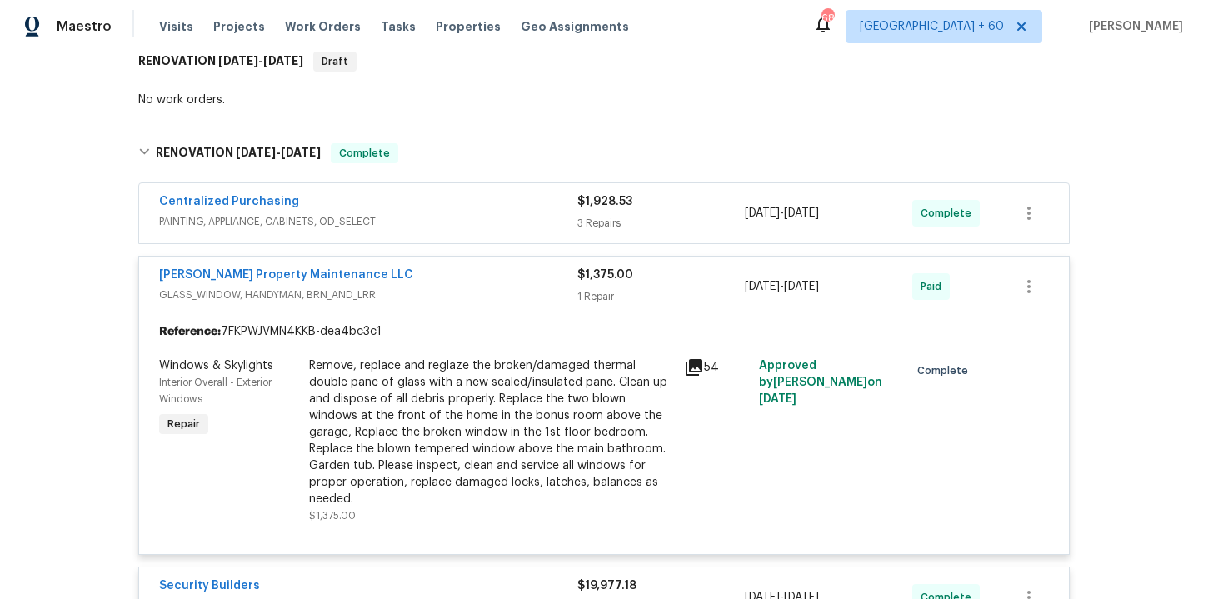
click at [461, 223] on span "PAINTING, APPLIANCE, CABINETS, OD_SELECT" at bounding box center [368, 221] width 418 height 17
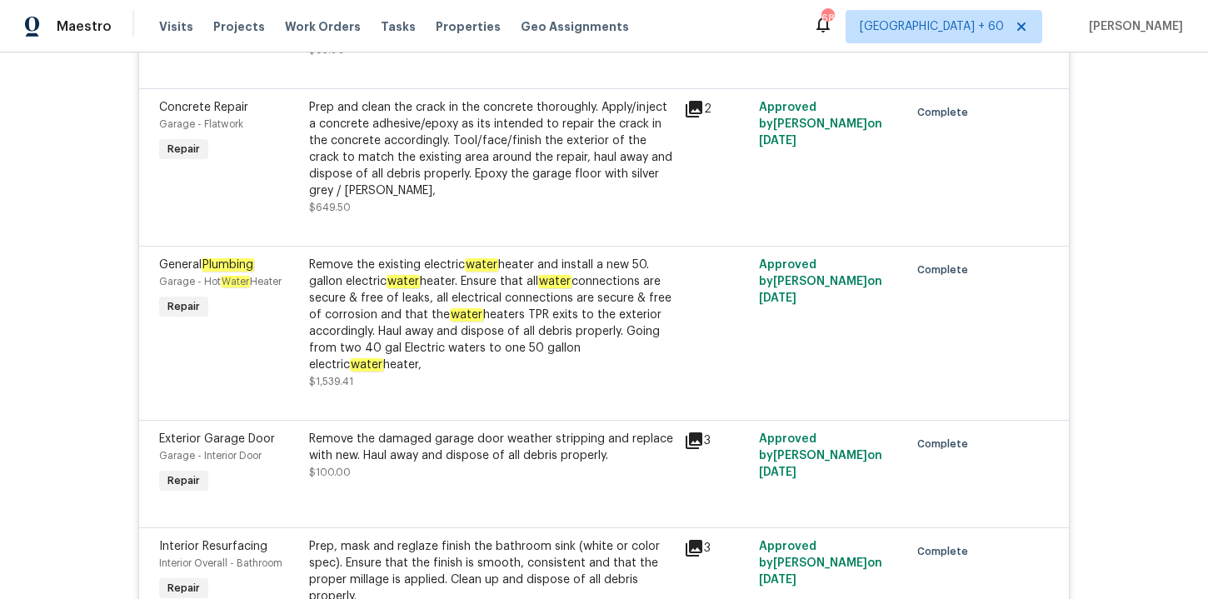
scroll to position [3286, 0]
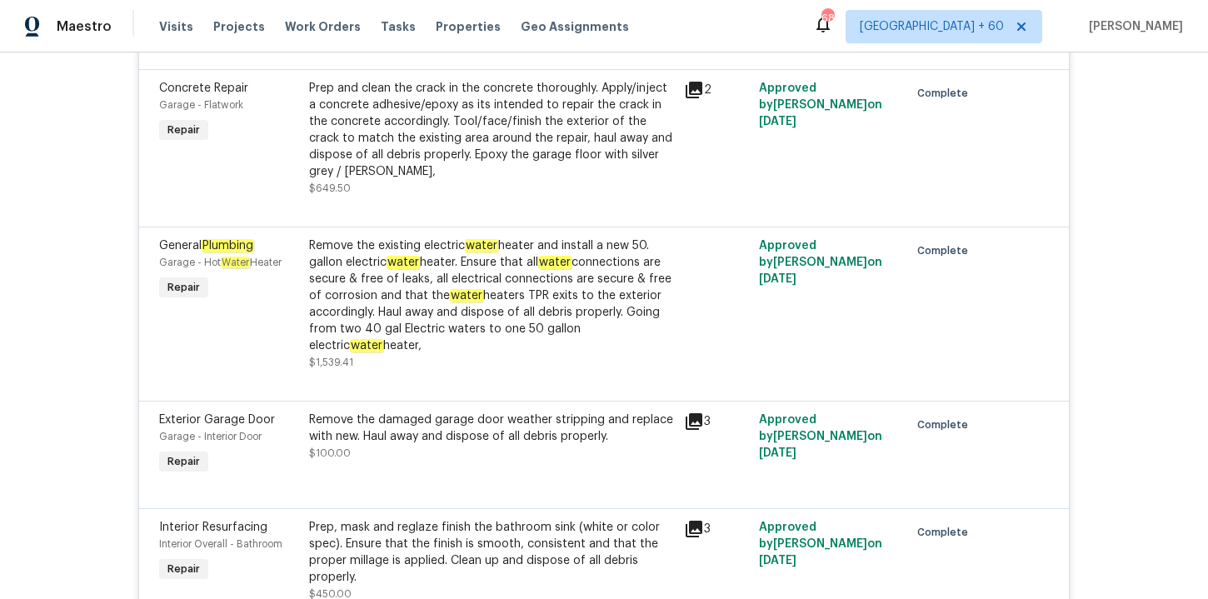
click at [581, 284] on div "Remove the existing electric water heater and install a new 50. gallon electric…" at bounding box center [491, 295] width 365 height 117
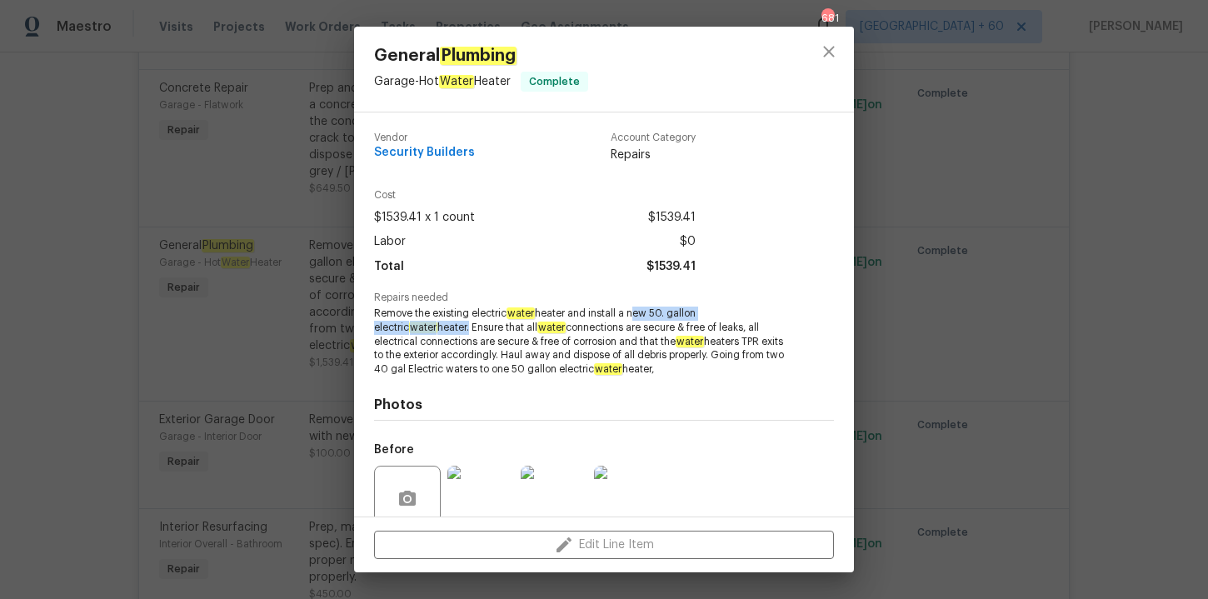
drag, startPoint x: 632, startPoint y: 314, endPoint x: 404, endPoint y: 331, distance: 228.9
click at [404, 331] on span "Remove the existing electric water heater and install a new 50. gallon electric…" at bounding box center [581, 342] width 414 height 70
copy span "new 50. gallon electric water heater"
click at [130, 264] on div "General Plumbing Garage - Hot Water Heater Complete Vendor Security Builders Ac…" at bounding box center [604, 299] width 1208 height 599
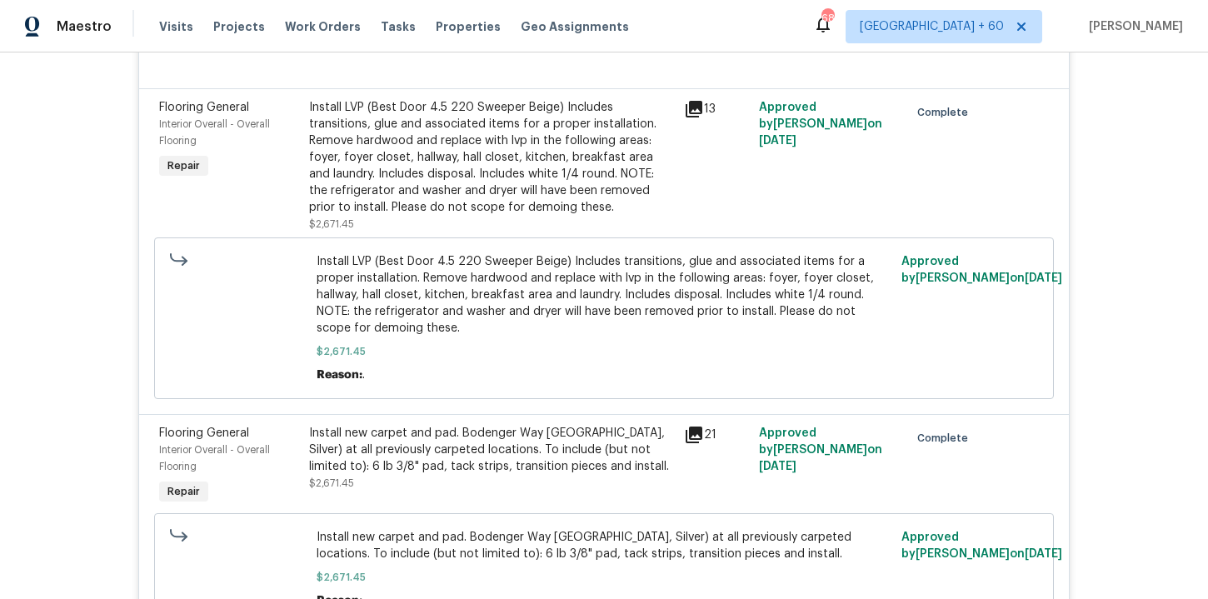
scroll to position [8026, 0]
click at [782, 307] on span "Install LVP (Best Door 4.5 220 Sweeper Beige) Includes transitions, glue and as…" at bounding box center [605, 296] width 576 height 83
click at [775, 277] on span "Install LVP (Best Door 4.5 220 Sweeper Beige) Includes transitions, glue and as…" at bounding box center [605, 296] width 576 height 83
drag, startPoint x: 819, startPoint y: 293, endPoint x: 701, endPoint y: 211, distance: 143.5
click at [816, 292] on span "Install LVP (Best Door 4.5 220 Sweeper Beige) Includes transitions, glue and as…" at bounding box center [605, 296] width 576 height 83
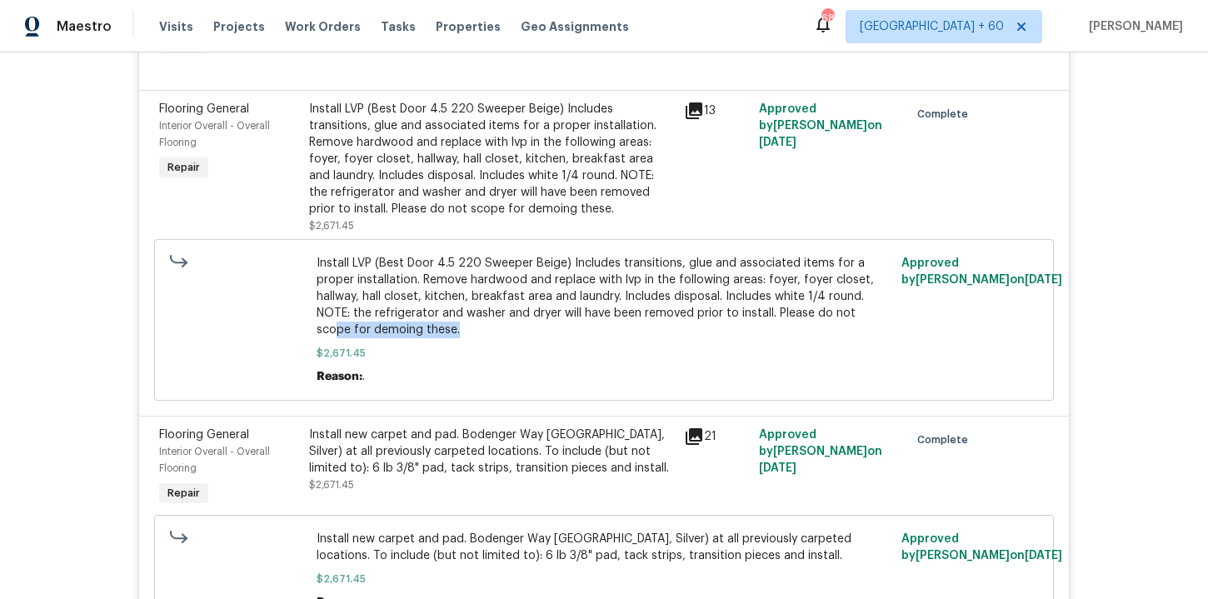
click at [746, 298] on span "Install LVP (Best Door 4.5 220 Sweeper Beige) Includes transitions, glue and as…" at bounding box center [605, 296] width 576 height 83
click at [715, 255] on span "Install LVP (Best Door 4.5 220 Sweeper Beige) Includes transitions, glue and as…" at bounding box center [605, 296] width 576 height 83
click at [696, 255] on span "Install LVP (Best Door 4.5 220 Sweeper Beige) Includes transitions, glue and as…" at bounding box center [605, 296] width 576 height 83
click at [595, 152] on div "Install LVP (Best Door 4.5 220 Sweeper Beige) Includes transitions, glue and as…" at bounding box center [491, 159] width 365 height 117
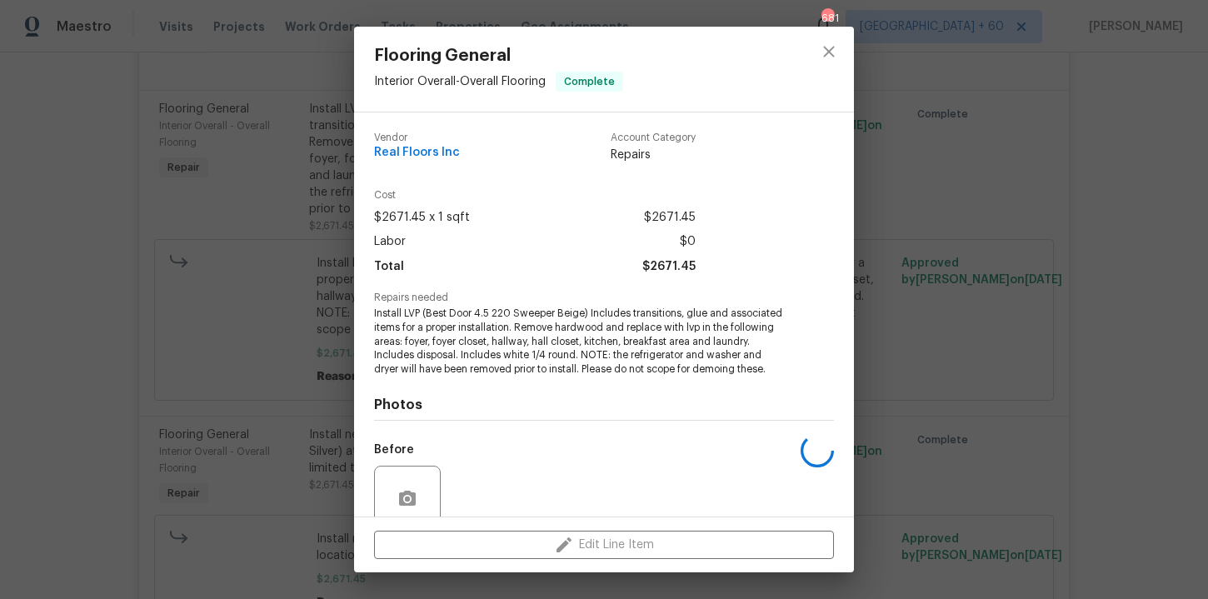
scroll to position [141, 0]
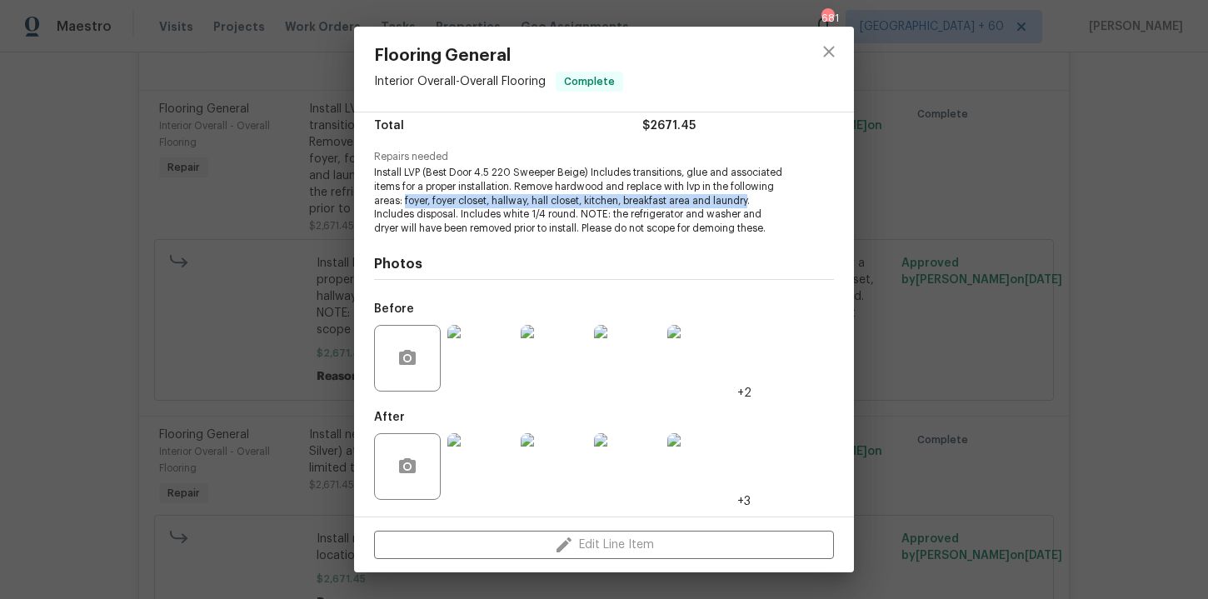
drag, startPoint x: 404, startPoint y: 200, endPoint x: 748, endPoint y: 206, distance: 344.1
click at [748, 206] on span "Install LVP (Best Door 4.5 220 Sweeper Beige) Includes transitions, glue and as…" at bounding box center [581, 201] width 414 height 70
copy span "foyer, foyer closet, hallway, hall closet, kitchen, breakfast area and laundry"
click at [276, 316] on div "Flooring General Interior Overall - Overall Flooring Complete Vendor Real Floor…" at bounding box center [604, 299] width 1208 height 599
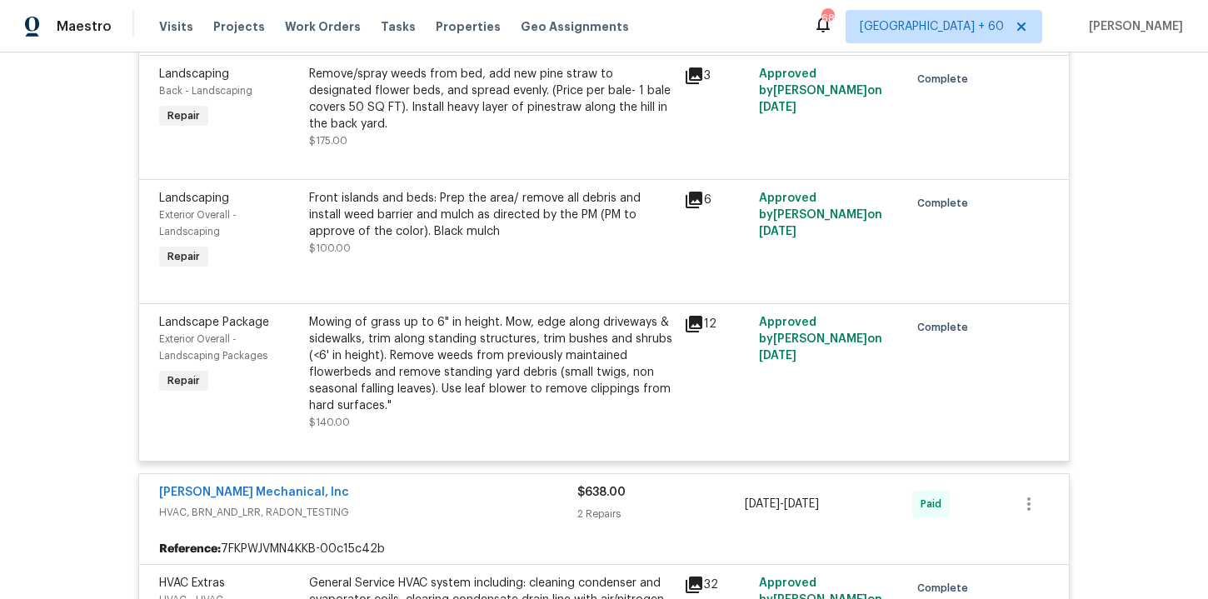
scroll to position [8986, 0]
